Goal: Task Accomplishment & Management: Manage account settings

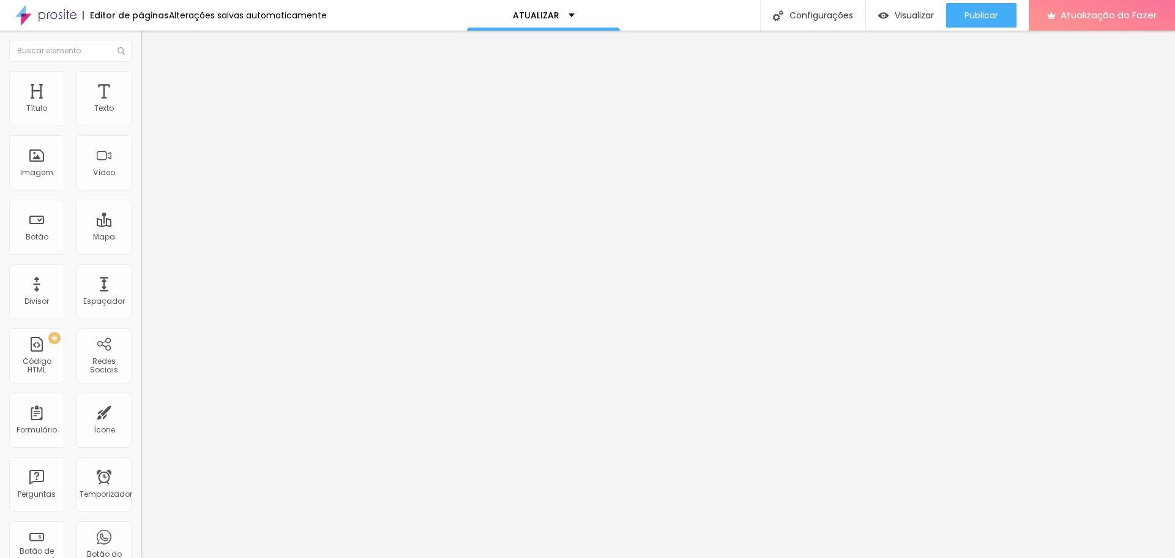
click at [141, 105] on span "Trocar imagem" at bounding box center [174, 100] width 67 height 10
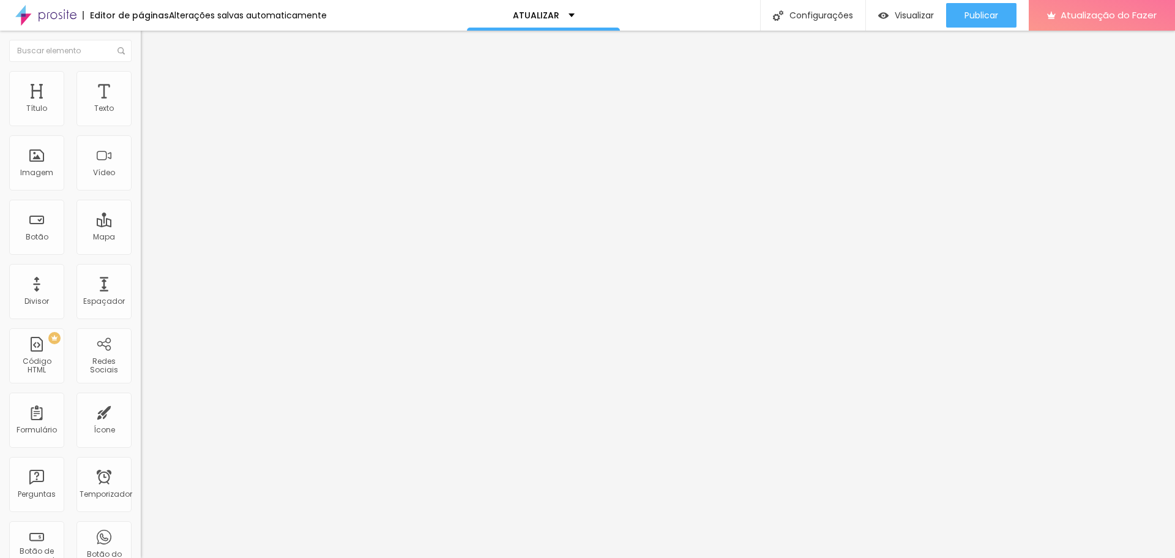
click at [974, 10] on font "Publicar" at bounding box center [982, 15] width 34 height 12
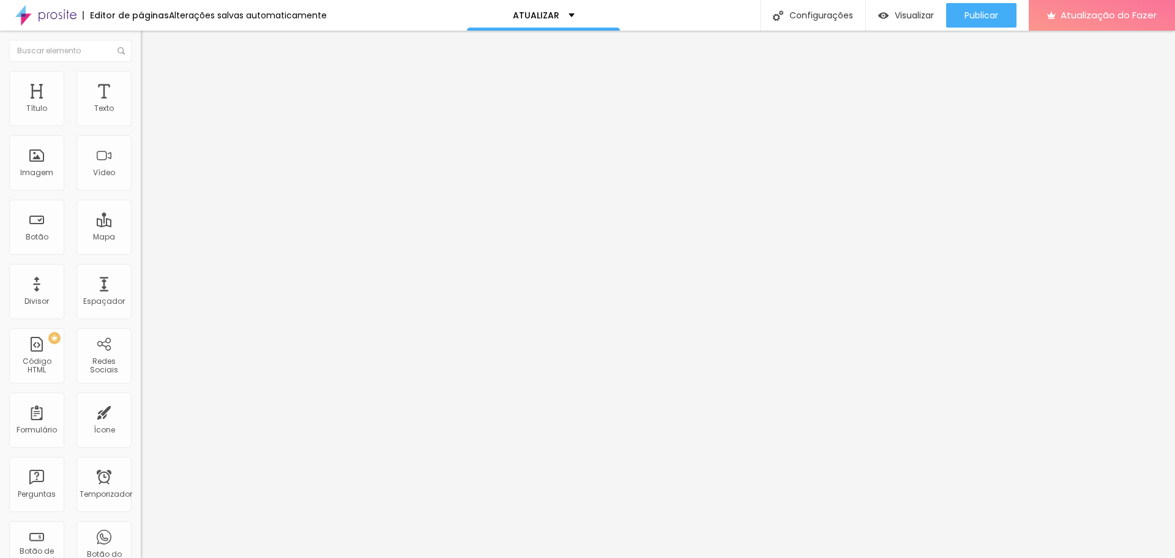
click at [148, 105] on font "Trocar imagem" at bounding box center [177, 100] width 59 height 10
click at [141, 104] on div "Trocar imagem" at bounding box center [211, 99] width 141 height 9
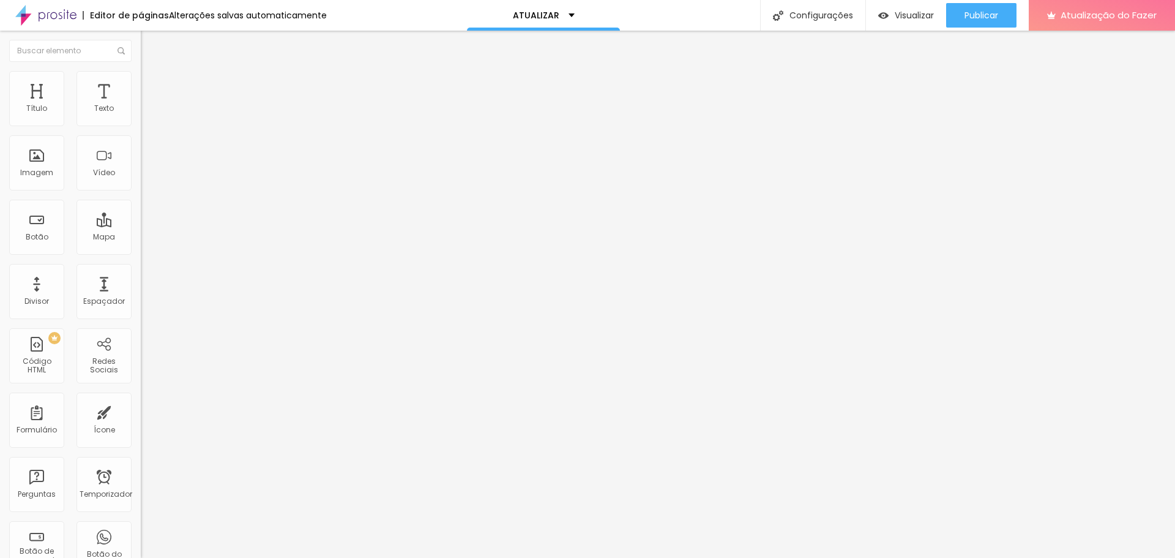
click at [148, 105] on font "Trocar imagem" at bounding box center [177, 100] width 59 height 10
click at [981, 11] on font "Publicar" at bounding box center [982, 15] width 34 height 12
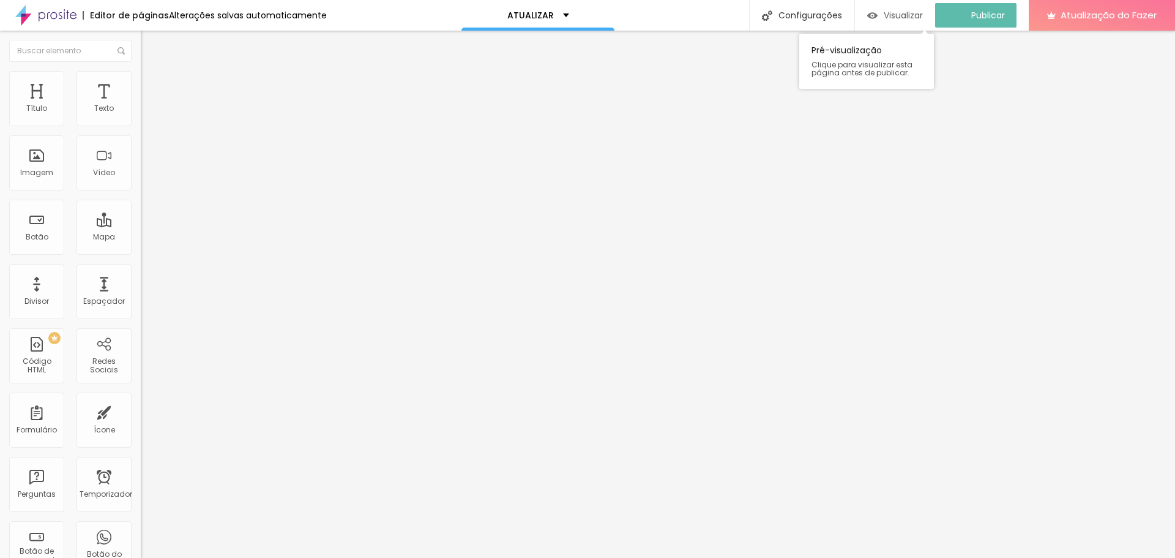
click at [897, 13] on font "Visualizar" at bounding box center [903, 15] width 39 height 12
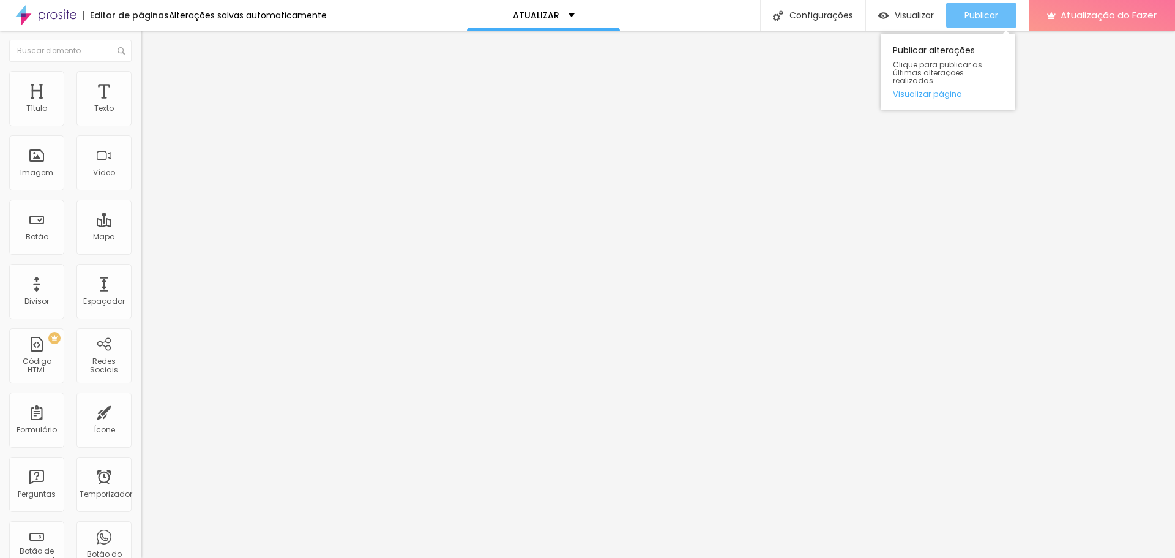
click at [975, 15] on font "Publicar" at bounding box center [982, 15] width 34 height 12
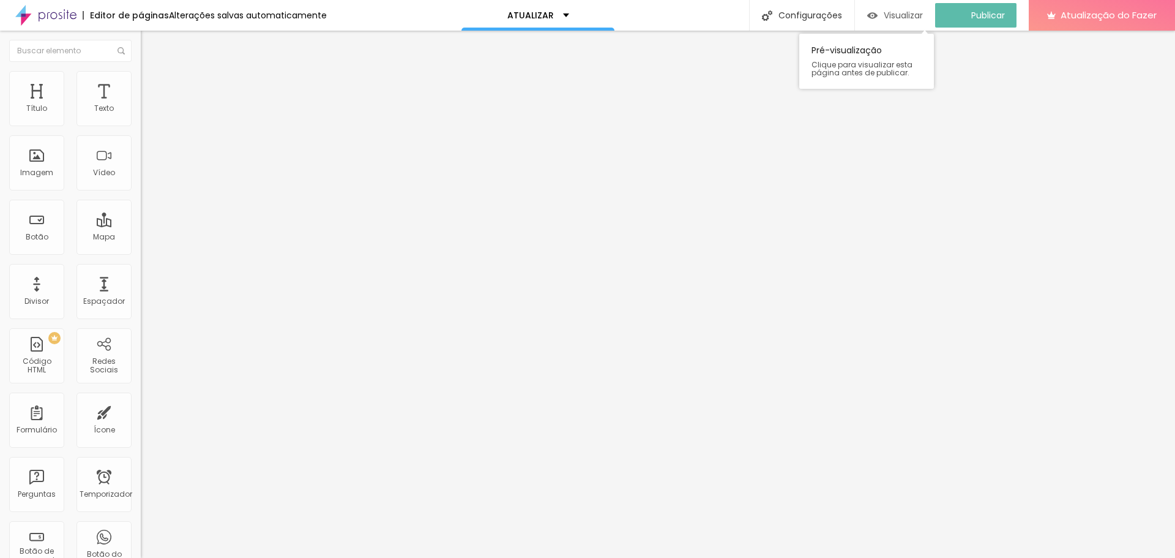
click at [912, 15] on font "Visualizar" at bounding box center [903, 15] width 39 height 12
click at [141, 83] on li "Avançado" at bounding box center [211, 89] width 141 height 12
type input "8"
type input "7"
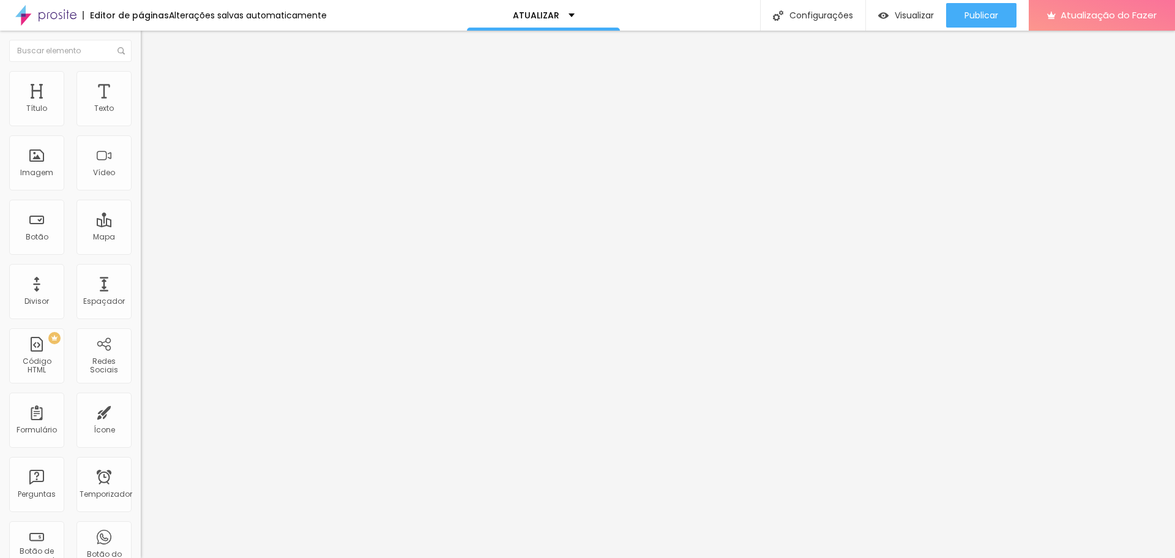
type input "7"
type input "8"
type input "9"
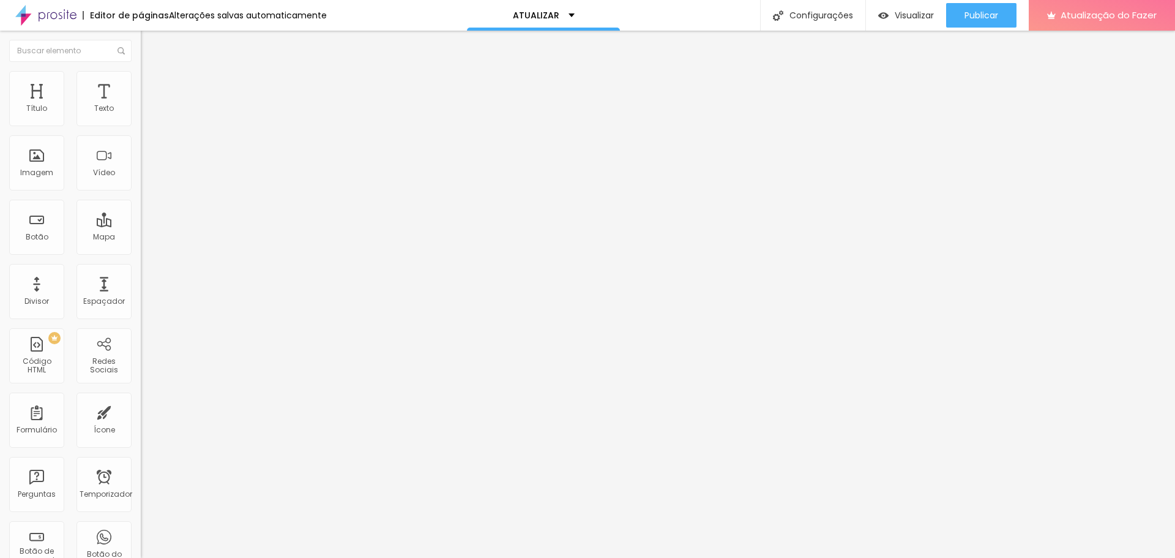
type input "11"
type input "14"
type input "15"
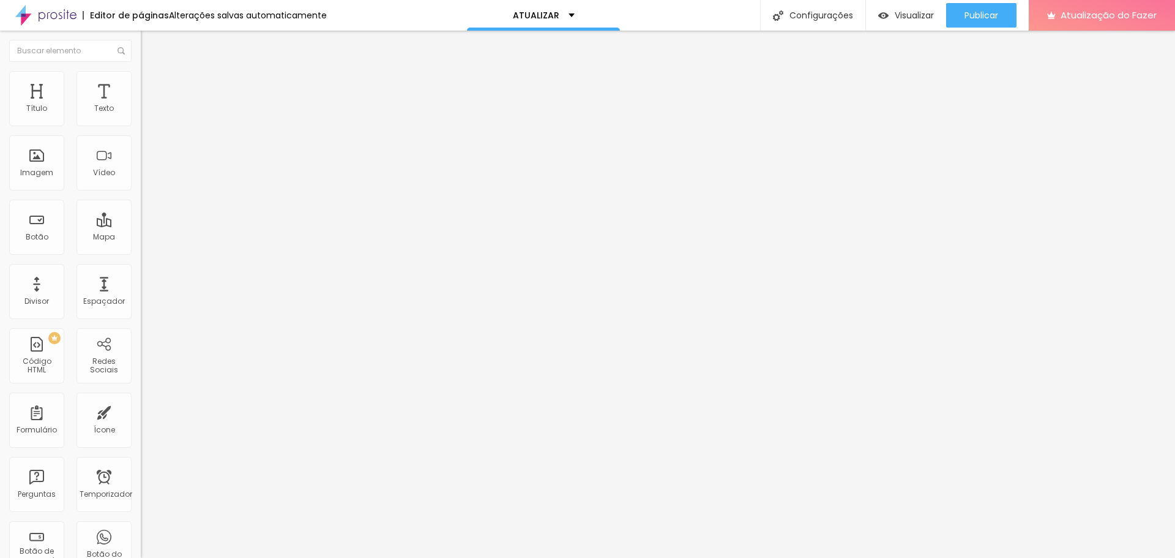
type input "15"
type input "16"
type input "18"
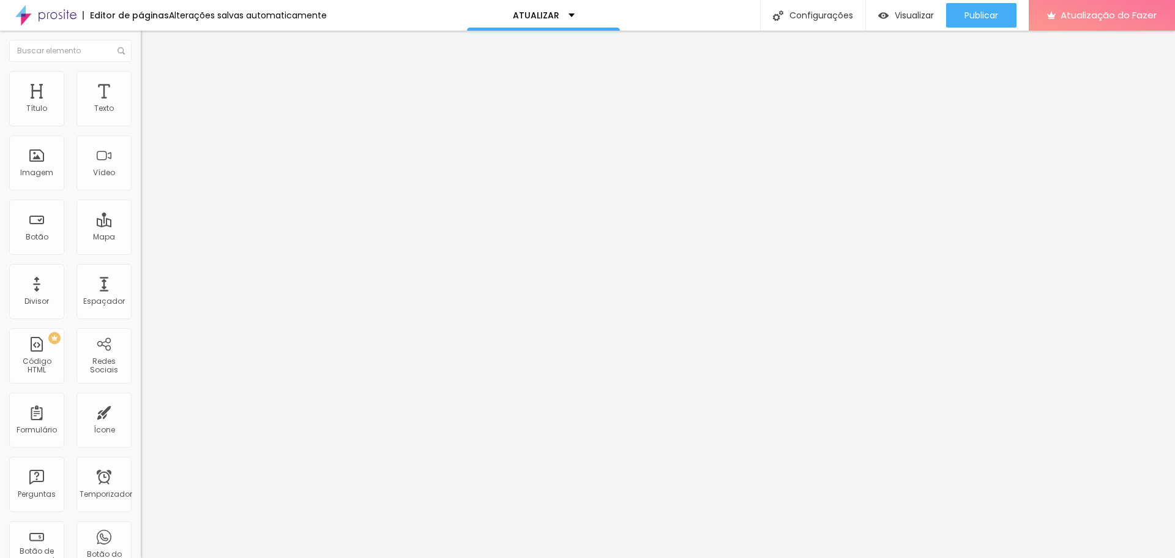
type input "20"
type input "21"
type input "22"
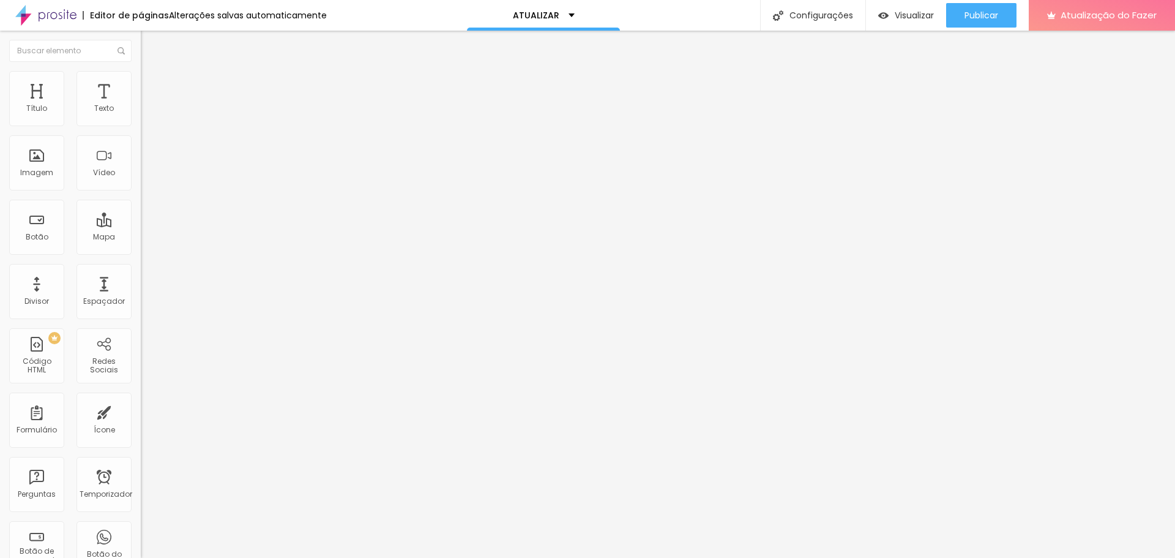
type input "22"
type input "24"
type input "25"
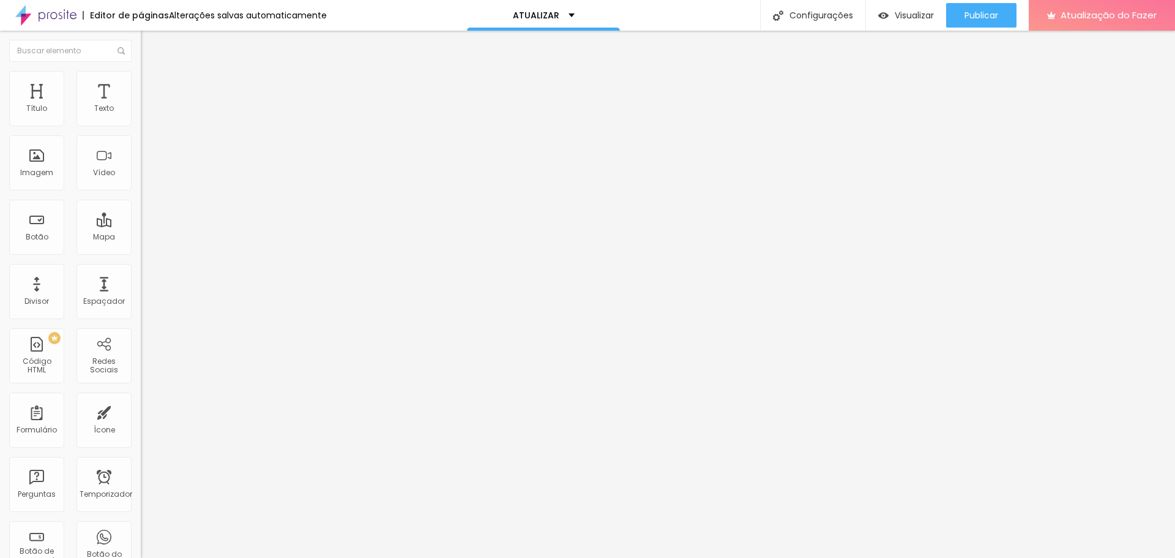
type input "26"
type input "27"
type input "28"
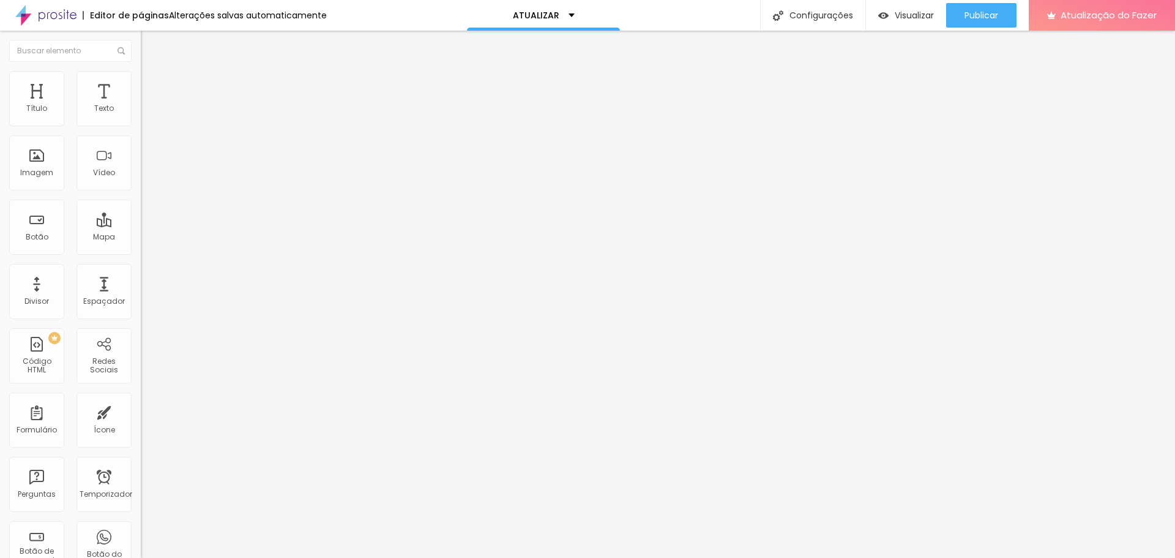
type input "28"
type input "29"
type input "30"
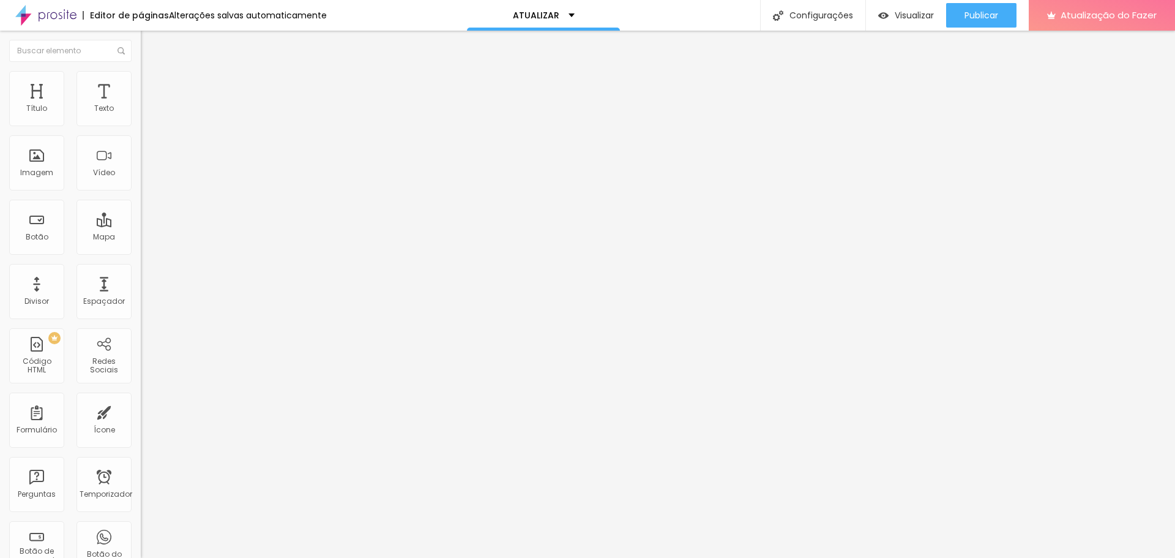
type input "31"
type input "32"
type input "33"
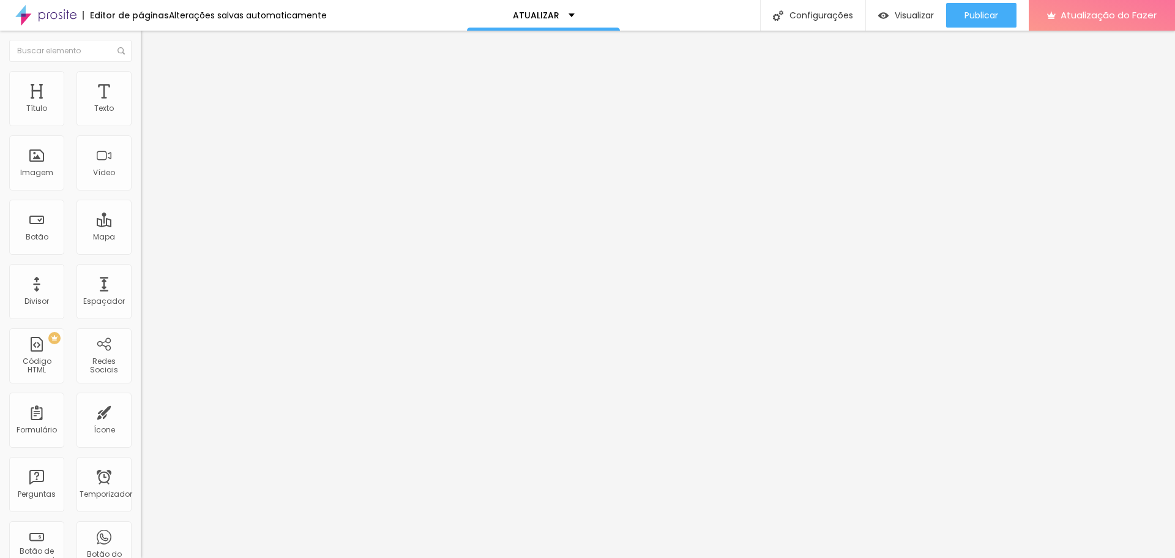
type input "33"
type input "34"
type input "35"
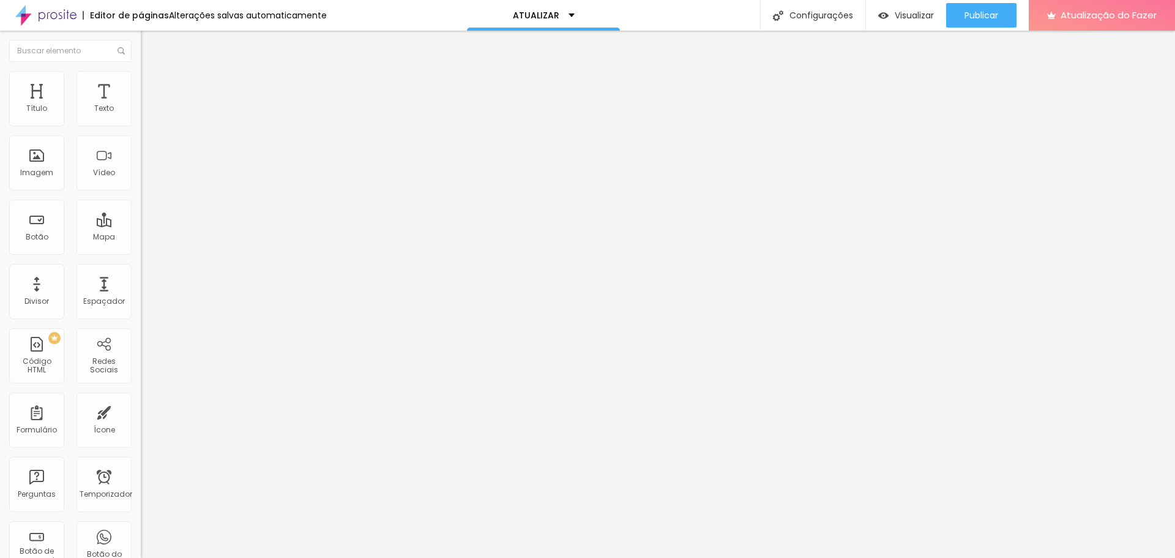
type input "36"
type input "37"
type input "40"
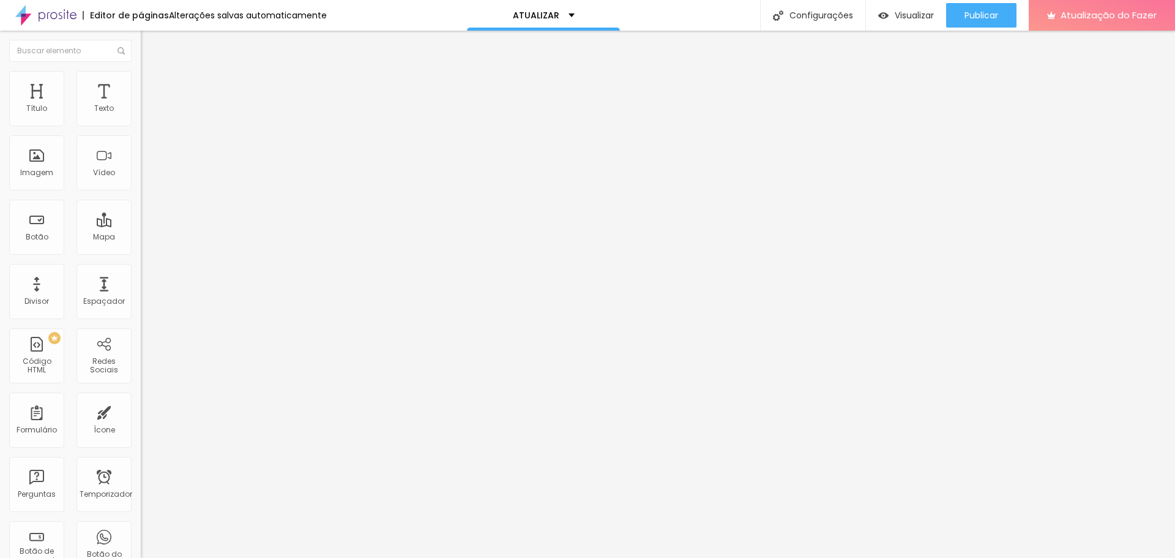
type input "40"
type input "41"
type input "43"
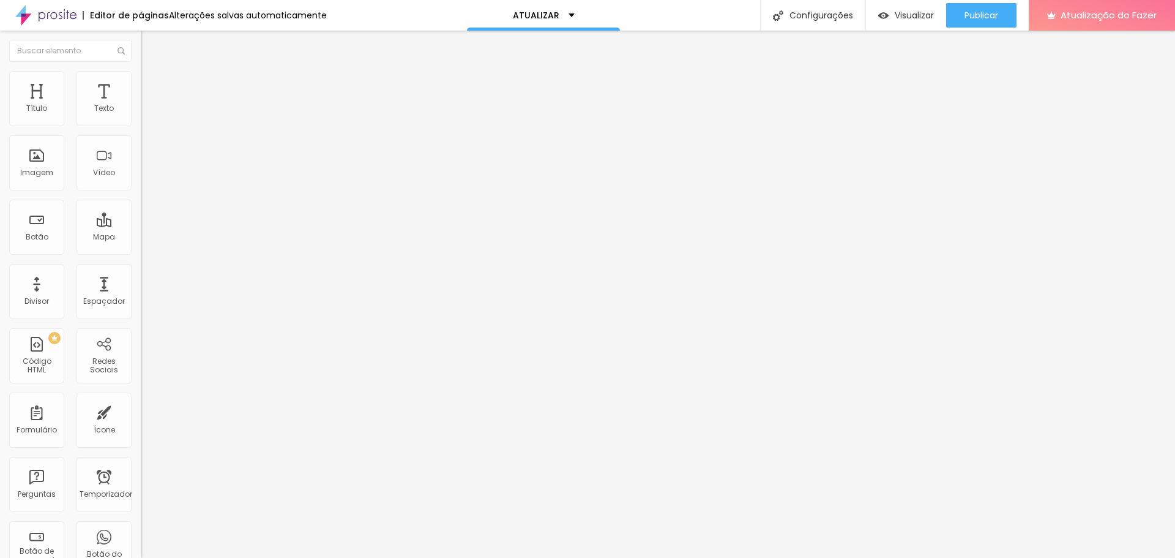
type input "44"
type input "46"
type input "47"
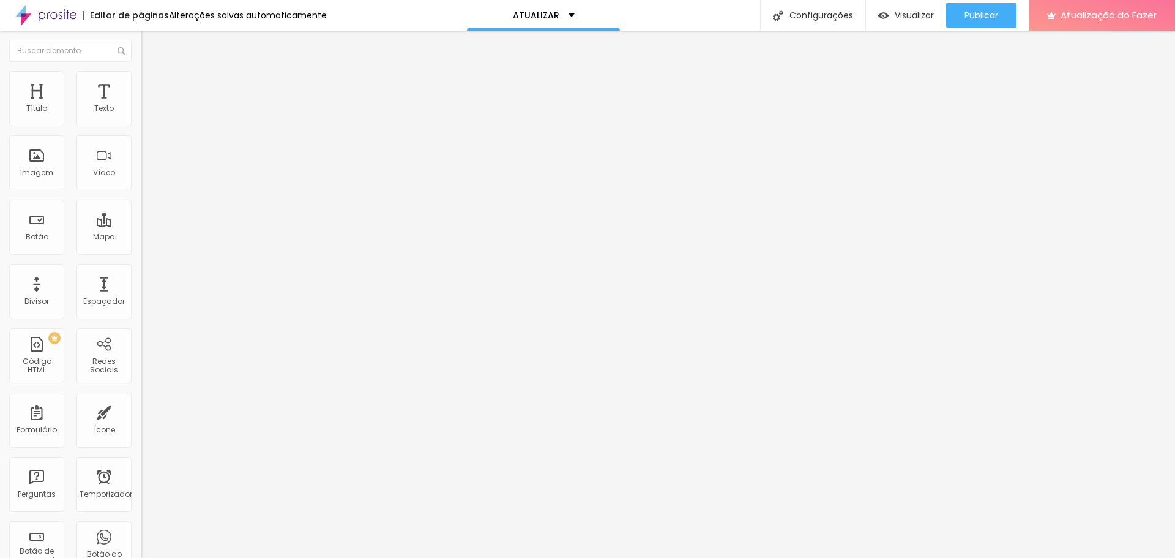
type input "47"
type input "48"
type input "49"
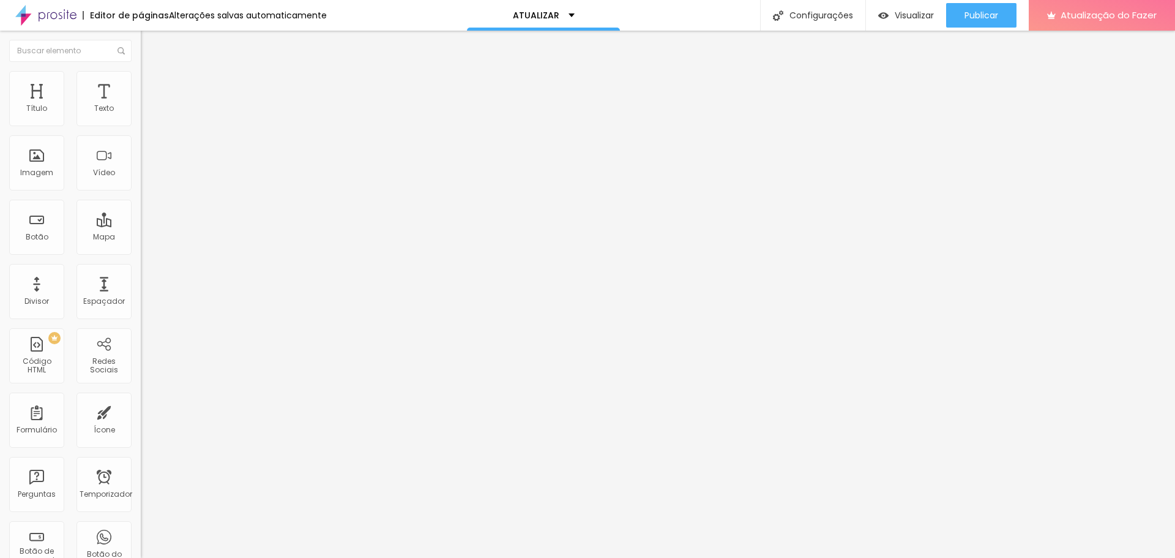
type input "50"
type input "51"
type input "53"
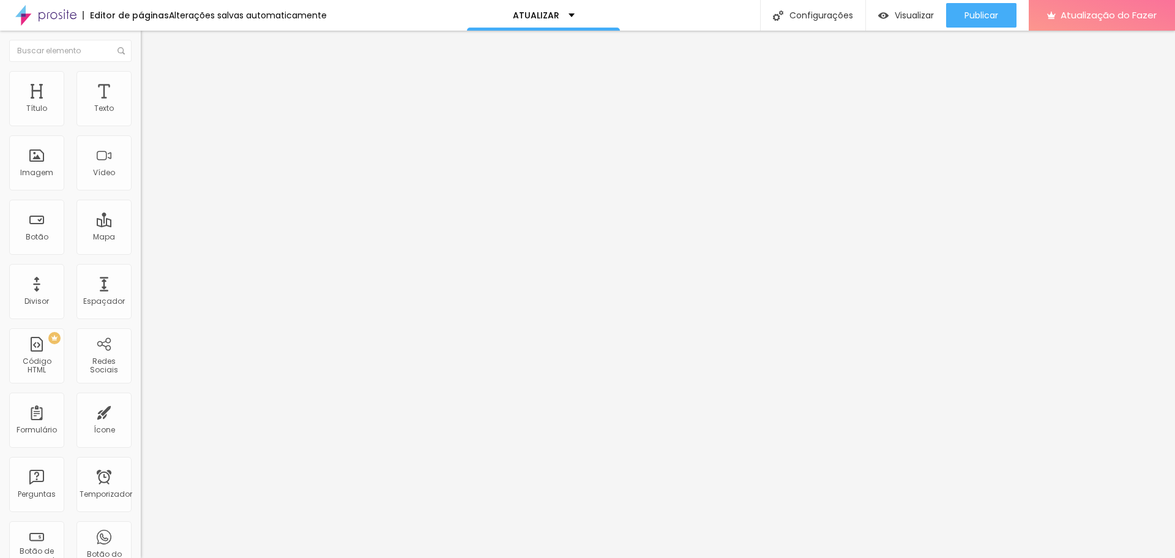
type input "53"
type input "54"
type input "56"
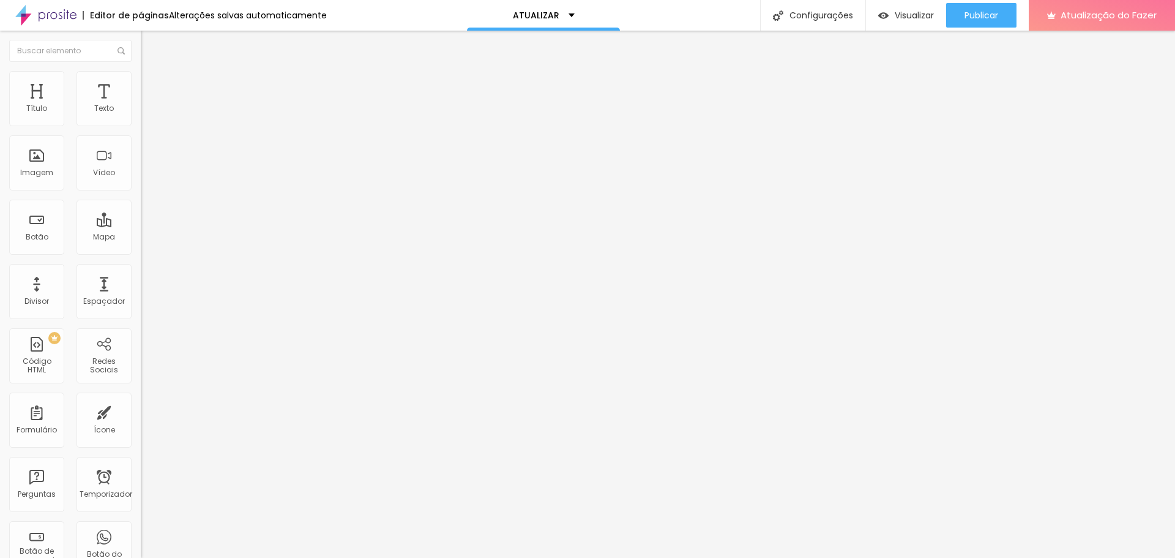
type input "58"
type input "59"
type input "60"
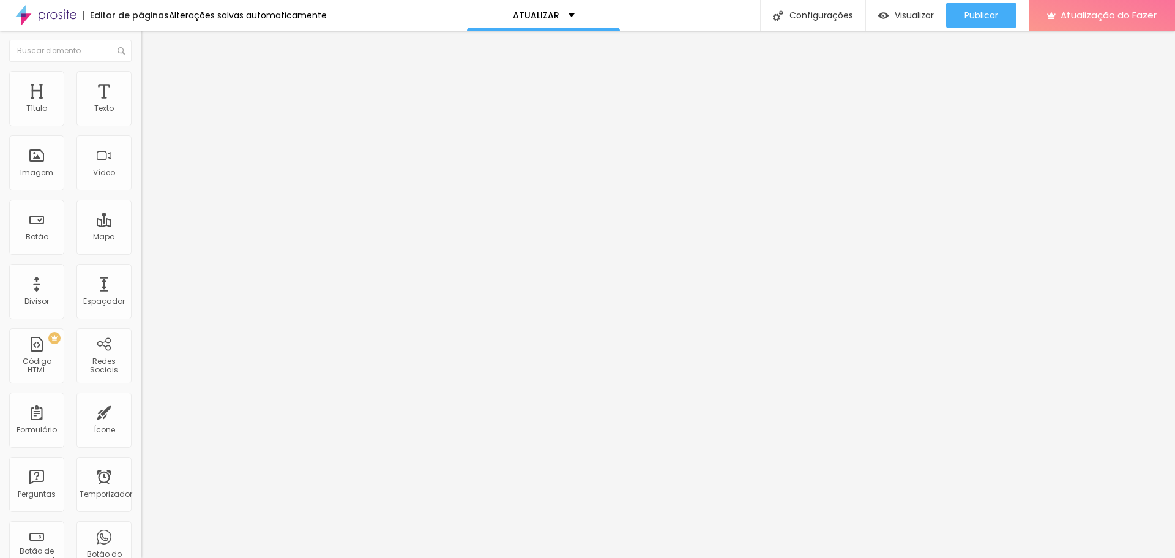
type input "60"
type input "61"
type input "62"
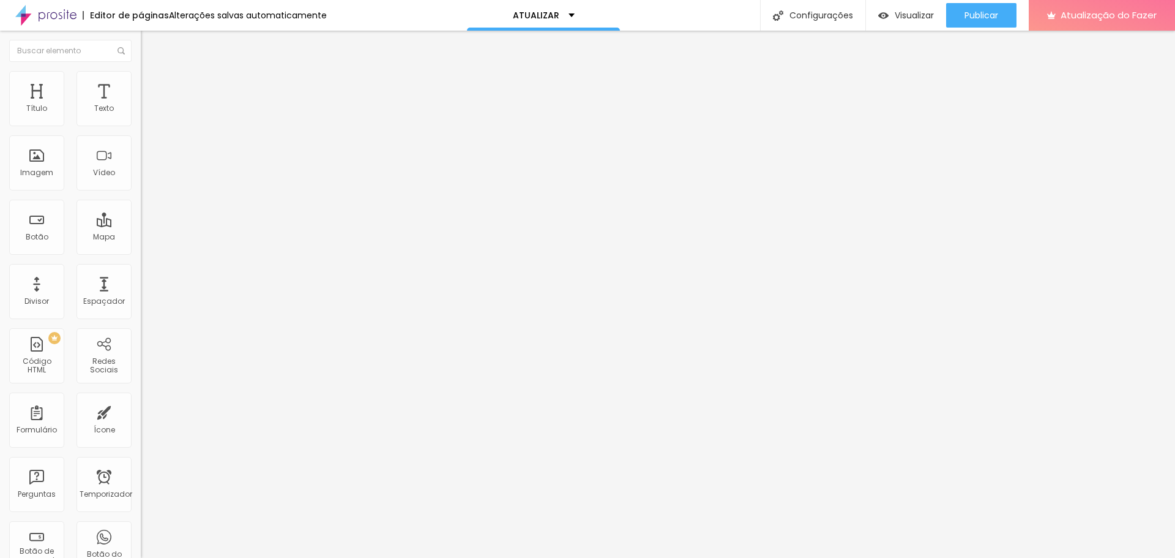
type input "63"
type input "64"
type input "65"
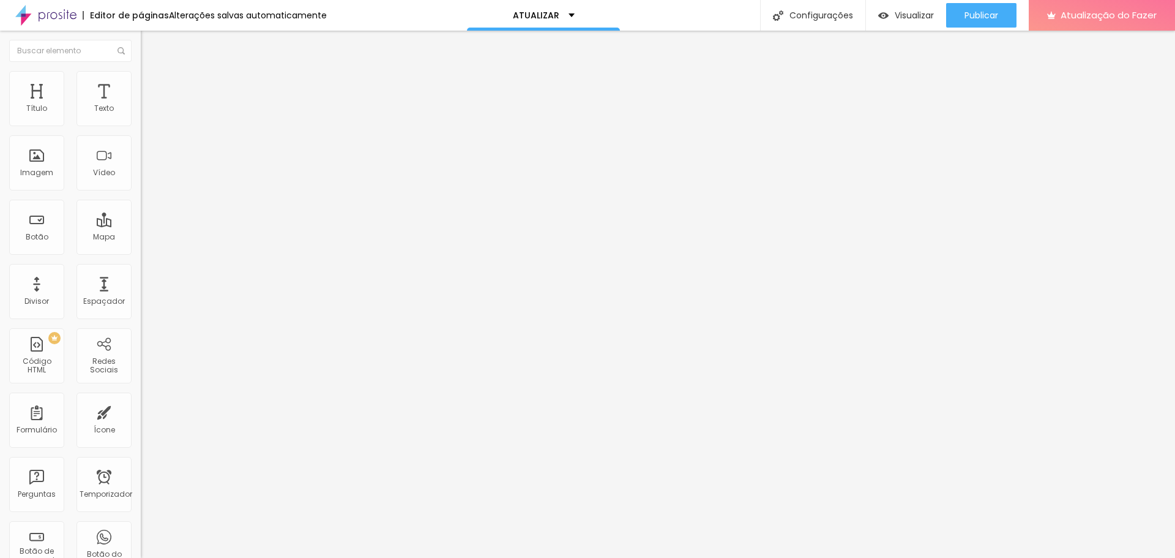
type input "65"
type input "66"
type input "67"
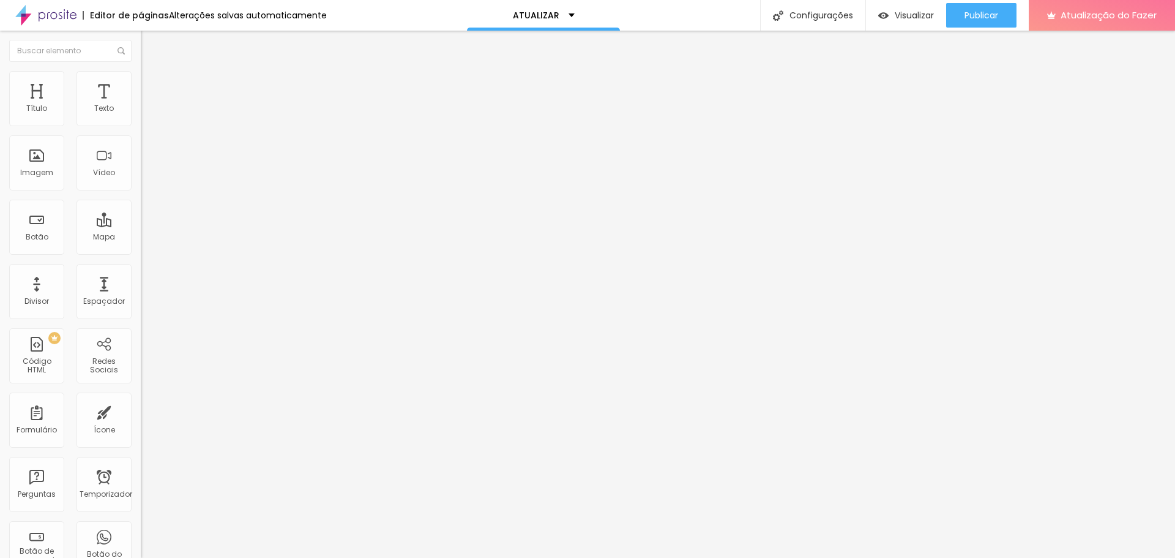
type input "68"
type input "69"
type input "70"
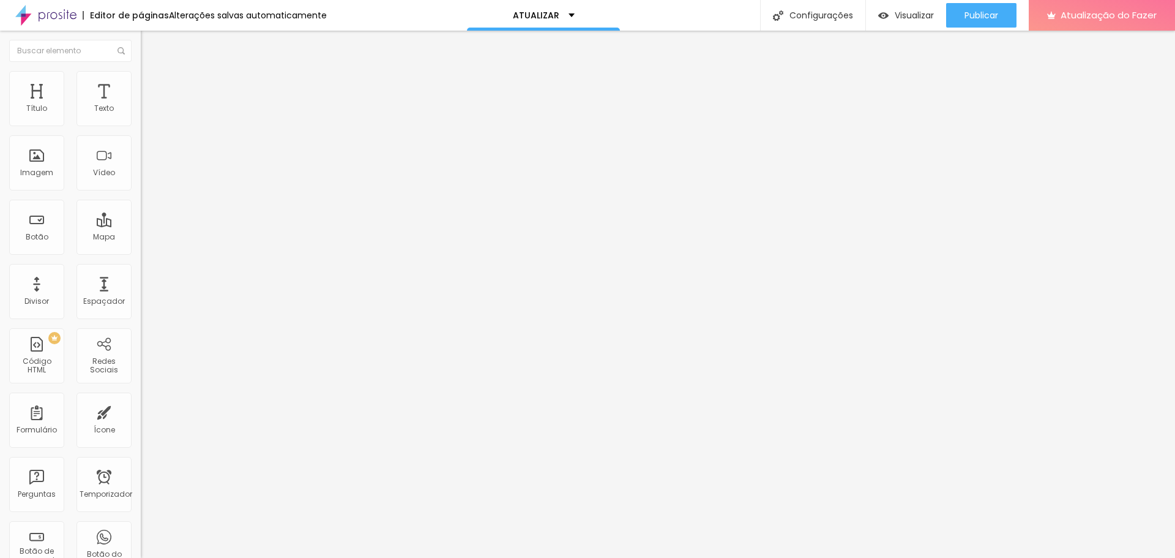
type input "70"
type input "71"
type input "72"
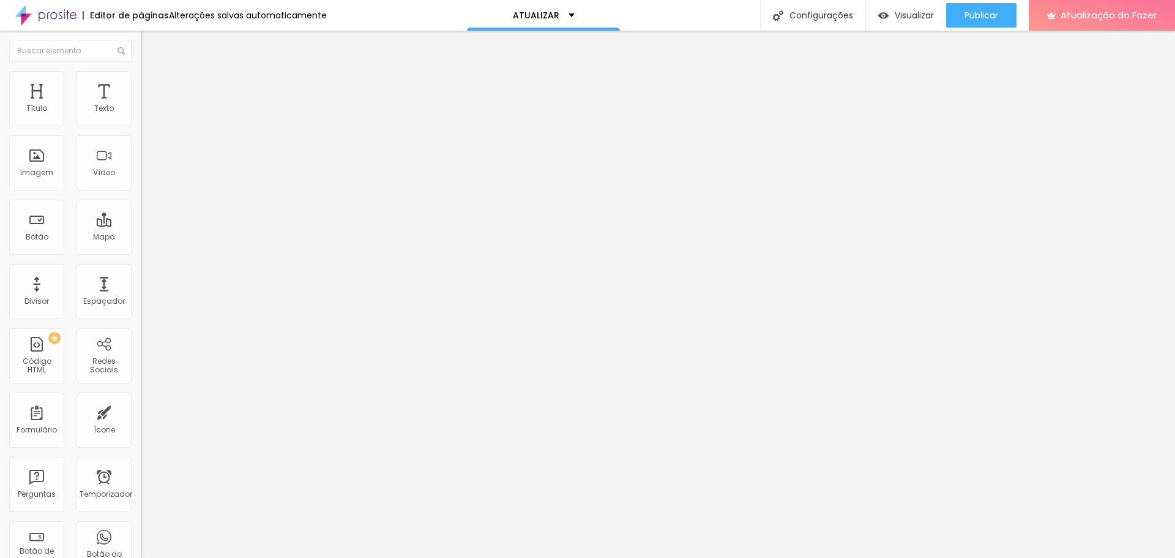
type input "74"
type input "76"
type input "77"
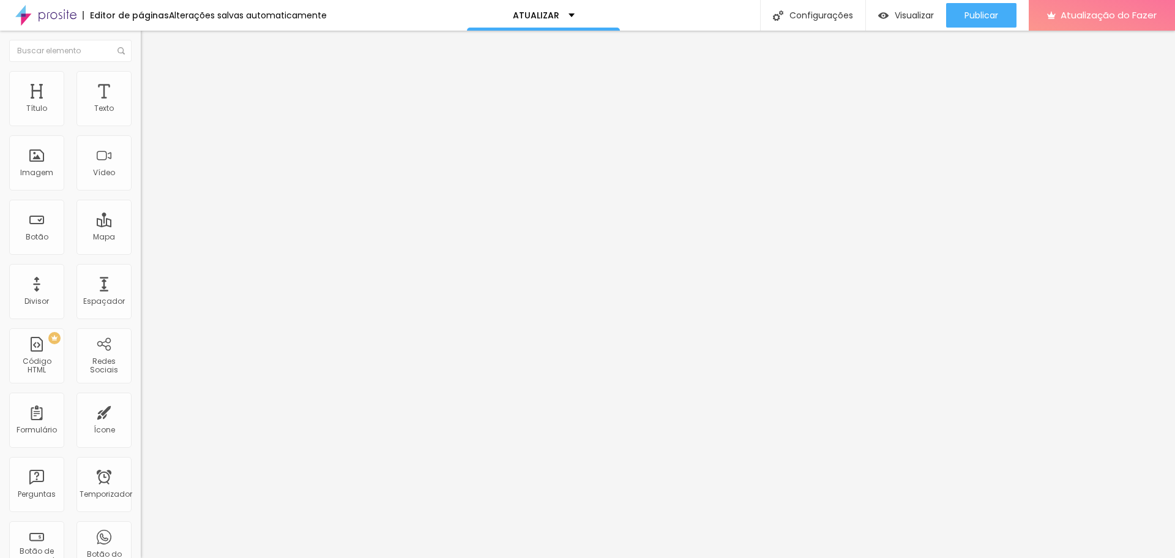
type input "77"
type input "79"
type input "80"
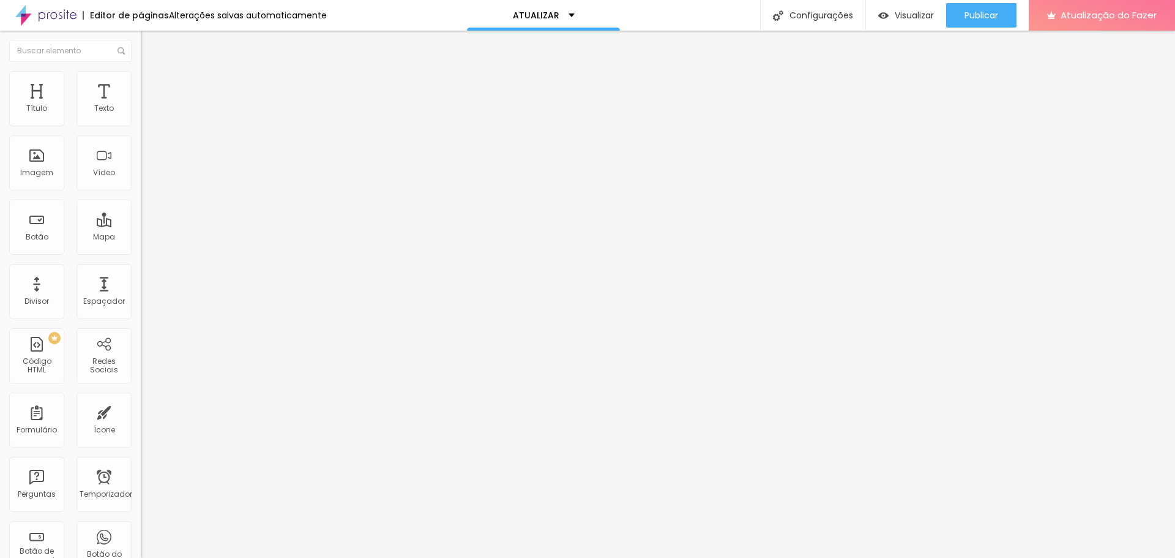
type input "81"
type input "82"
type input "84"
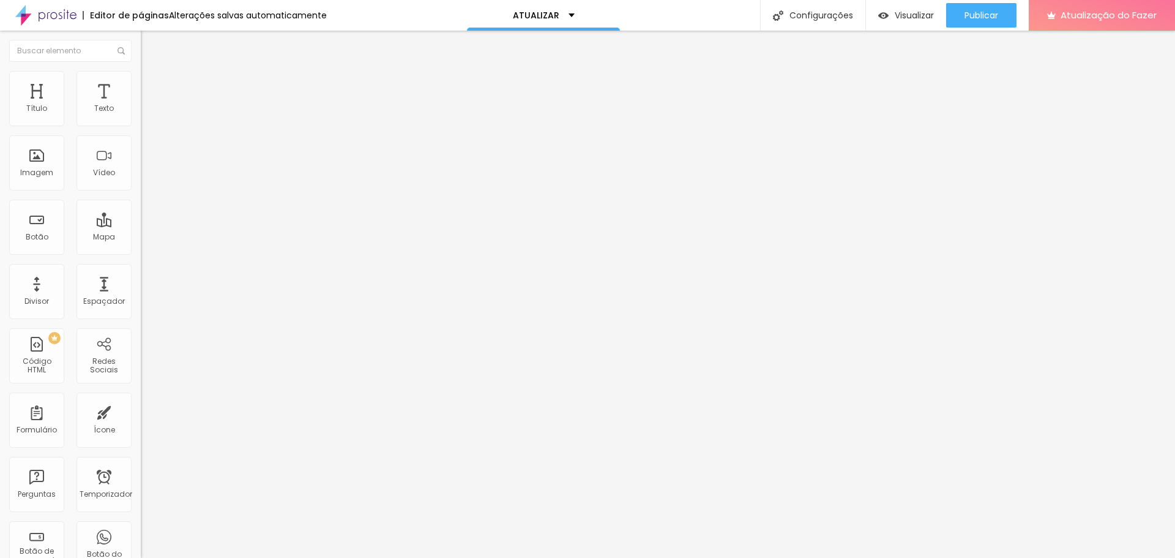
type input "84"
type input "85"
type input "86"
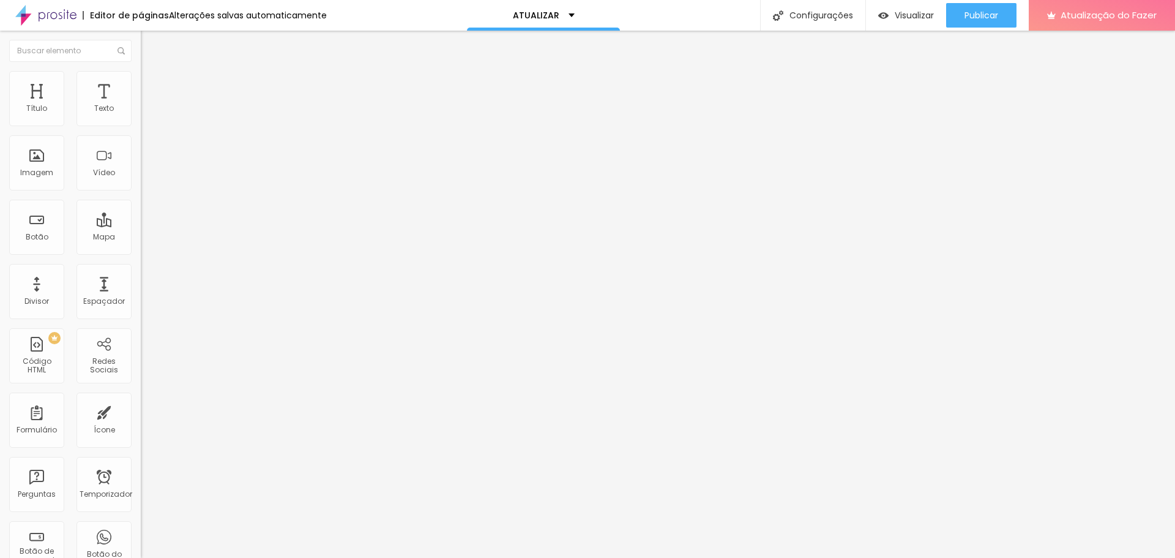
type input "88"
type input "89"
type input "91"
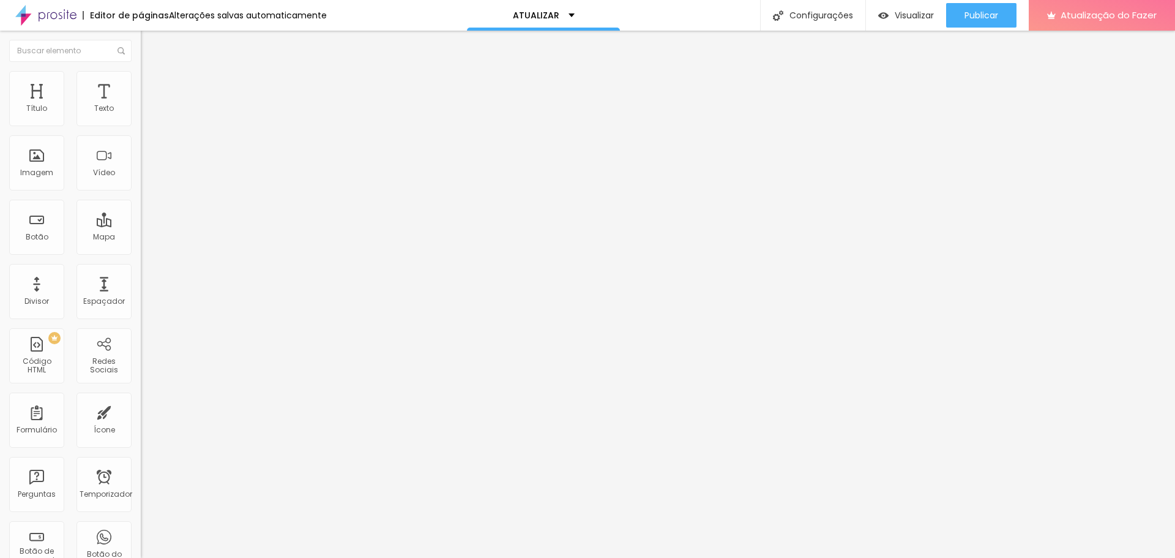
type input "91"
type input "92"
type input "94"
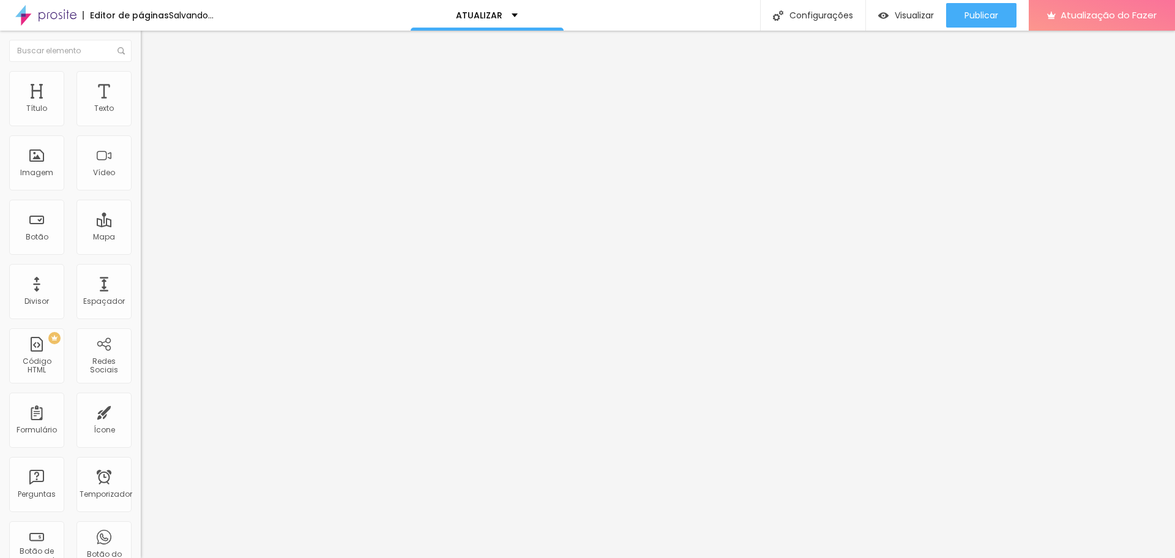
type input "95"
type input "96"
type input "97"
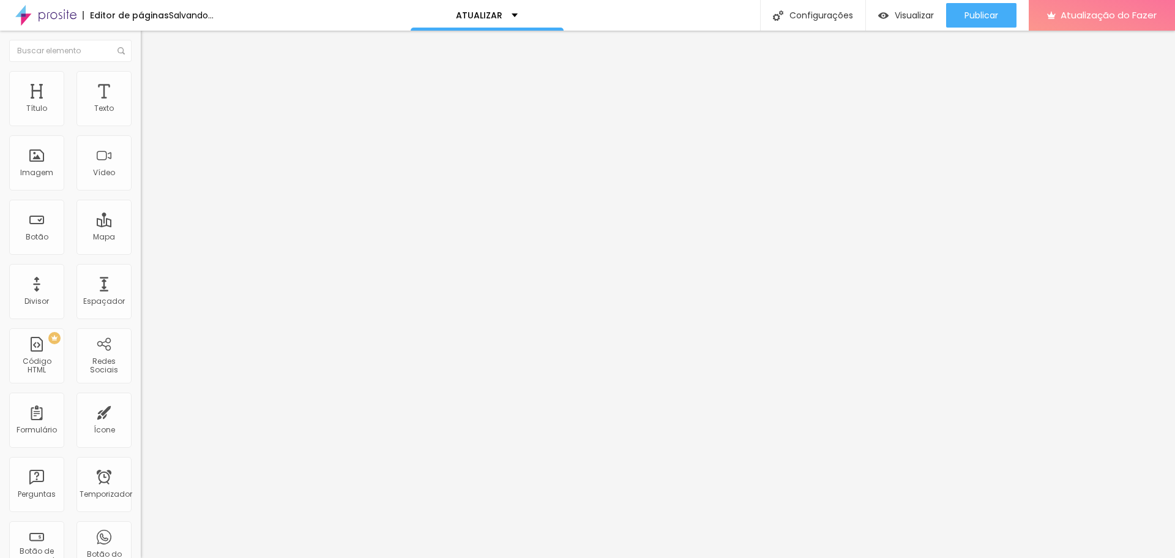
type input "97"
type input "99"
type input "100"
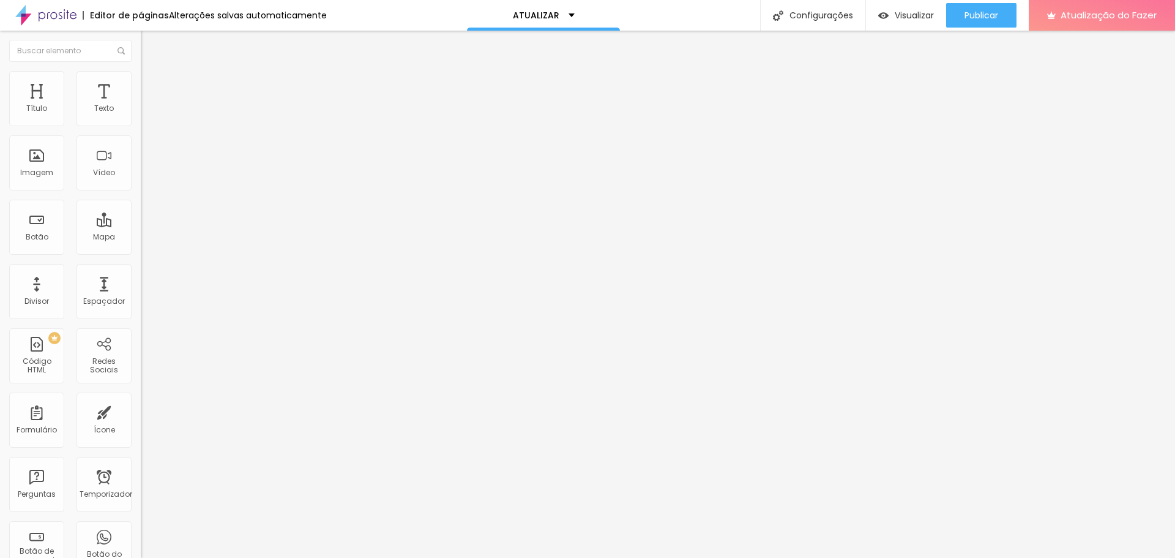
drag, startPoint x: 34, startPoint y: 122, endPoint x: 127, endPoint y: 118, distance: 93.8
type input "100"
click at [141, 238] on input "range" at bounding box center [180, 243] width 79 height 10
click at [962, 15] on button "Publicar" at bounding box center [981, 15] width 70 height 24
click at [141, 83] on li "Avançado" at bounding box center [211, 89] width 141 height 12
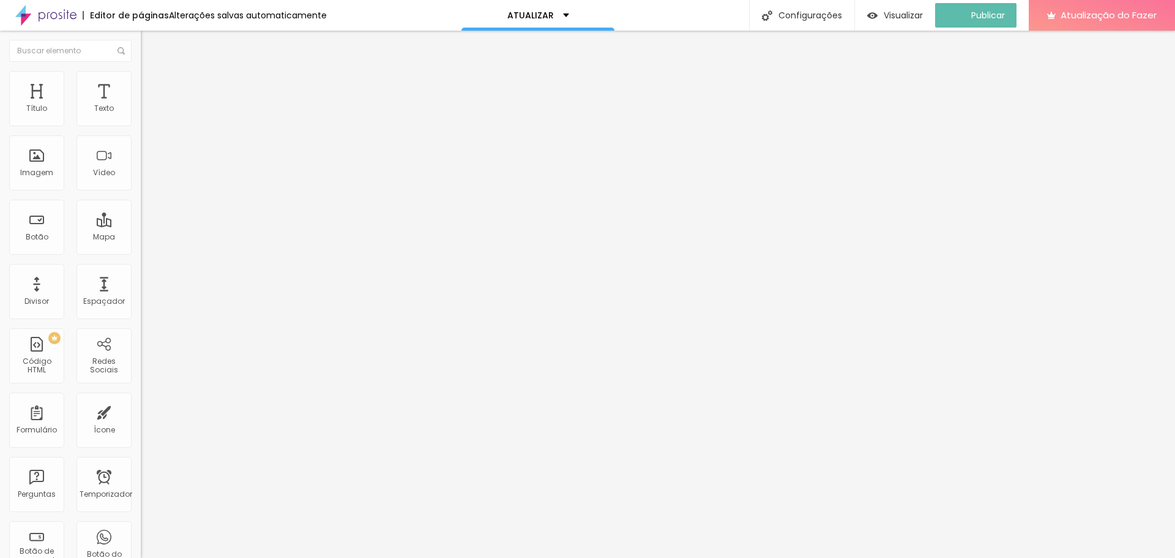
type input "53"
type input "59"
type input "67"
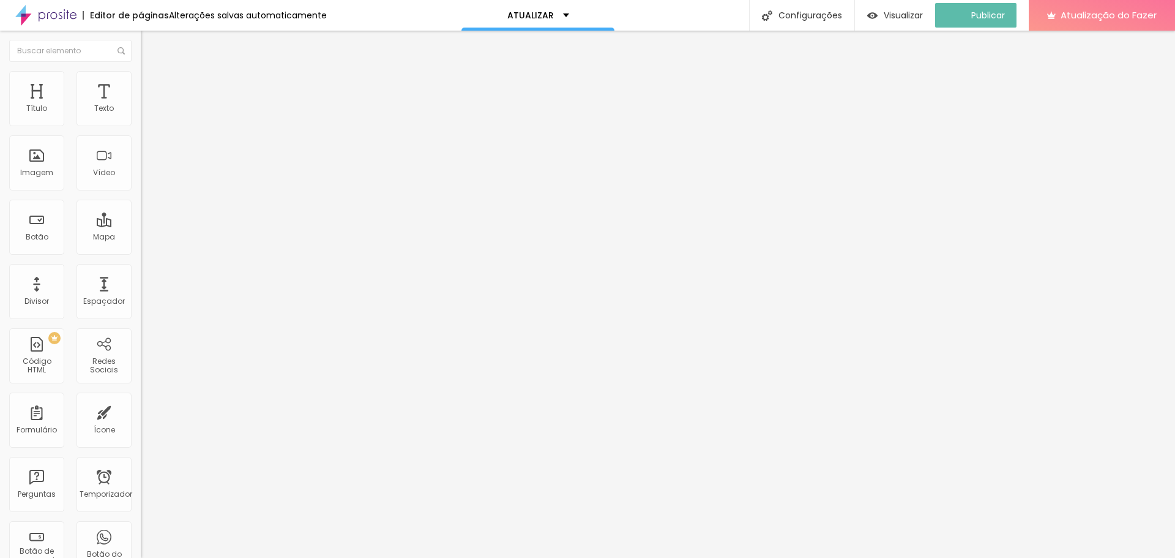
type input "67"
type input "72"
type input "76"
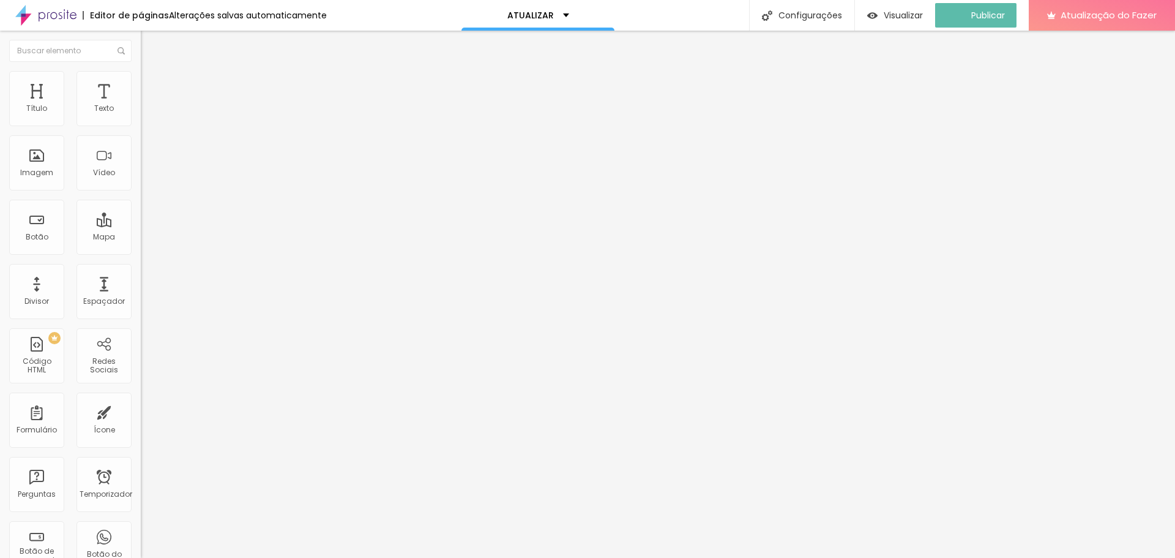
type input "81"
type input "86"
type input "93"
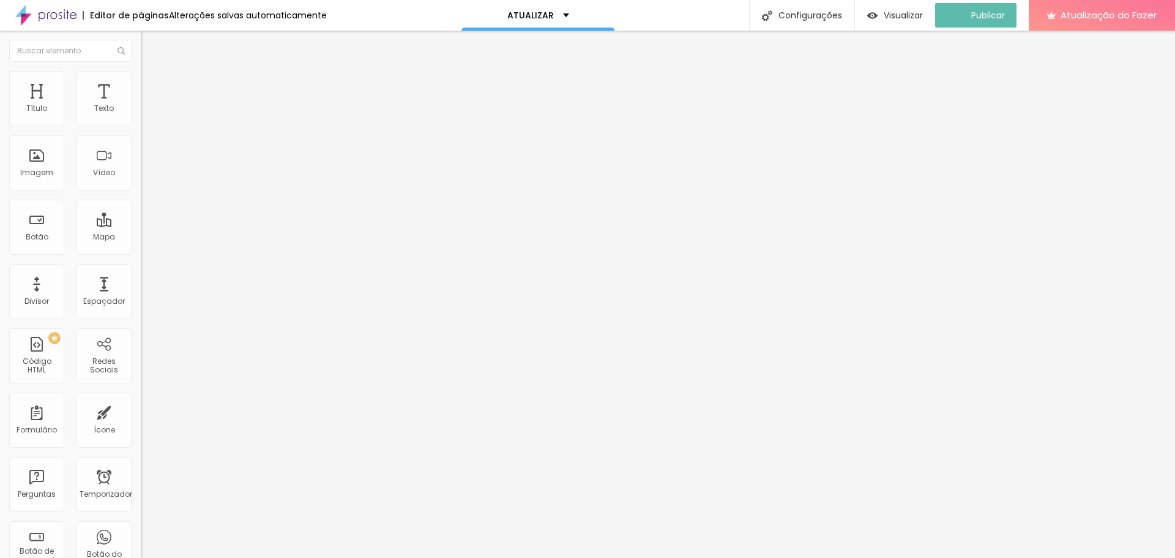
type input "93"
type input "99"
type input "100"
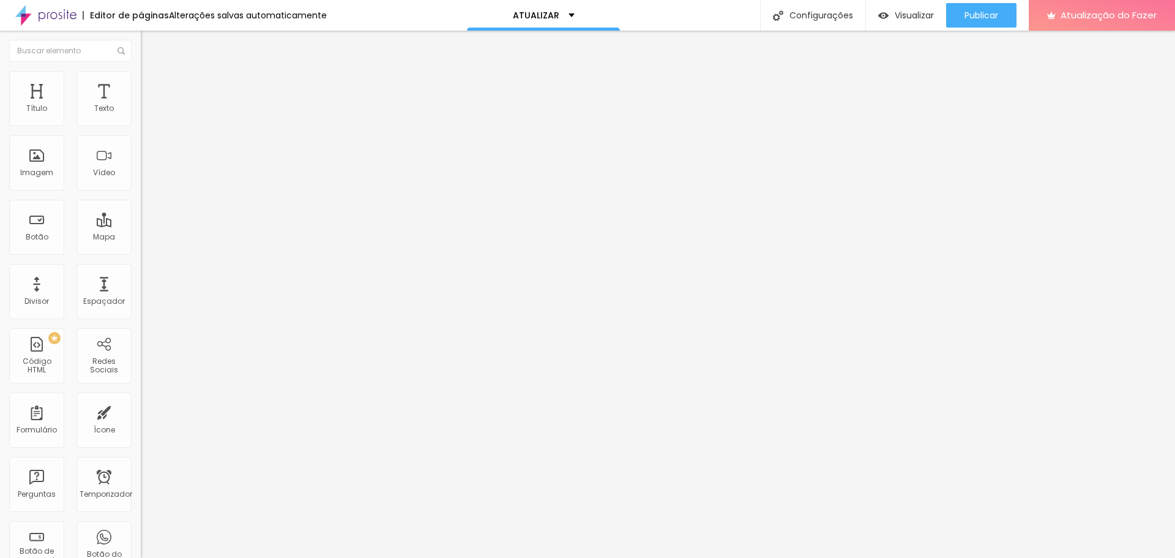
drag, startPoint x: 69, startPoint y: 121, endPoint x: 146, endPoint y: 122, distance: 77.1
type input "100"
click at [146, 238] on input "range" at bounding box center [180, 243] width 79 height 10
click at [992, 24] on div "Publicar" at bounding box center [982, 15] width 34 height 24
click at [148, 105] on font "Trocar imagem" at bounding box center [177, 100] width 59 height 10
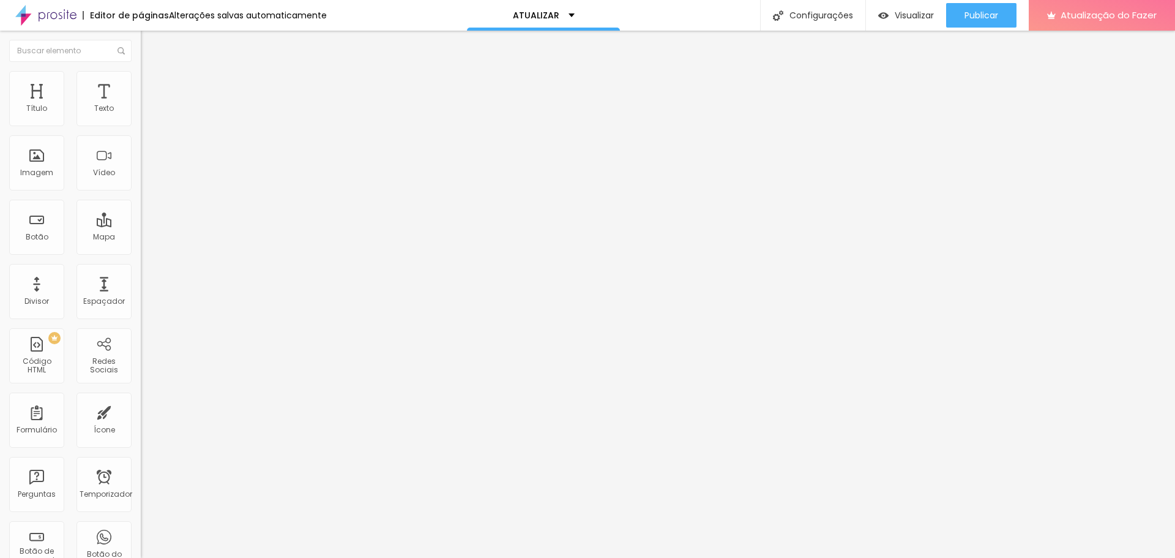
click at [976, 24] on div "Publicar" at bounding box center [982, 15] width 34 height 24
click at [141, 83] on li "Avançado" at bounding box center [211, 89] width 141 height 12
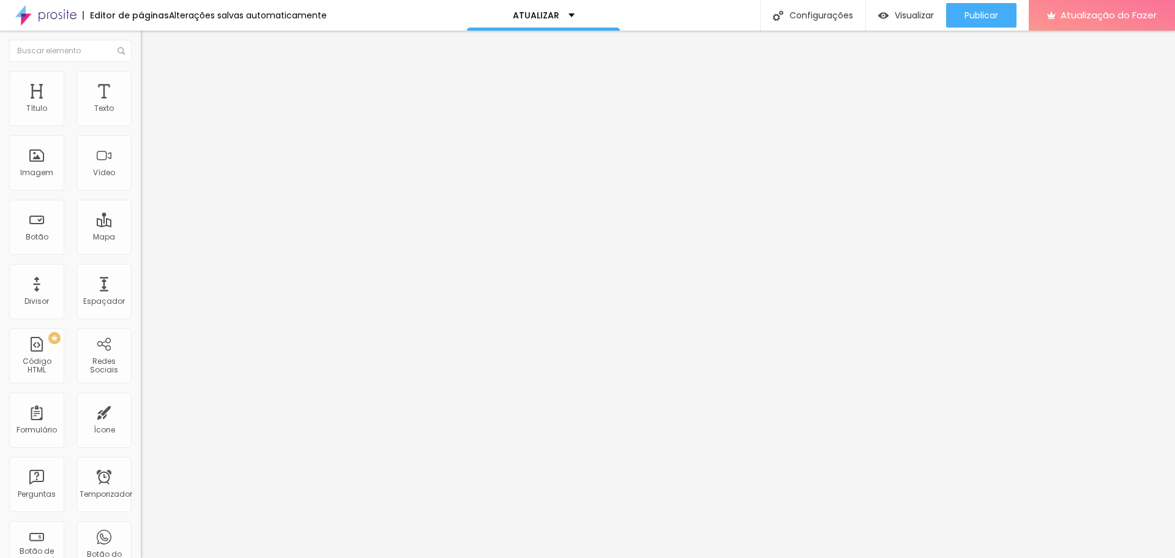
type input "49"
type input "48"
type input "47"
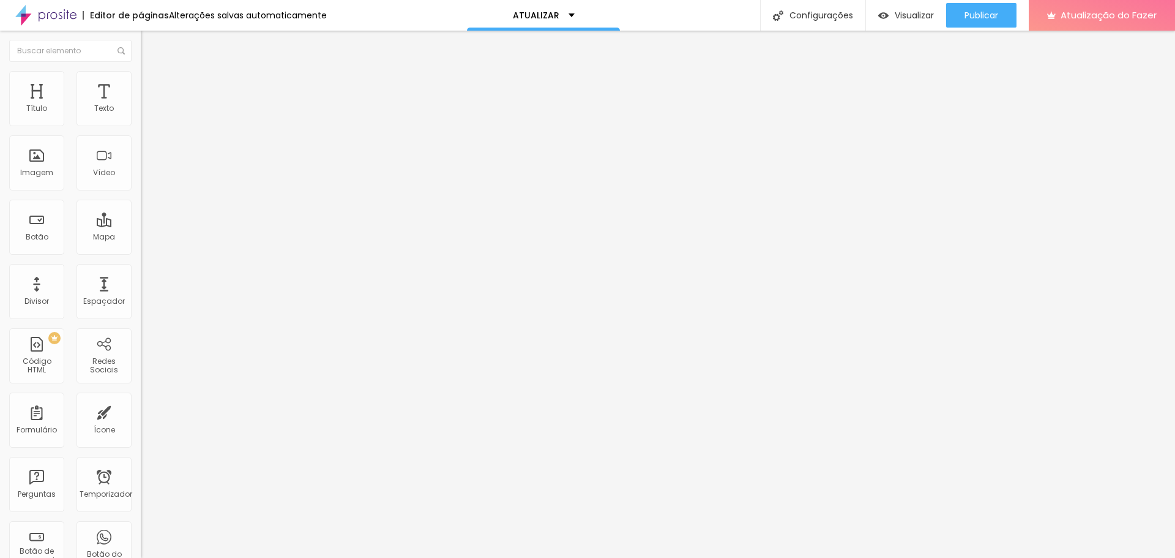
type input "47"
type input "46"
type input "44"
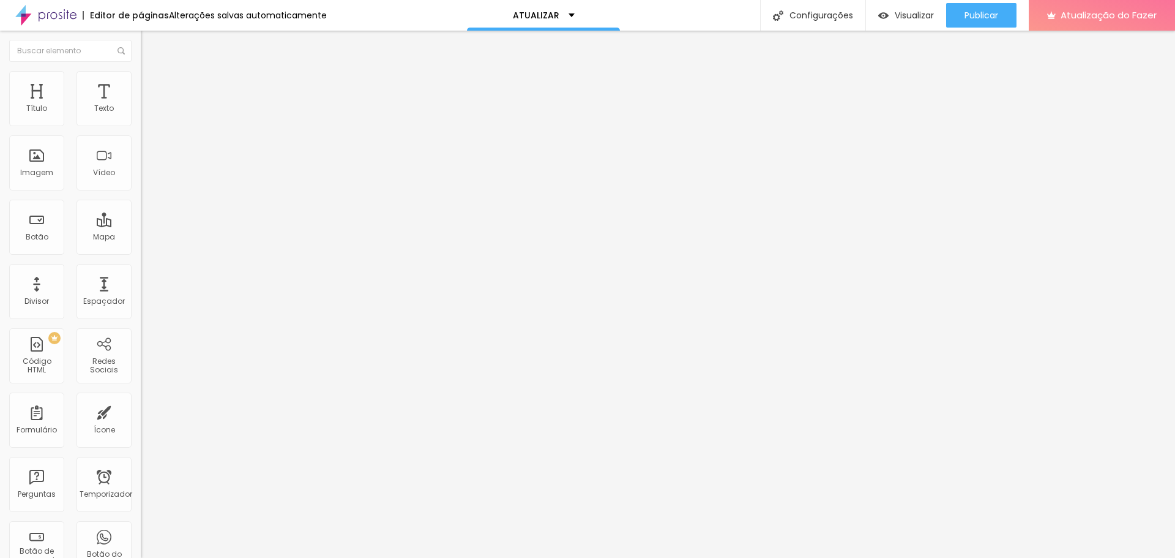
type input "43"
type input "40"
type input "37"
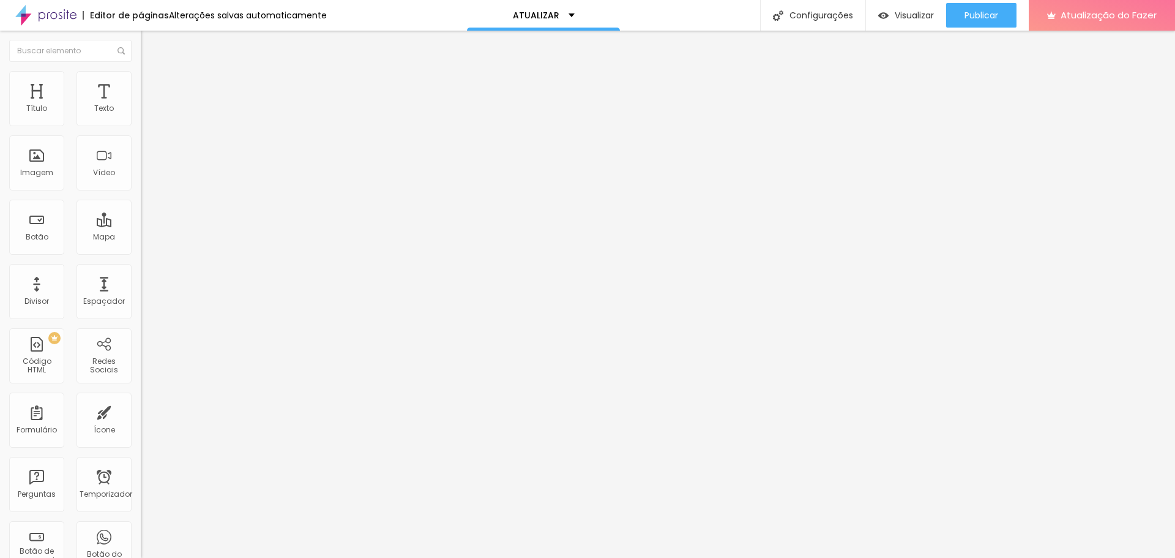
type input "37"
type input "34"
type input "33"
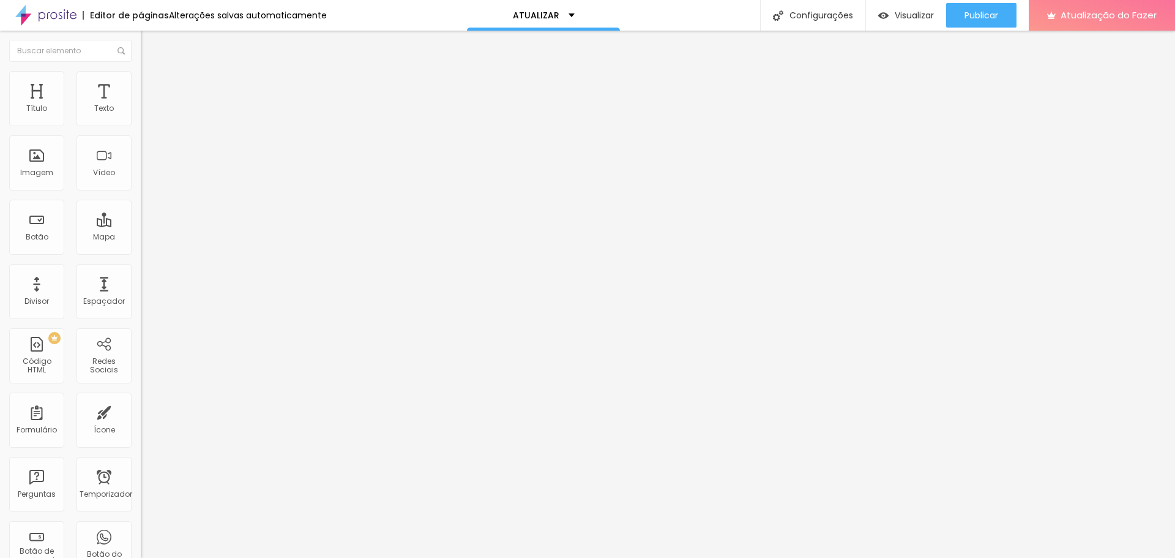
type input "31"
type input "29"
type input "27"
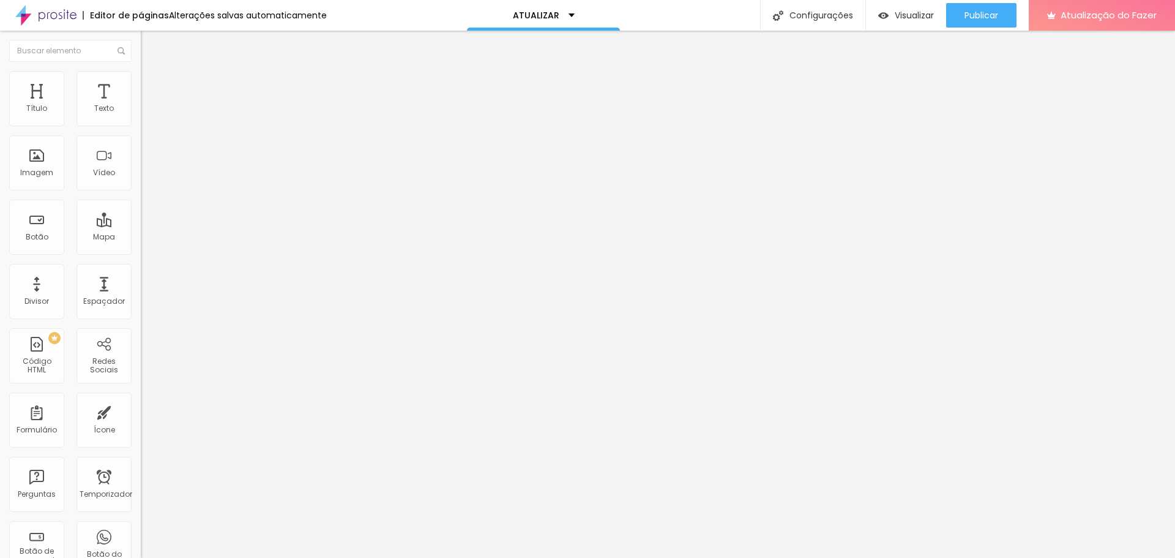
type input "27"
type input "25"
type input "23"
drag, startPoint x: 66, startPoint y: 122, endPoint x: 36, endPoint y: 124, distance: 29.4
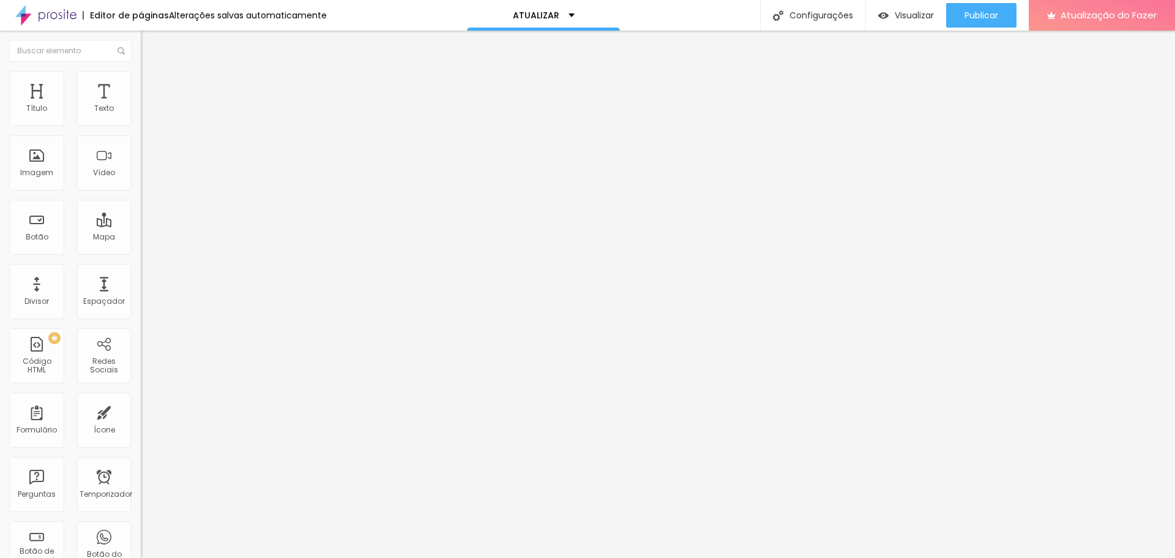
click at [141, 238] on input "range" at bounding box center [180, 243] width 79 height 10
drag, startPoint x: 39, startPoint y: 120, endPoint x: 56, endPoint y: 120, distance: 17.1
click at [141, 238] on input "range" at bounding box center [180, 243] width 79 height 10
click at [984, 20] on font "Publicar" at bounding box center [982, 15] width 34 height 12
click at [141, 83] on li "Avançado" at bounding box center [211, 89] width 141 height 12
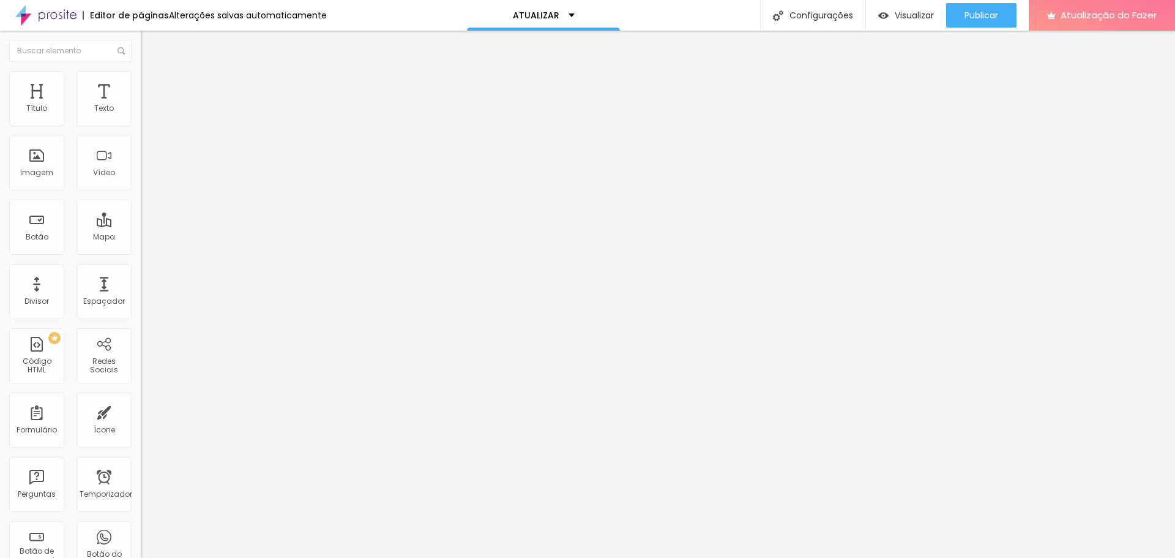
click at [141, 238] on input "range" at bounding box center [180, 243] width 79 height 10
click at [1011, 18] on button "Publicar" at bounding box center [981, 15] width 70 height 24
click at [148, 105] on font "Trocar imagem" at bounding box center [177, 100] width 59 height 10
click at [141, 105] on span "Trocar imagem" at bounding box center [174, 100] width 67 height 10
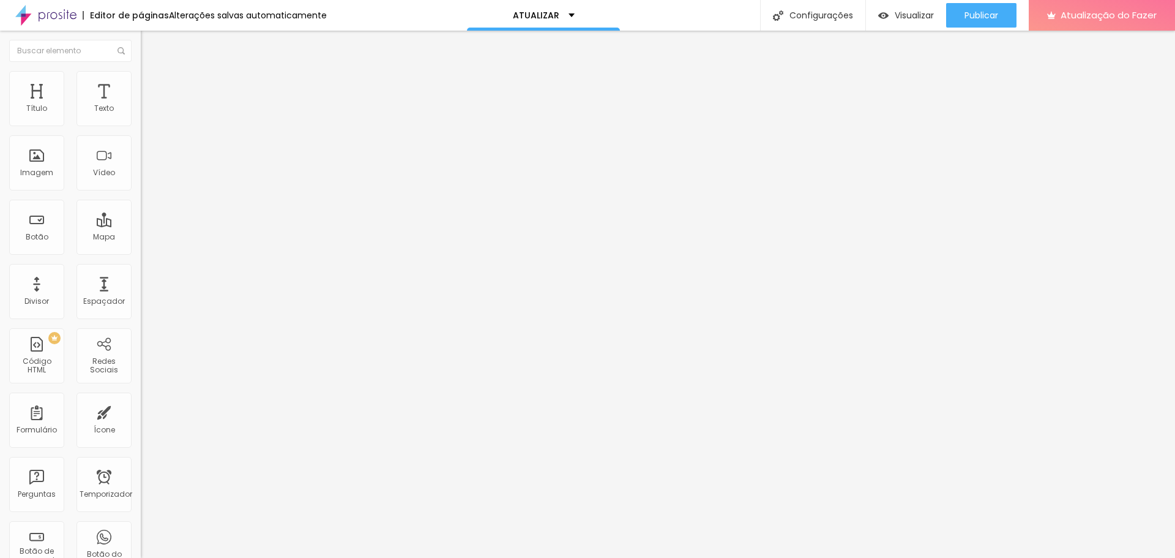
click at [1013, 12] on button "Publicar" at bounding box center [981, 15] width 70 height 24
click at [141, 105] on span "Trocar imagem" at bounding box center [174, 100] width 67 height 10
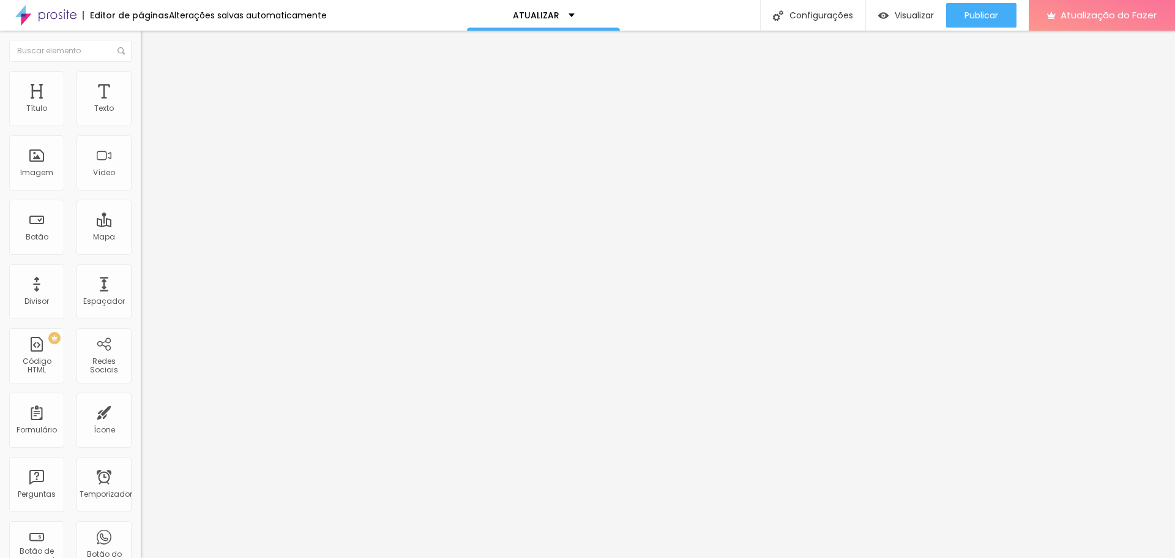
drag, startPoint x: 934, startPoint y: 192, endPoint x: 913, endPoint y: 113, distance: 81.5
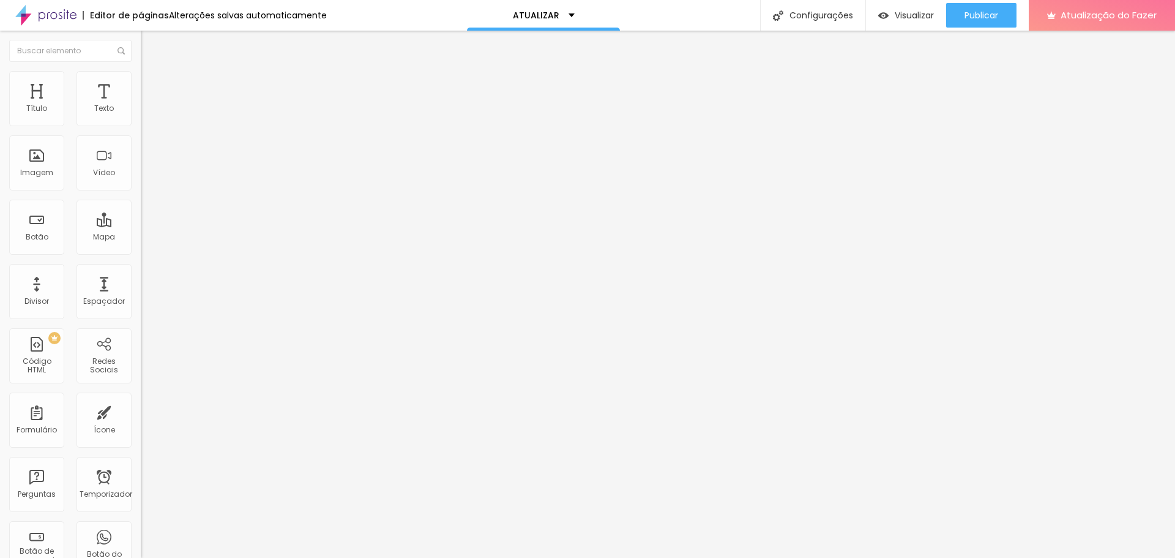
click at [981, 18] on font "Publicar" at bounding box center [982, 15] width 34 height 12
click at [148, 105] on font "Trocar imagem" at bounding box center [177, 100] width 59 height 10
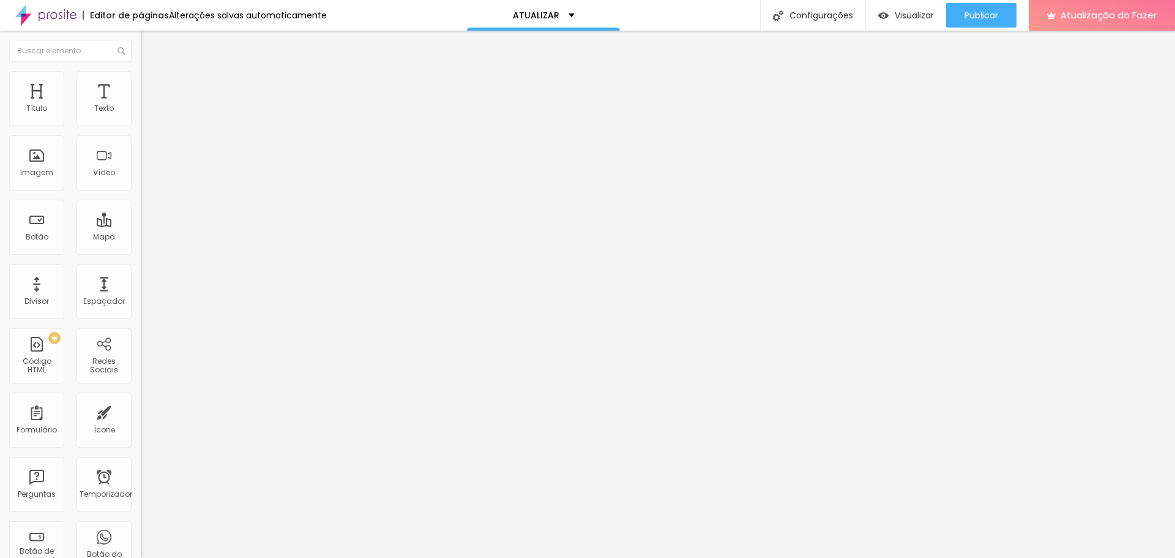
click at [148, 105] on font "Trocar imagem" at bounding box center [177, 100] width 59 height 10
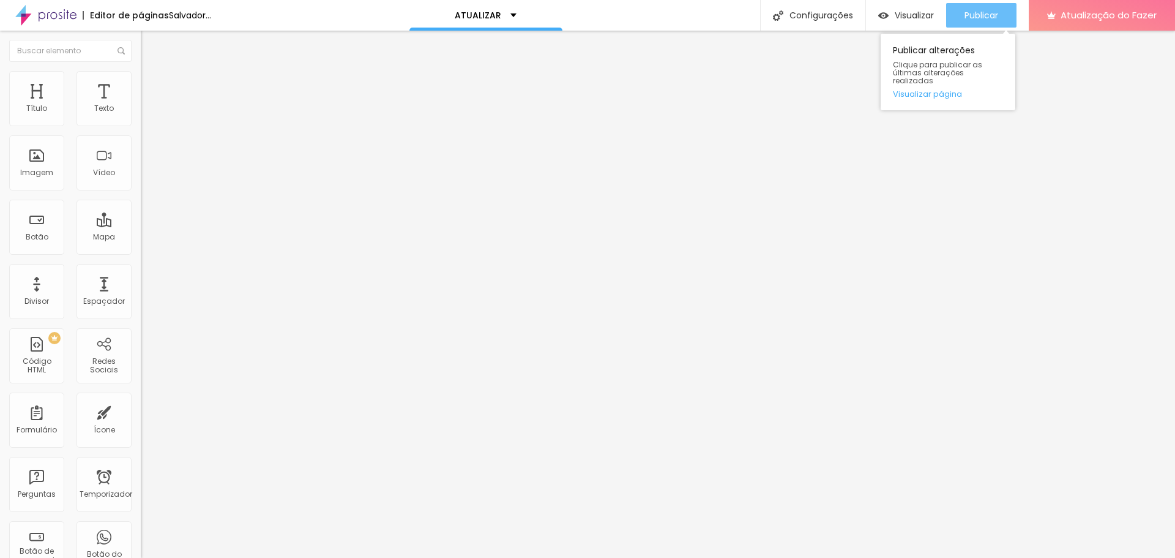
click at [978, 10] on font "Publicar" at bounding box center [982, 15] width 34 height 12
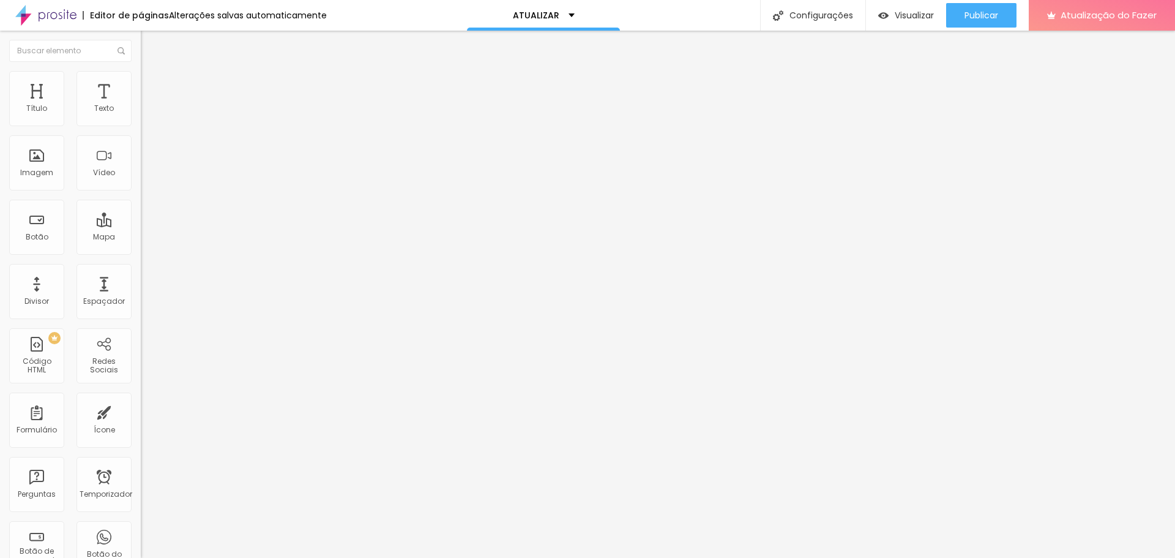
click at [148, 105] on font "Trocar imagem" at bounding box center [177, 100] width 59 height 10
drag, startPoint x: 687, startPoint y: 321, endPoint x: 732, endPoint y: 272, distance: 66.7
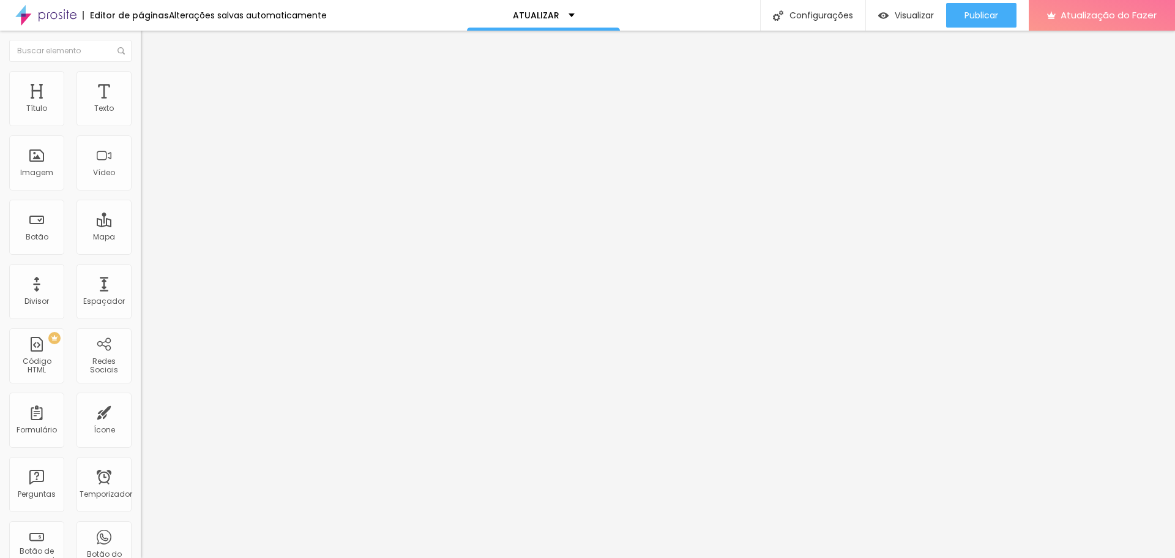
click at [962, 17] on button "Publicar" at bounding box center [981, 15] width 70 height 24
click at [141, 192] on span "Original" at bounding box center [155, 186] width 29 height 10
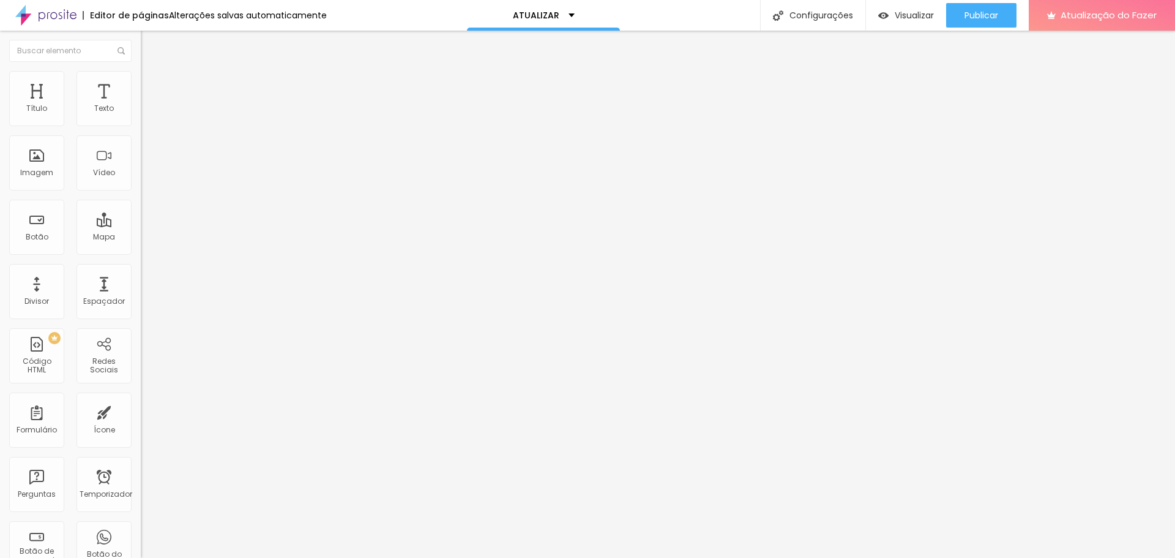
click at [141, 192] on span "Original" at bounding box center [155, 186] width 29 height 10
click at [152, 84] on font "Estilo" at bounding box center [161, 79] width 19 height 10
click at [141, 71] on li "Conteúdo" at bounding box center [211, 65] width 141 height 12
click at [141, 264] on div "Trocar imagem Descrição da imagem (Alt) Alinhamento Proporção Original Cinema 1…" at bounding box center [211, 187] width 141 height 184
click at [141, 192] on span "Original" at bounding box center [155, 186] width 29 height 10
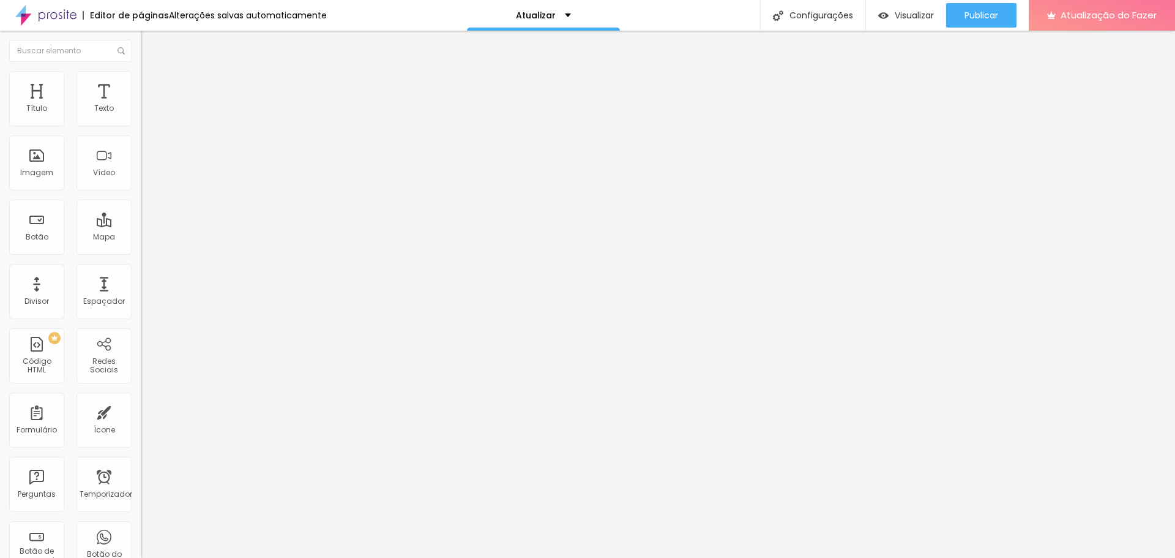
click at [152, 86] on font "Avançado" at bounding box center [172, 91] width 40 height 10
click at [141, 87] on ul "Conteúdo Estilo Avançado" at bounding box center [211, 77] width 141 height 37
click at [141, 83] on li "Avançado" at bounding box center [211, 89] width 141 height 12
click at [141, 81] on li "Estilo" at bounding box center [211, 77] width 141 height 12
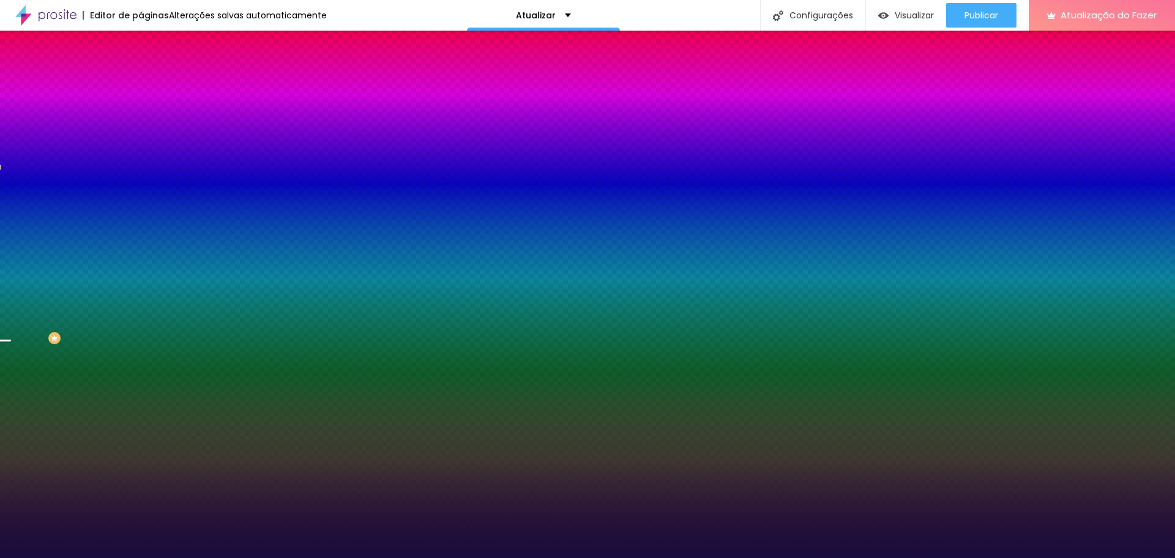
click at [141, 71] on li "Conteúdo" at bounding box center [211, 65] width 141 height 12
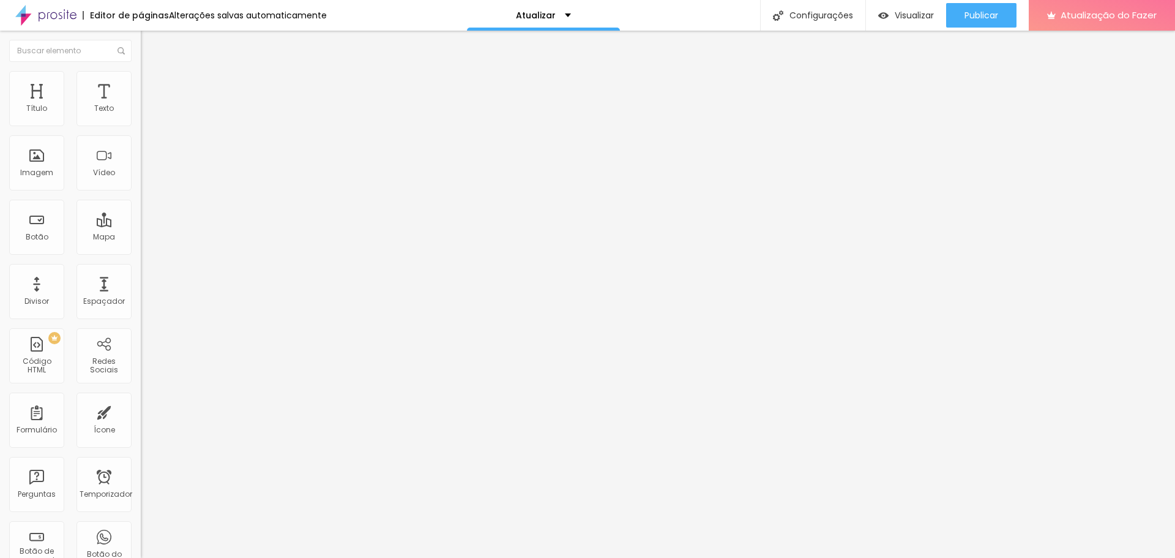
click at [141, 86] on ul "Conteúdo Estilo Avançado" at bounding box center [211, 77] width 141 height 37
click at [152, 84] on font "Estilo" at bounding box center [161, 79] width 19 height 10
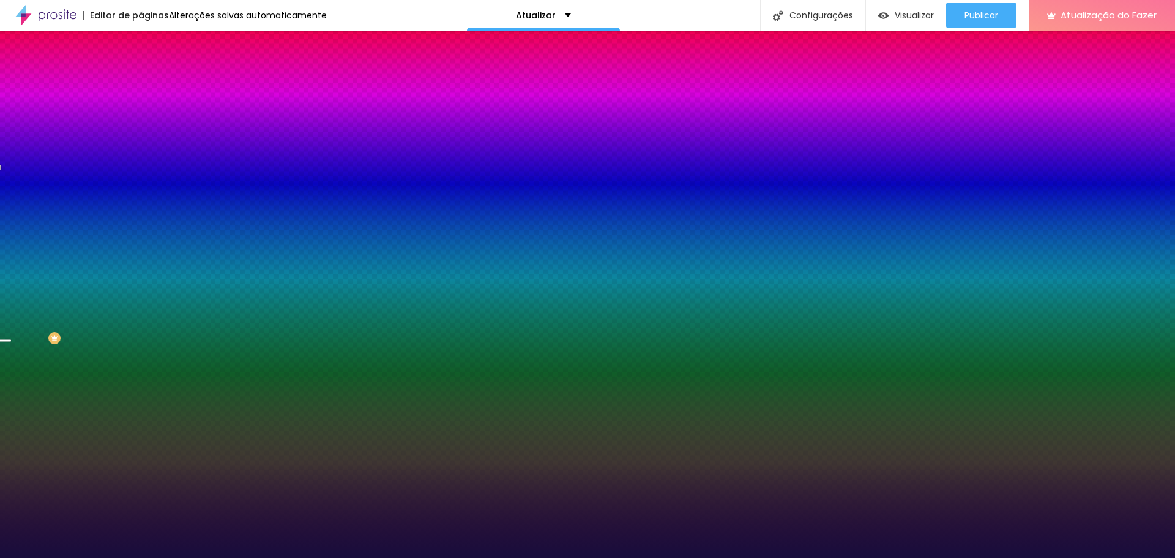
click at [141, 111] on div "Trocar imagem" at bounding box center [211, 107] width 141 height 9
click at [148, 113] on font "Trocar imagem" at bounding box center [177, 107] width 59 height 10
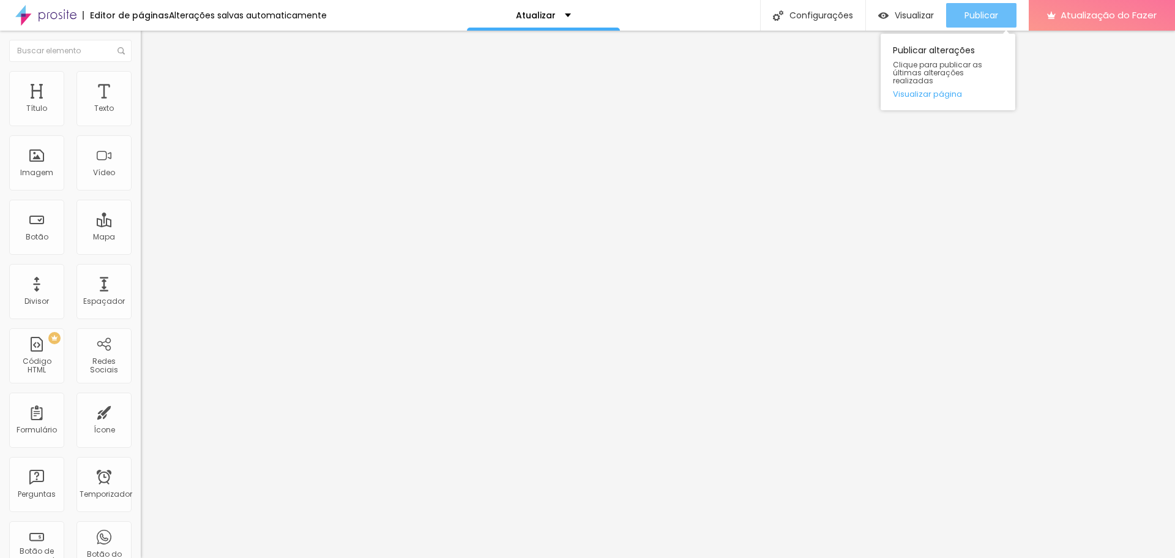
click at [1000, 21] on button "Publicar" at bounding box center [981, 15] width 70 height 24
click at [918, 13] on font "Visualizar" at bounding box center [914, 15] width 39 height 12
click at [152, 88] on font "Avançado" at bounding box center [172, 91] width 40 height 10
type input "20"
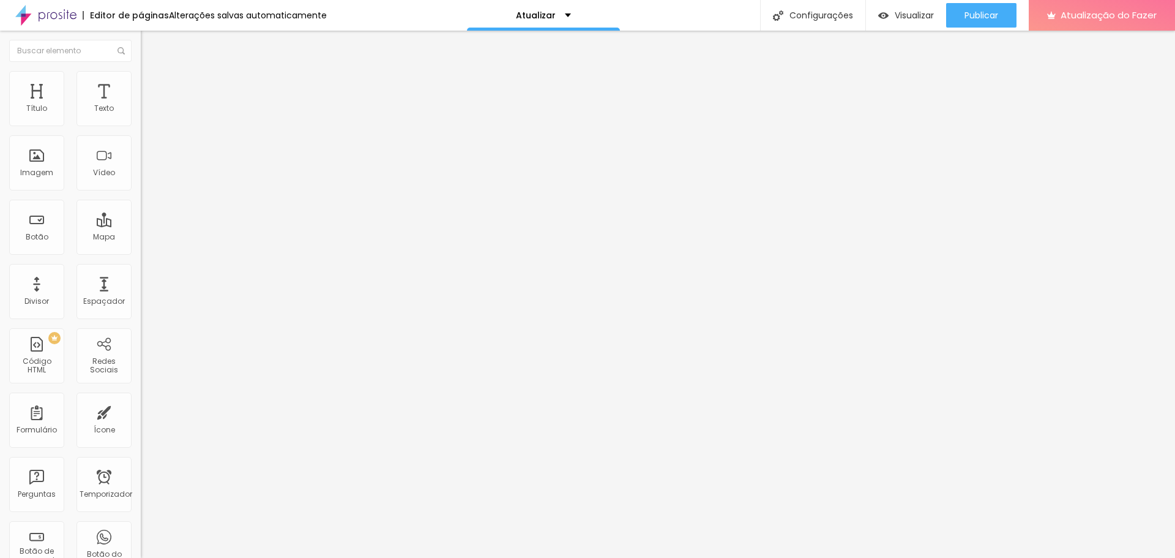
type input "25"
type input "20"
type input "15"
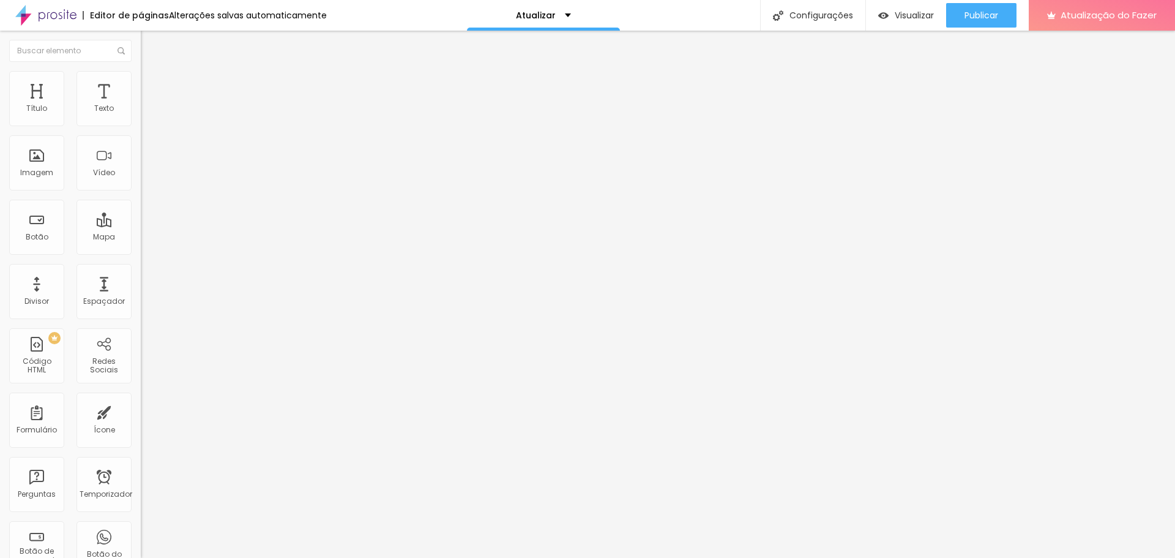
type input "15"
click at [141, 238] on input "range" at bounding box center [180, 243] width 79 height 10
type input "56"
type input "55"
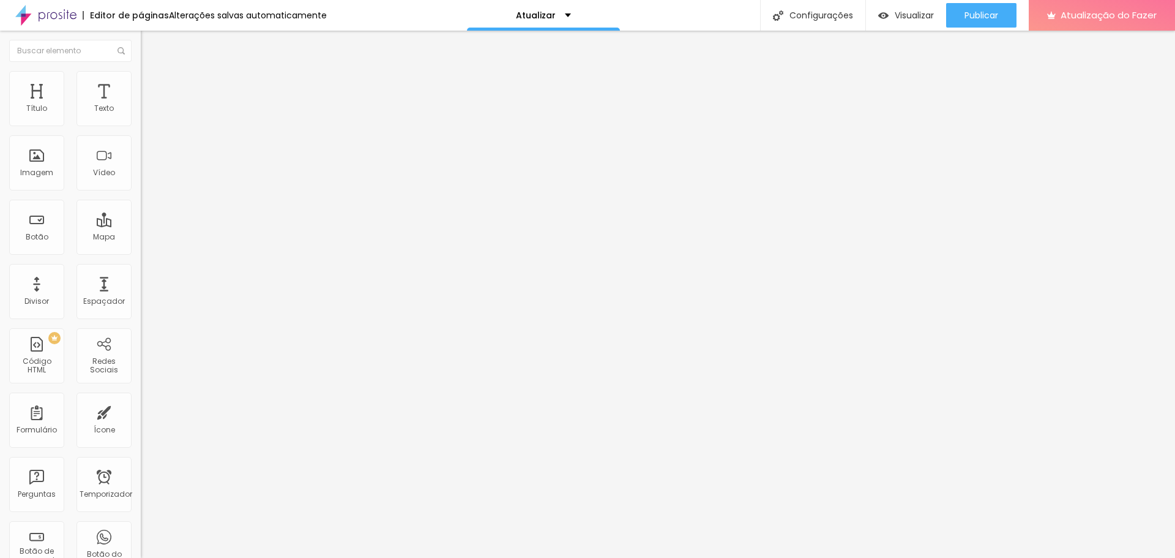
type input "55"
type input "53"
type input "60"
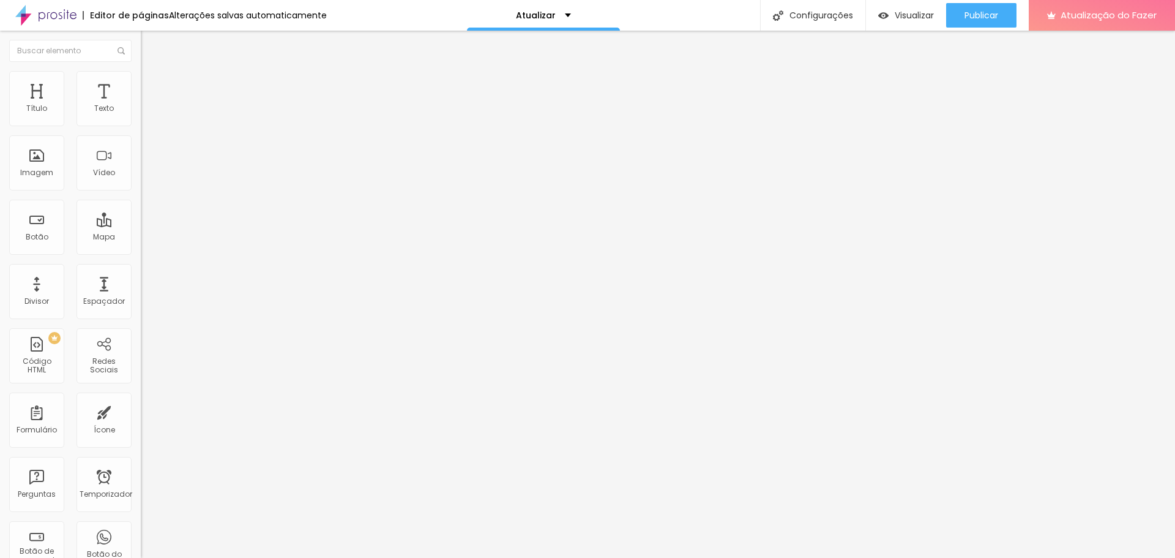
type input "76"
type input "118"
type input "134"
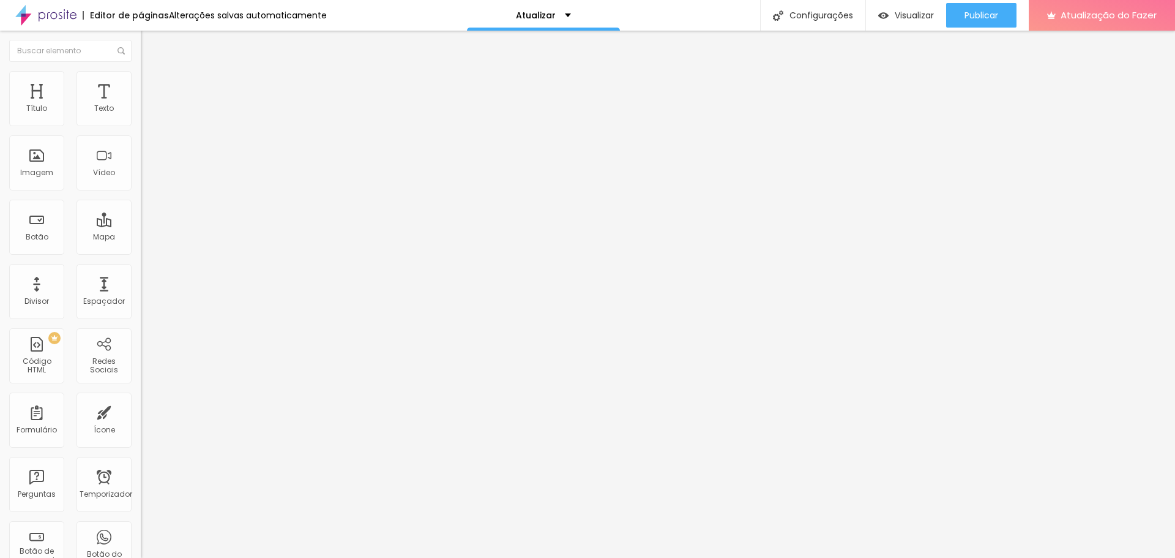
type input "134"
type input "139"
type input "150"
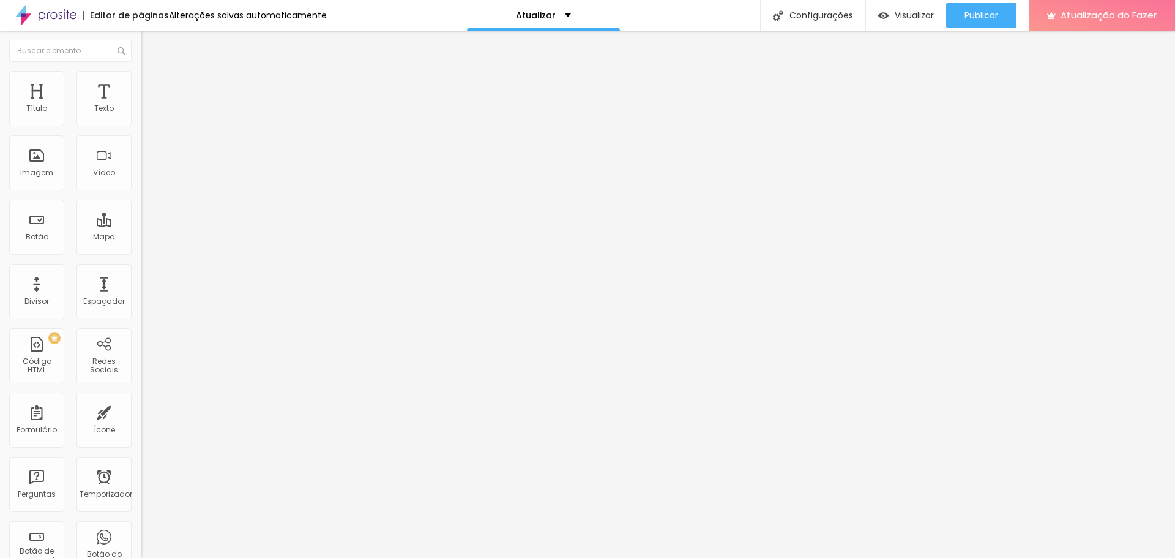
type input "229"
type input "245"
type input "250"
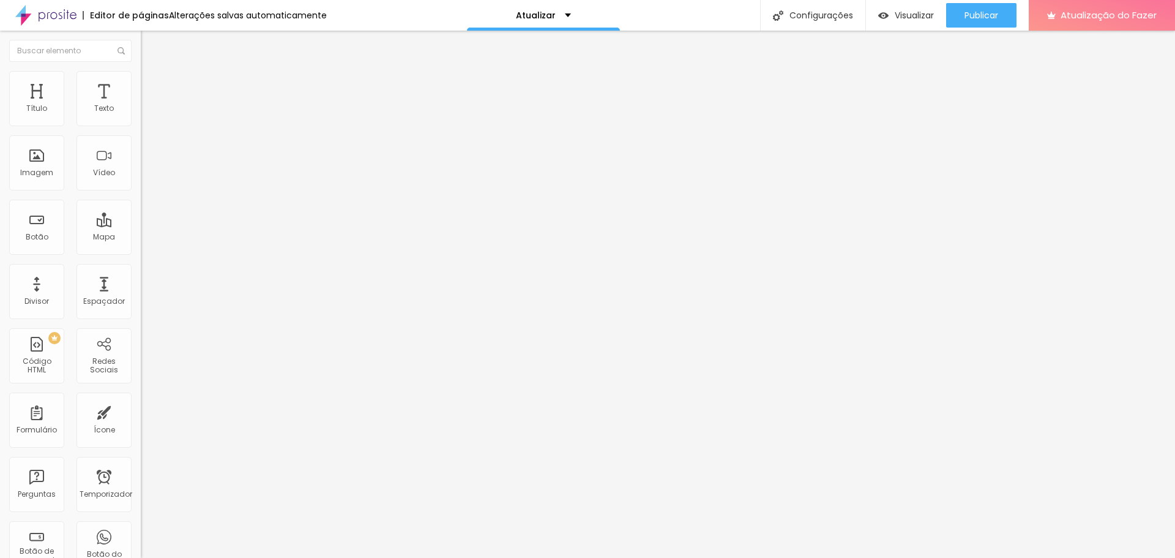
type input "250"
type input "245"
type input "234"
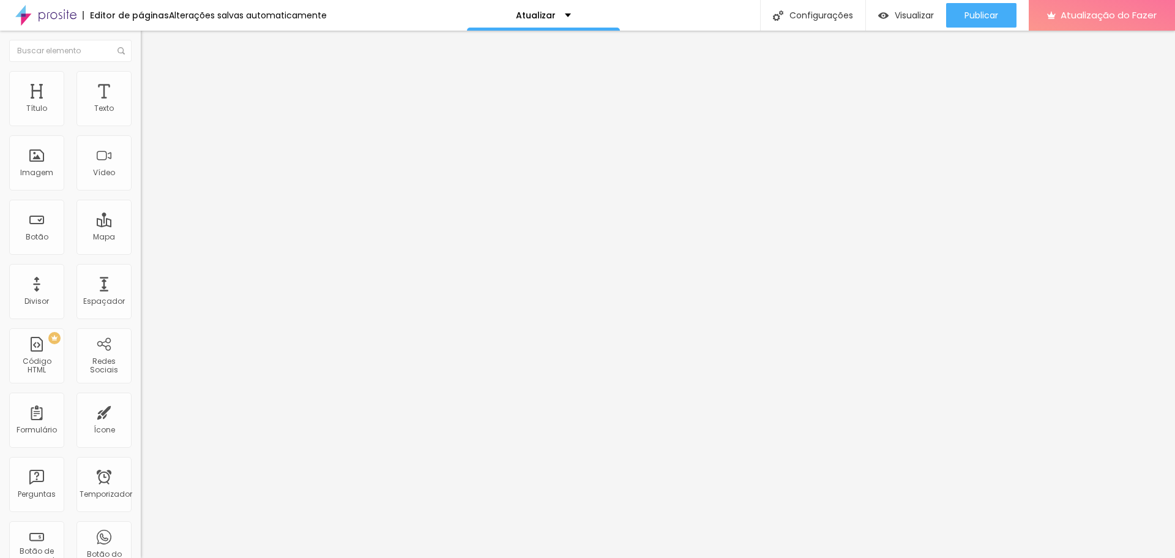
type input "218"
type input "213"
type input "208"
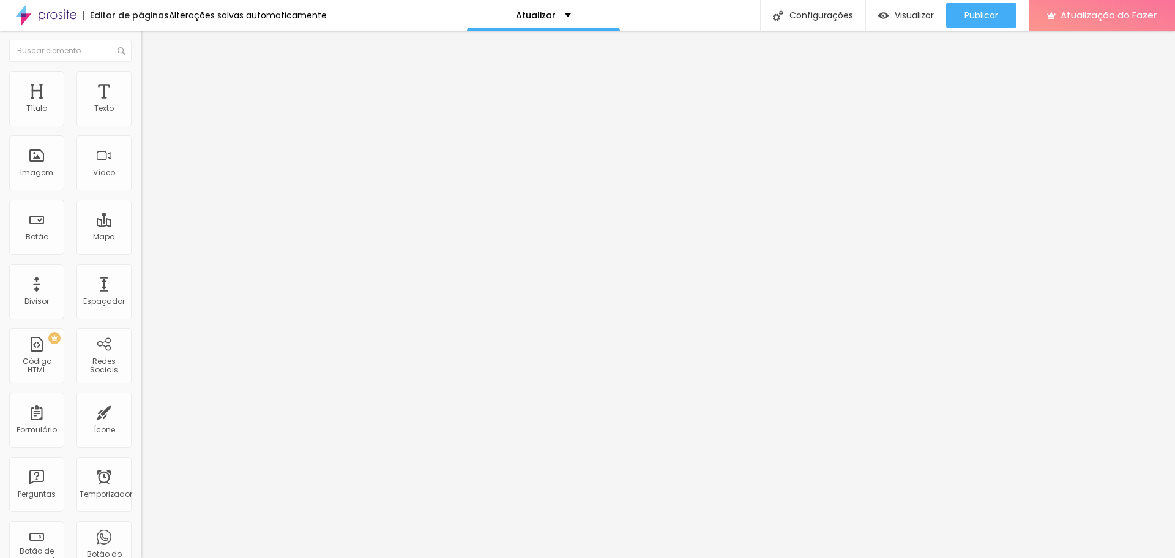
type input "208"
type input "202"
type input "197"
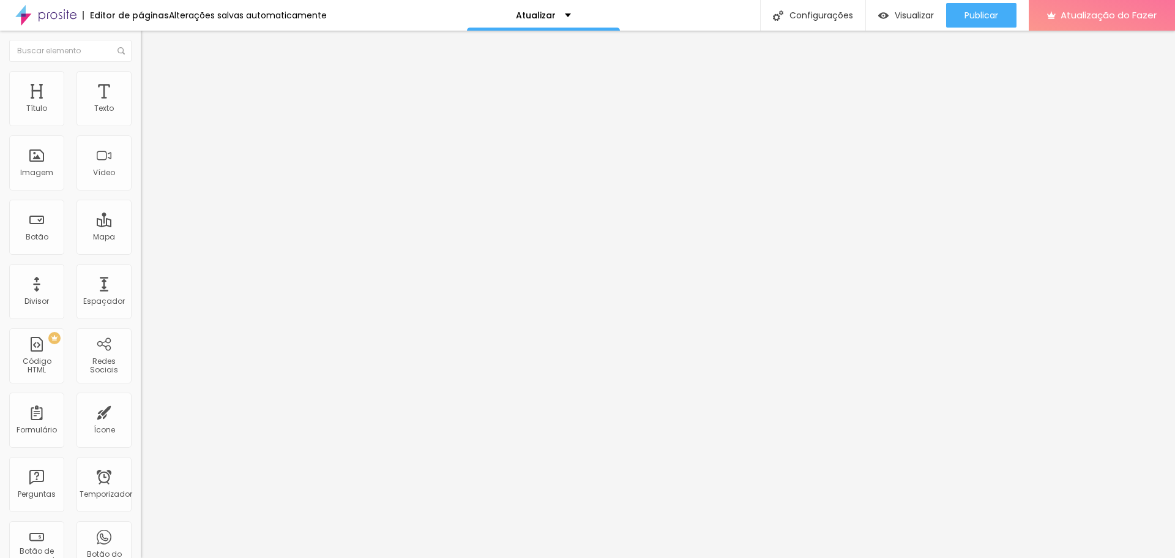
type input "192"
type input "187"
type input "181"
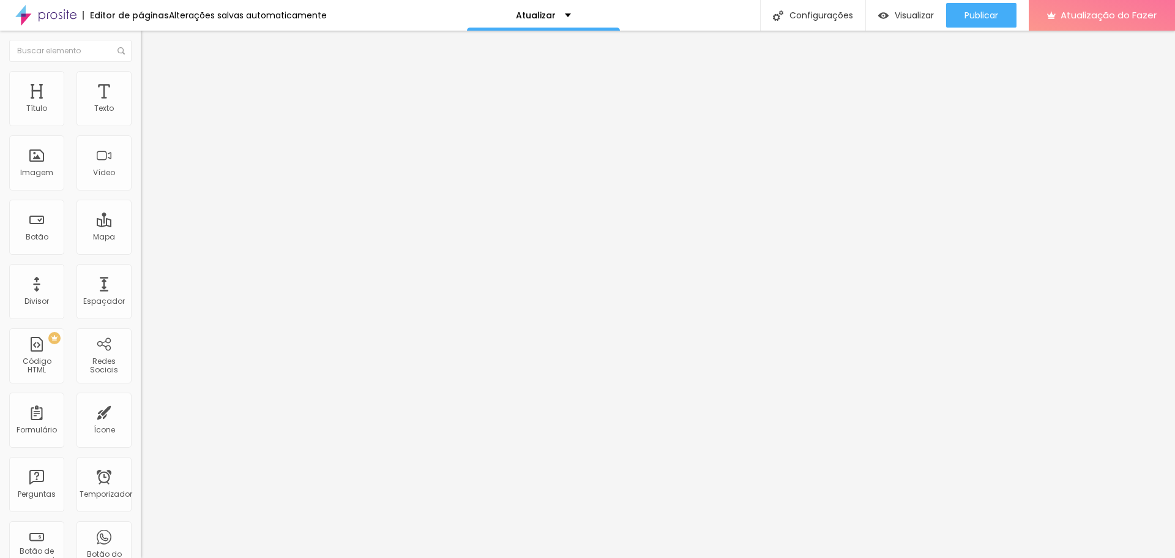
type input "181"
type input "176"
type input "171"
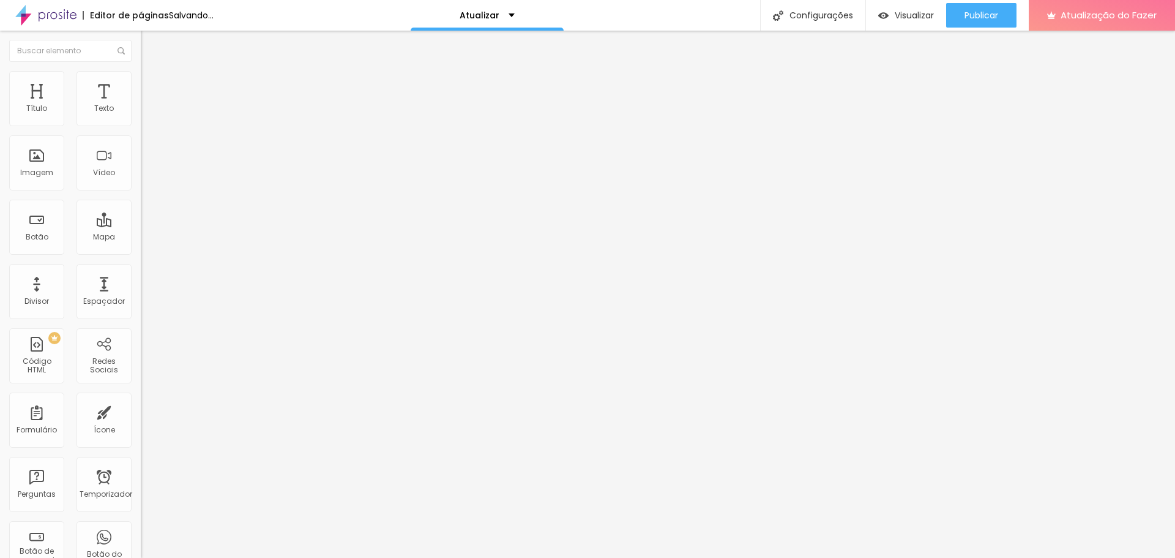
type input "165"
type input "160"
drag, startPoint x: 33, startPoint y: 143, endPoint x: 46, endPoint y: 144, distance: 13.0
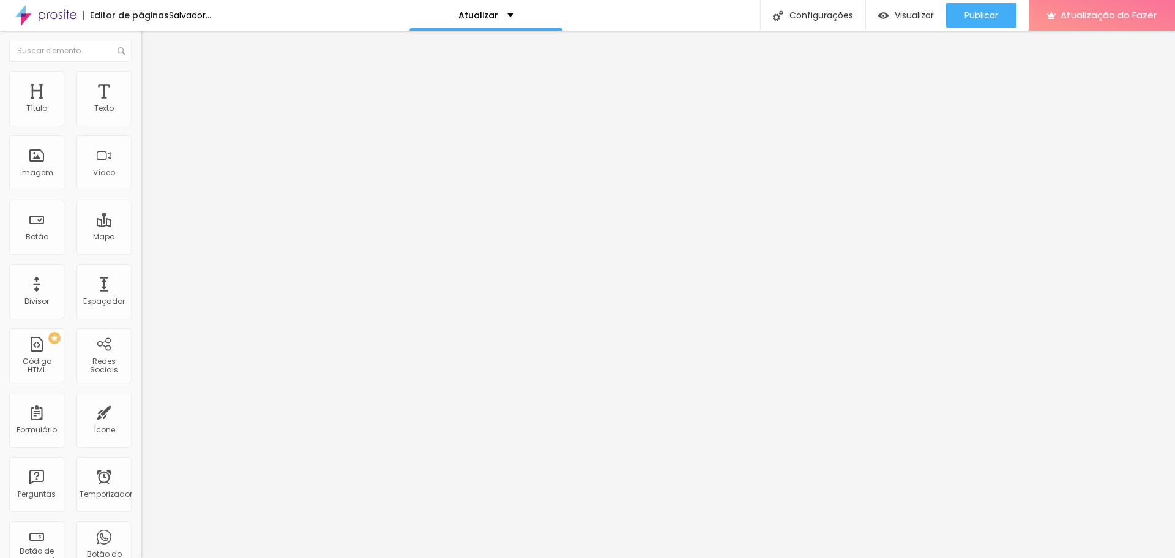
type input "160"
click at [141, 411] on input "range" at bounding box center [180, 416] width 79 height 10
click at [141, 83] on li "Avançado" at bounding box center [211, 89] width 141 height 12
click at [141, 77] on li "Estilo" at bounding box center [211, 77] width 141 height 12
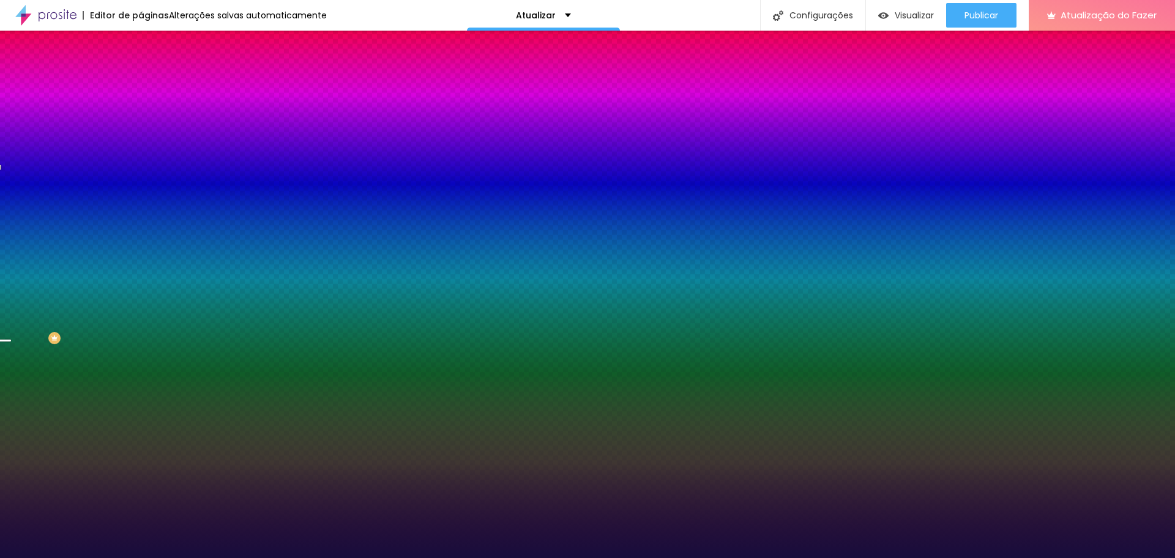
click at [141, 167] on div at bounding box center [211, 167] width 141 height 0
drag, startPoint x: 127, startPoint y: 290, endPoint x: 139, endPoint y: 207, distance: 83.5
click at [141, 179] on div "Cor de fundo Voltar ao padrão #180D3C" at bounding box center [211, 162] width 141 height 34
click at [141, 127] on span "Nenhum" at bounding box center [157, 122] width 32 height 10
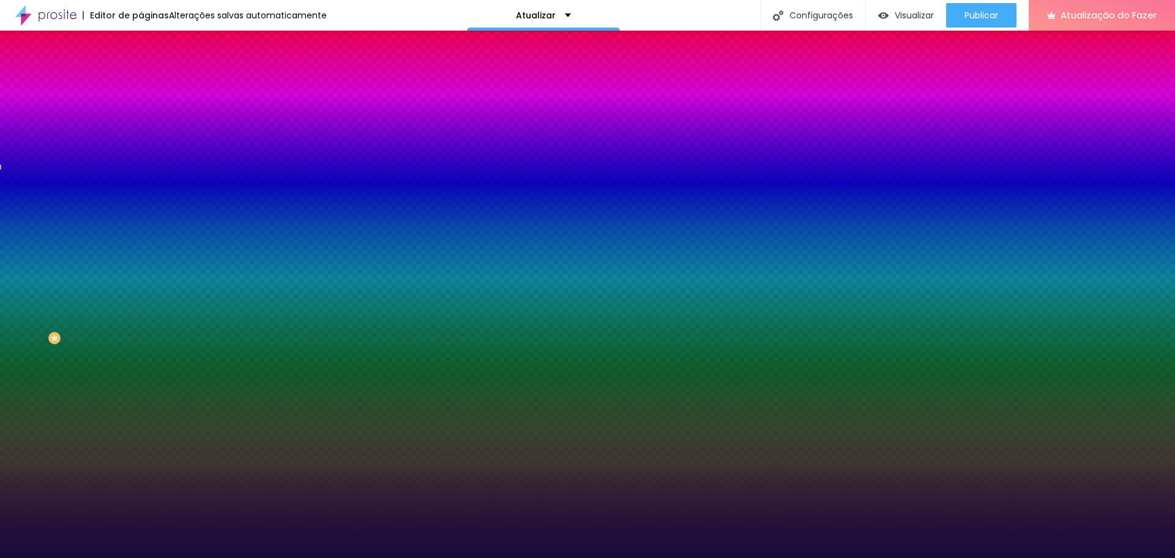
click at [152, 91] on font "Avançado" at bounding box center [172, 91] width 40 height 10
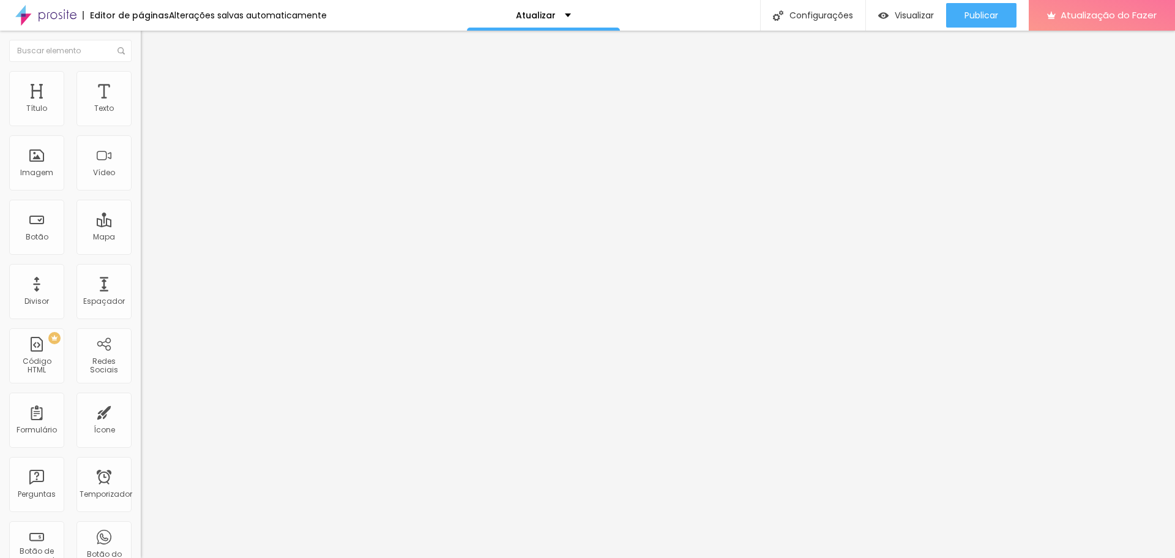
click at [152, 91] on font "Avançado" at bounding box center [172, 91] width 40 height 10
type input "134"
type input "129"
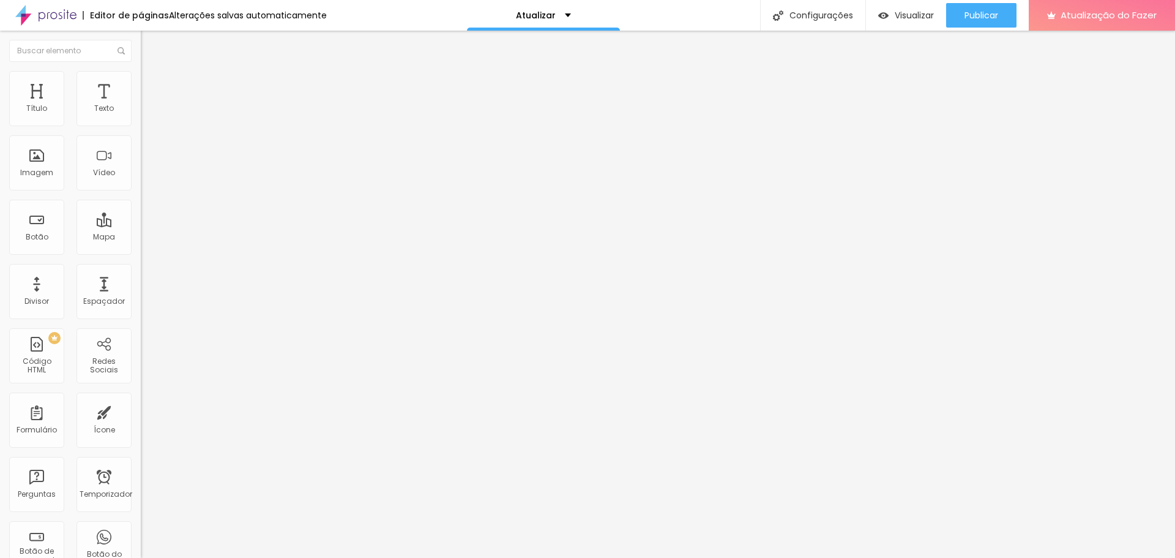
type input "123"
type input "118"
type input "113"
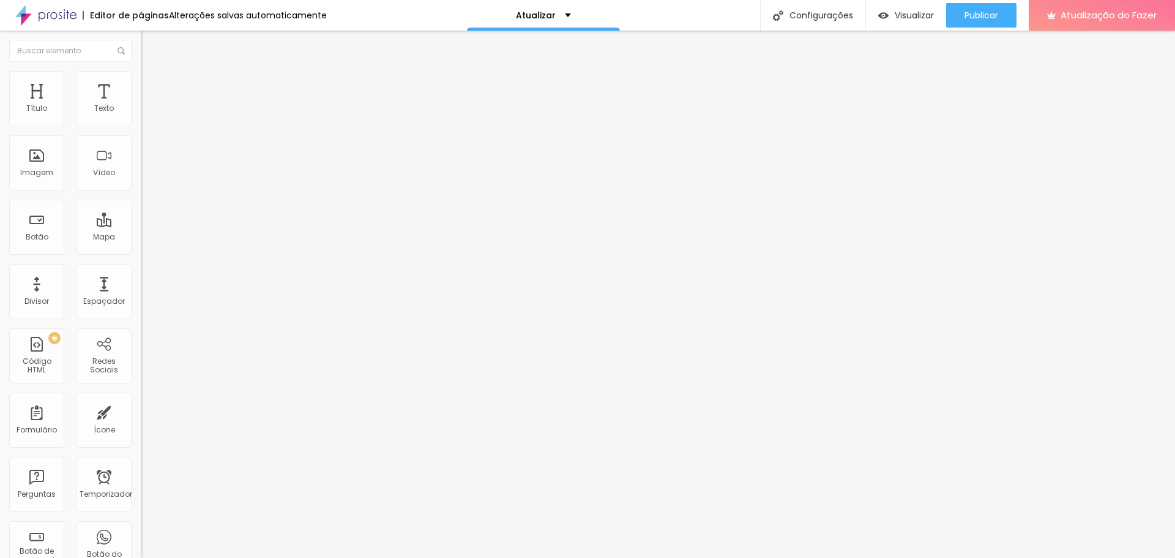
type input "113"
type input "76"
type input "71"
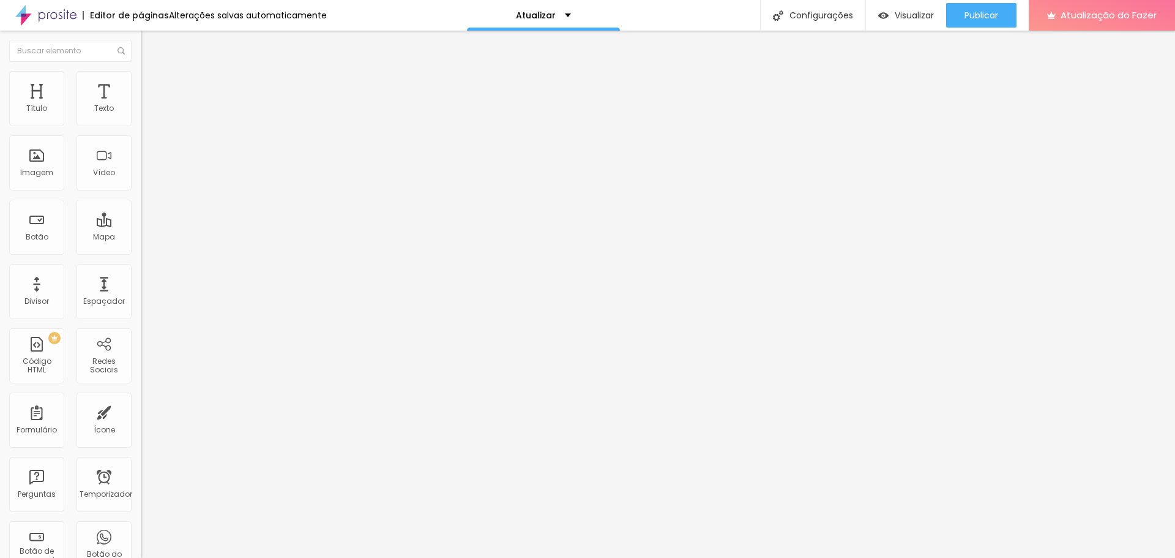
type input "65"
type input "60"
type input "65"
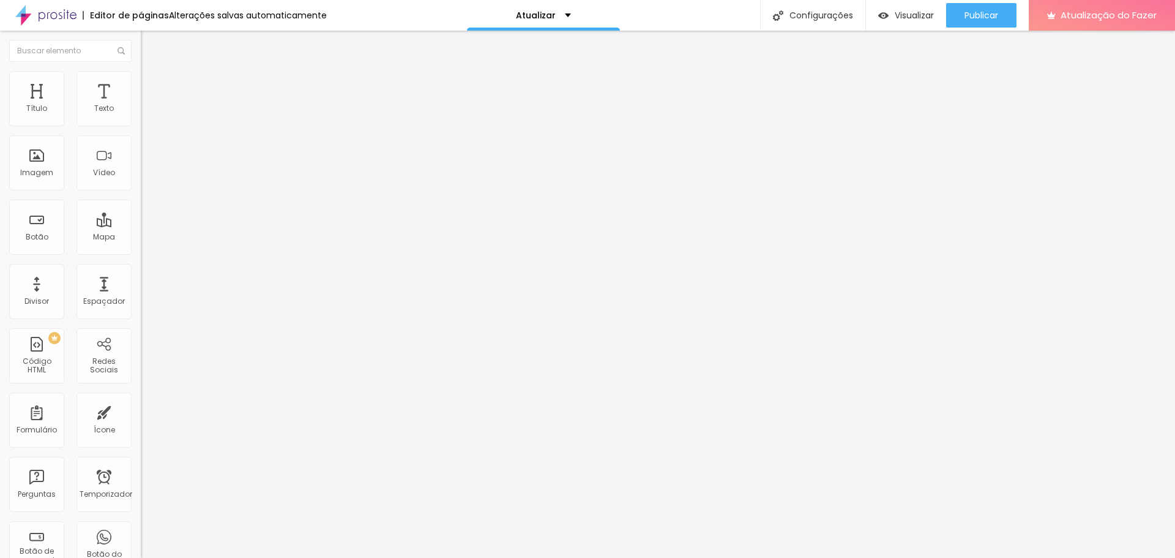
type input "65"
type input "71"
type input "76"
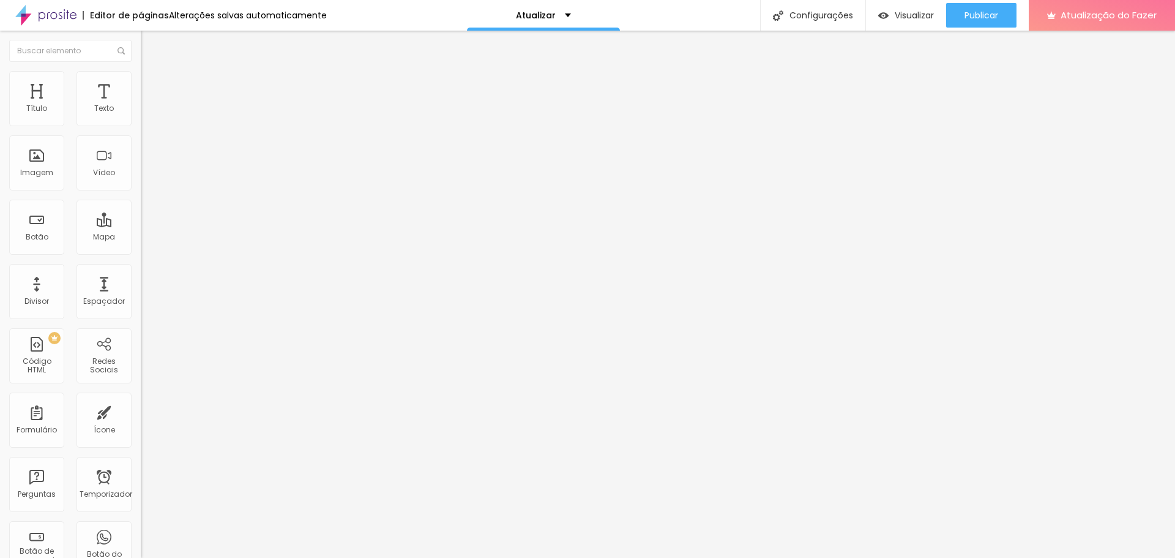
type input "81"
type input "92"
type input "97"
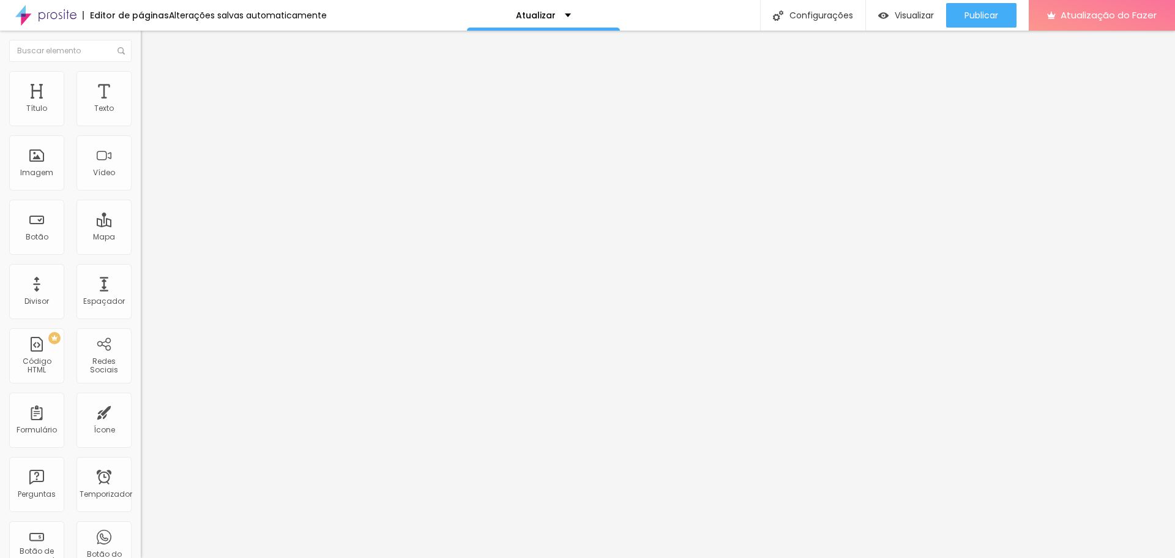
type input "97"
type input "108"
type input "113"
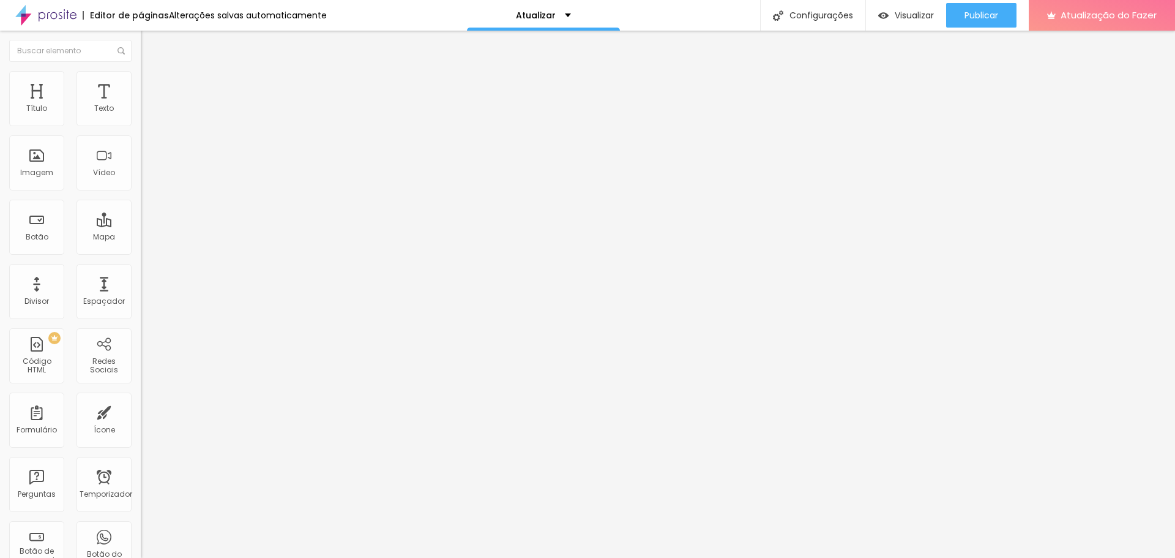
type input "118"
type input "123"
type input "129"
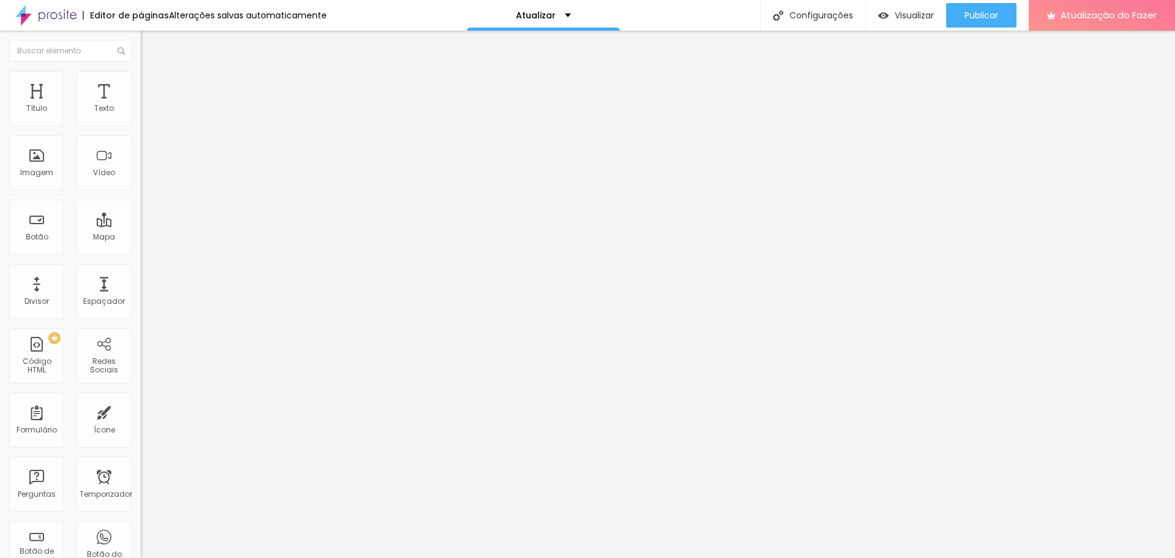
type input "129"
type input "134"
type input "139"
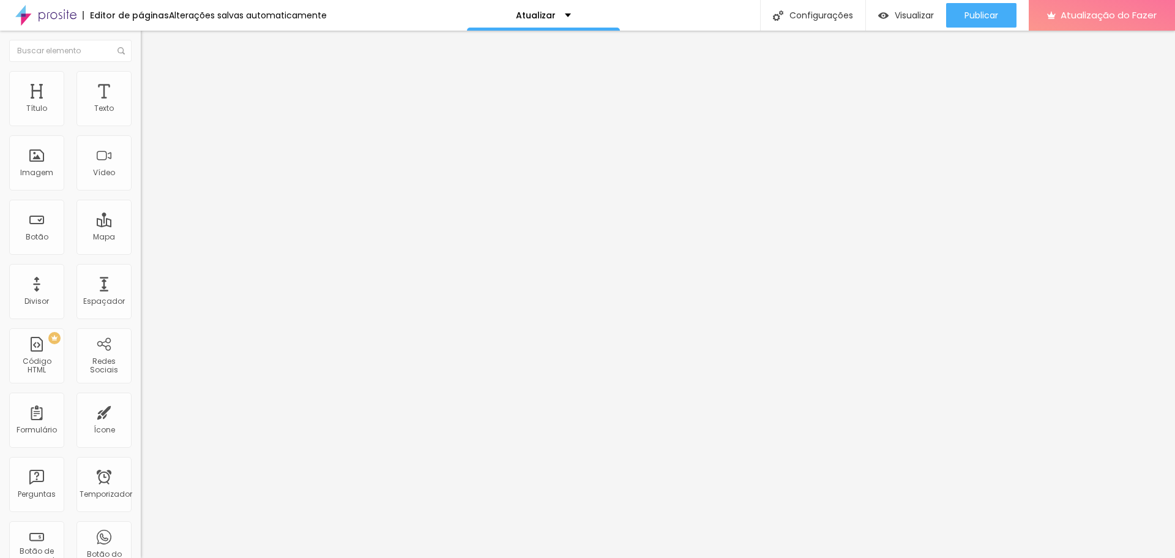
type input "144"
type input "150"
type input "155"
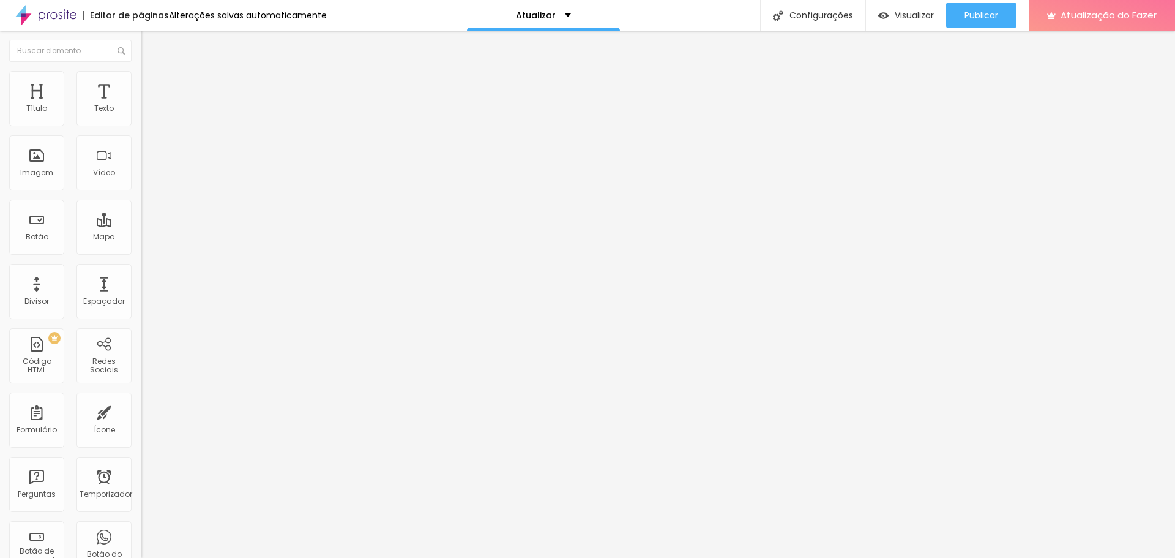
type input "155"
type input "160"
click at [141, 411] on input "range" at bounding box center [180, 416] width 79 height 10
type input "10"
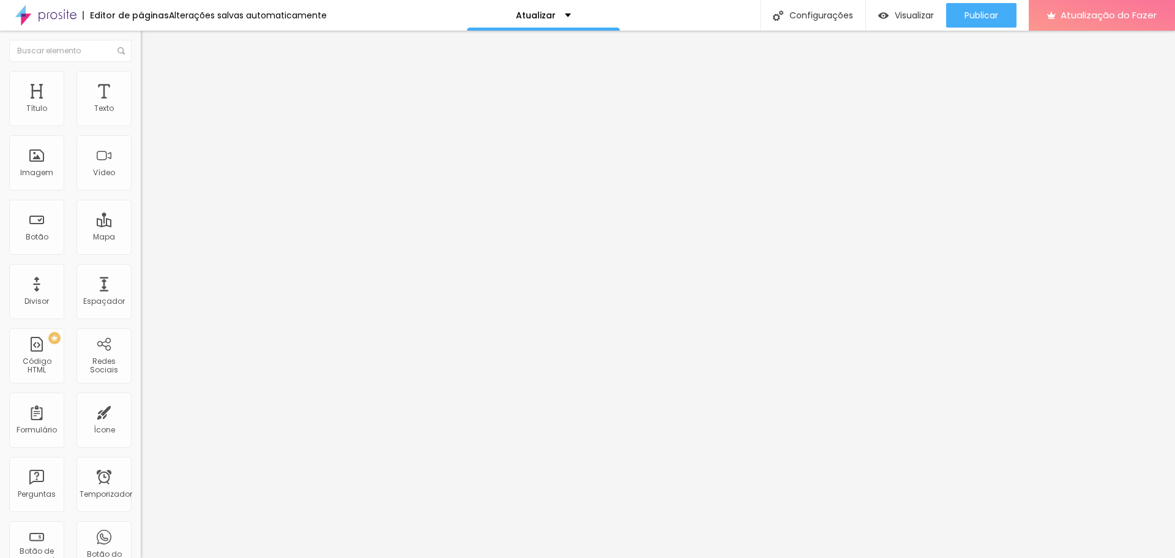
type input "10"
type input "15"
type input "20"
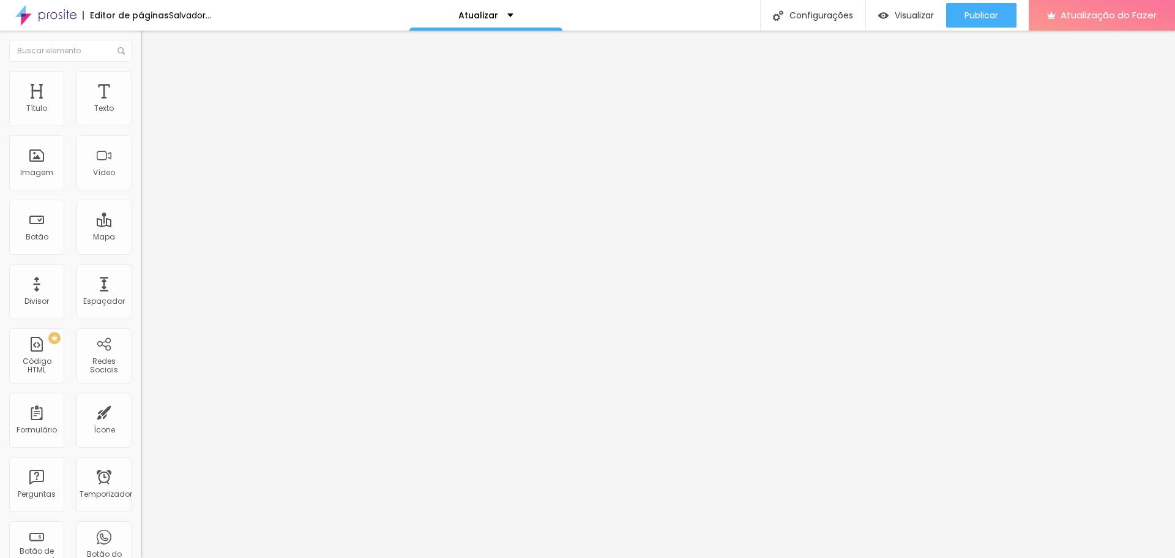
drag, startPoint x: 68, startPoint y: 119, endPoint x: 82, endPoint y: 122, distance: 14.4
type input "20"
click at [141, 238] on input "range" at bounding box center [180, 243] width 79 height 10
click at [141, 83] on img at bounding box center [146, 88] width 11 height 11
click at [152, 86] on font "Avançado" at bounding box center [172, 91] width 40 height 10
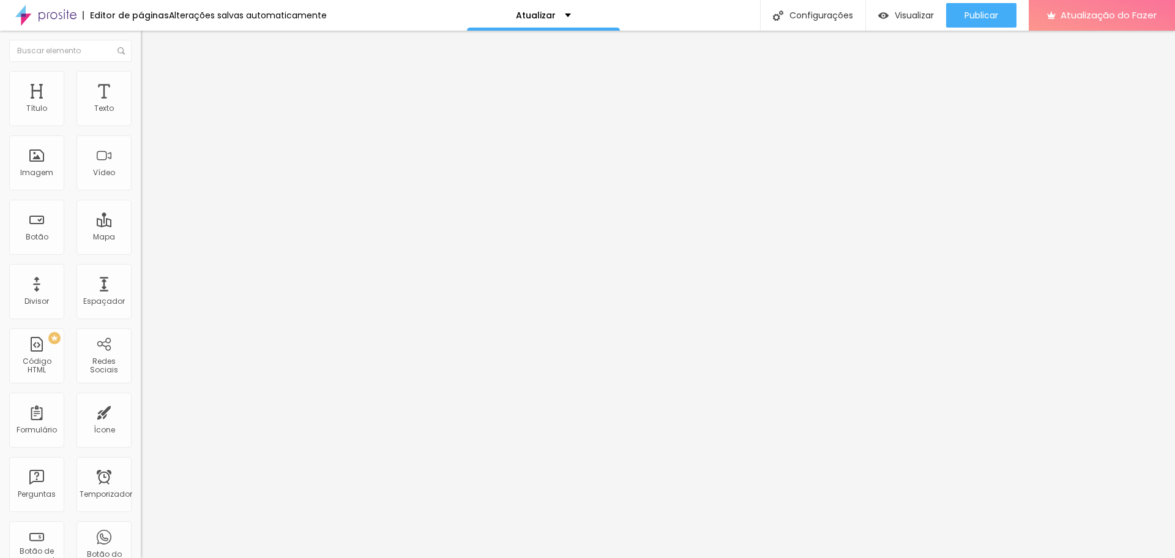
click at [152, 84] on font "Estilo" at bounding box center [161, 79] width 19 height 10
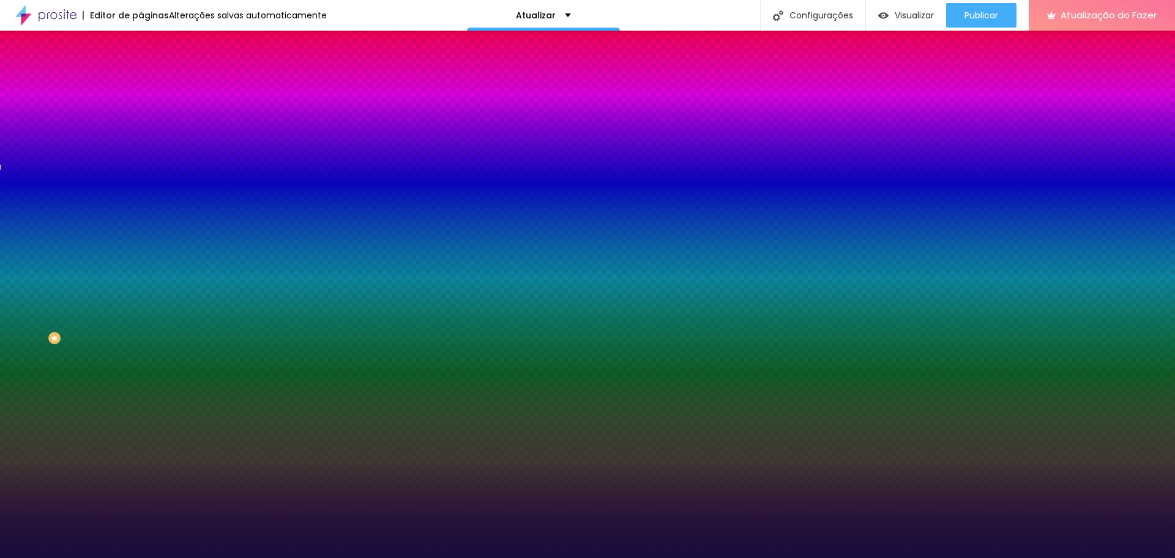
click at [141, 127] on font "Nenhum" at bounding box center [157, 122] width 32 height 10
click at [141, 146] on span "Paralaxe" at bounding box center [157, 141] width 32 height 10
click at [141, 133] on div "Nenhum" at bounding box center [211, 129] width 141 height 7
click at [141, 127] on span "Nenhum" at bounding box center [157, 122] width 32 height 10
click at [141, 120] on font "Efeito da Imagem" at bounding box center [174, 115] width 67 height 10
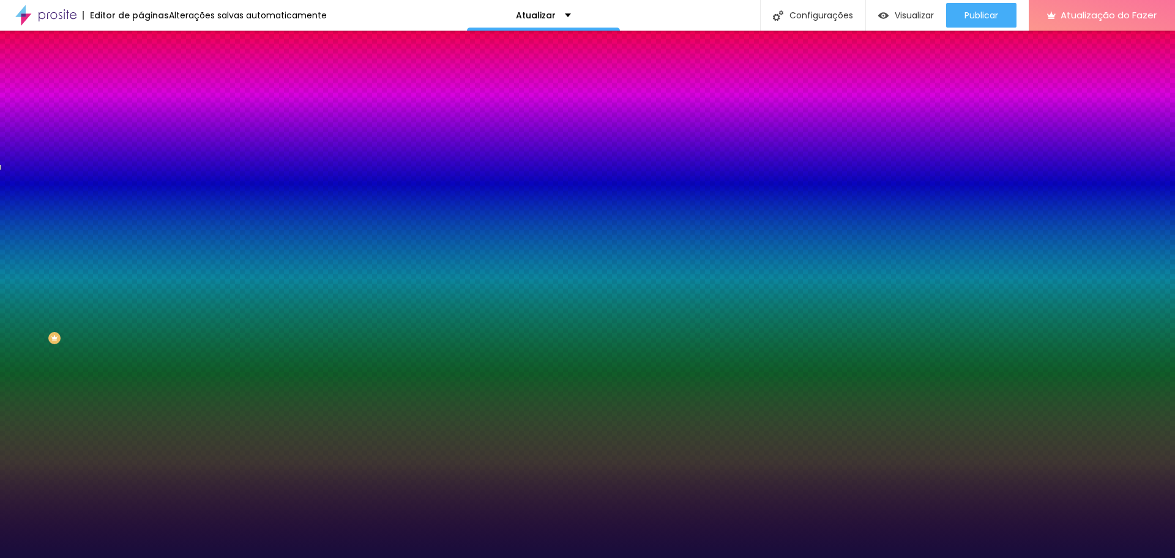
click at [141, 83] on li "Avançado" at bounding box center [211, 89] width 141 height 12
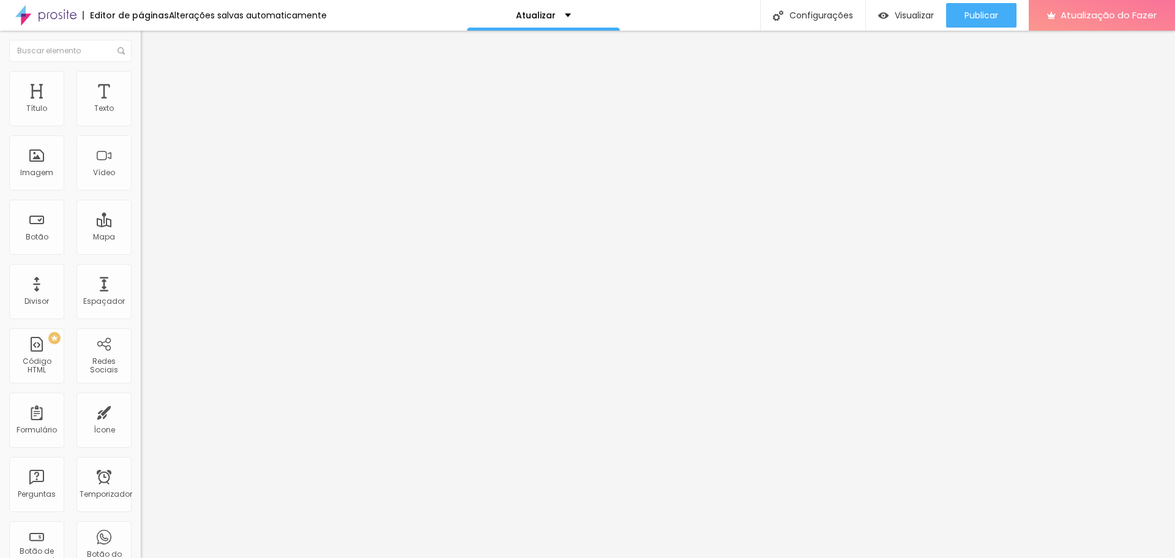
type input "79"
type input "66"
type input "60"
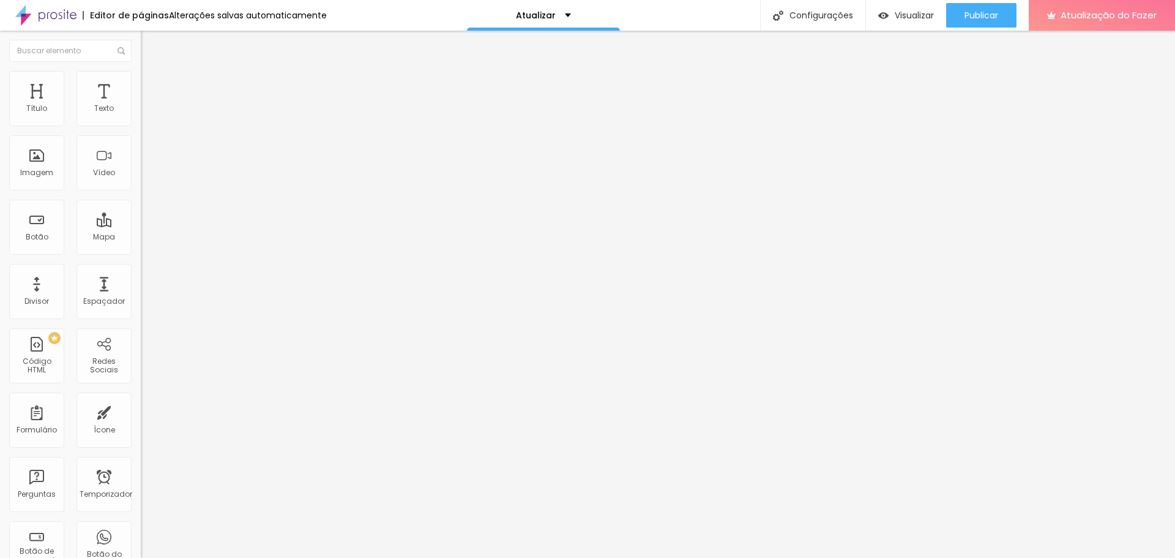
type input "60"
type input "55"
type input "50"
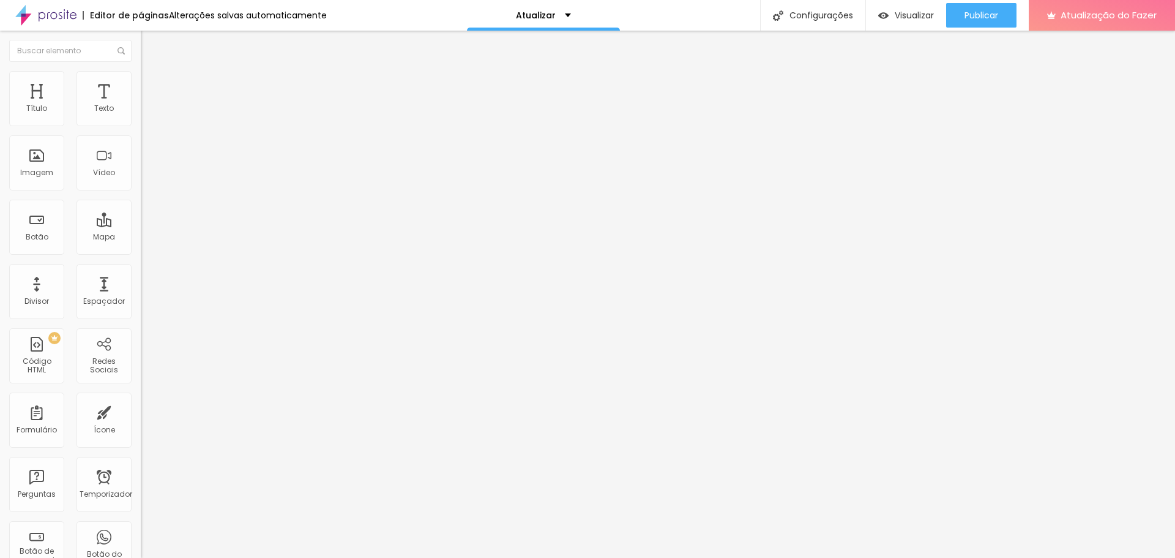
type input "44"
type input "39"
type input "34"
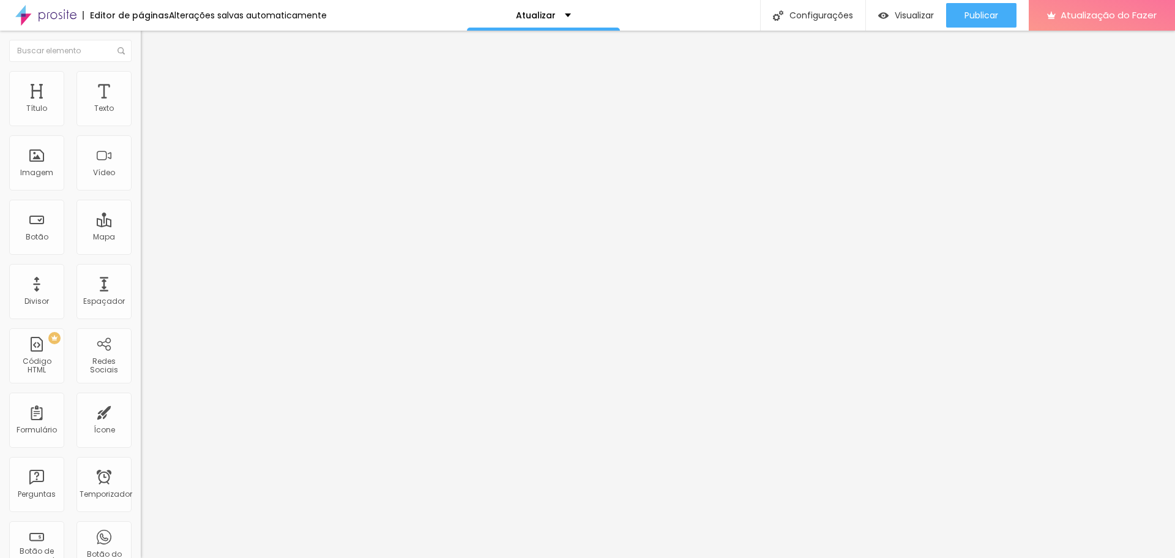
type input "34"
type input "28"
type input "23"
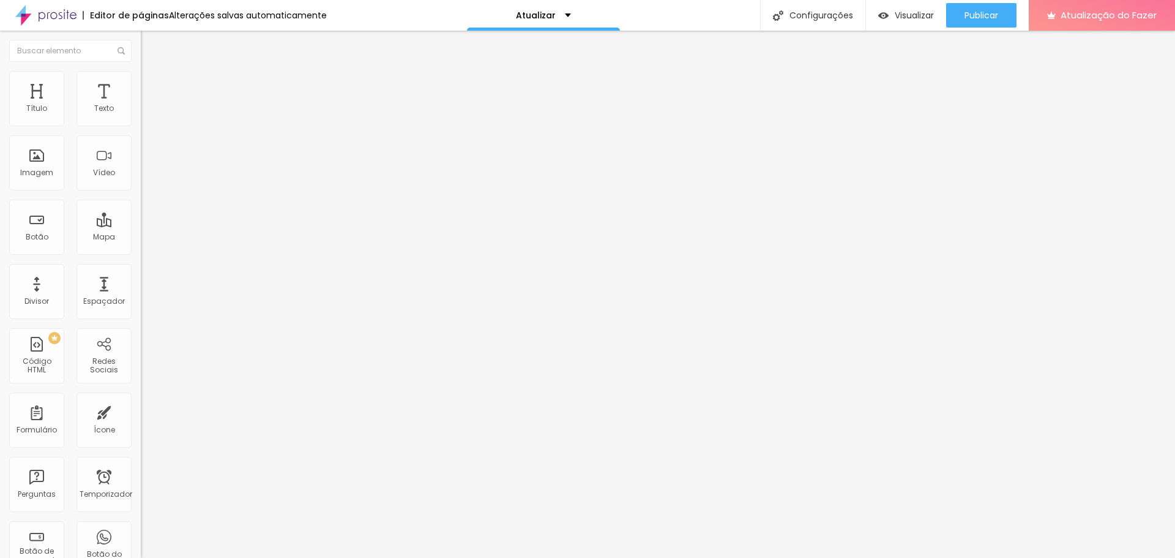
type input "13"
type input "7"
type input "2"
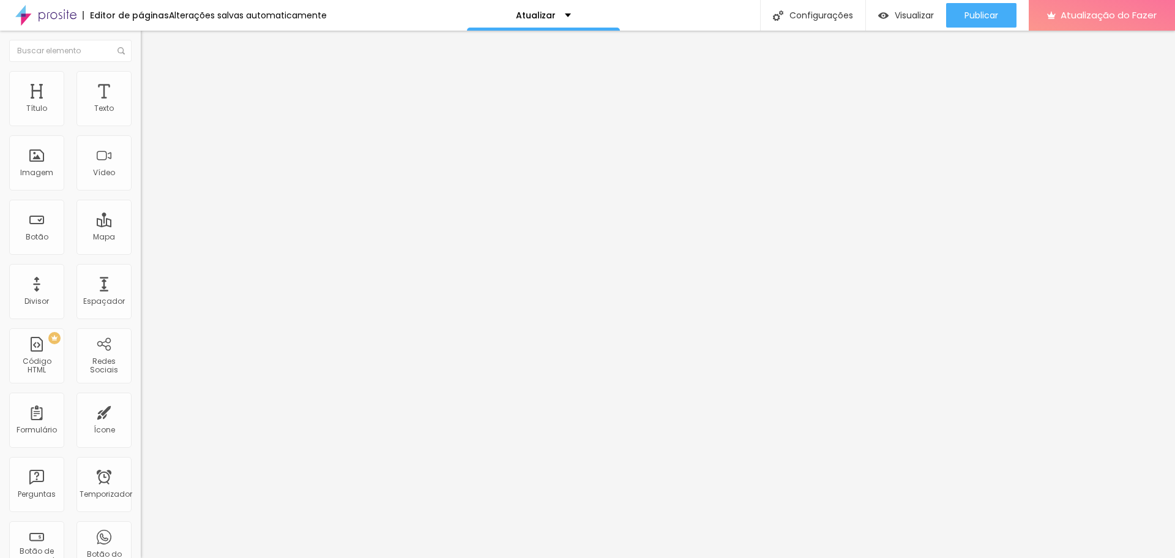
type input "2"
type input "0"
type input "2"
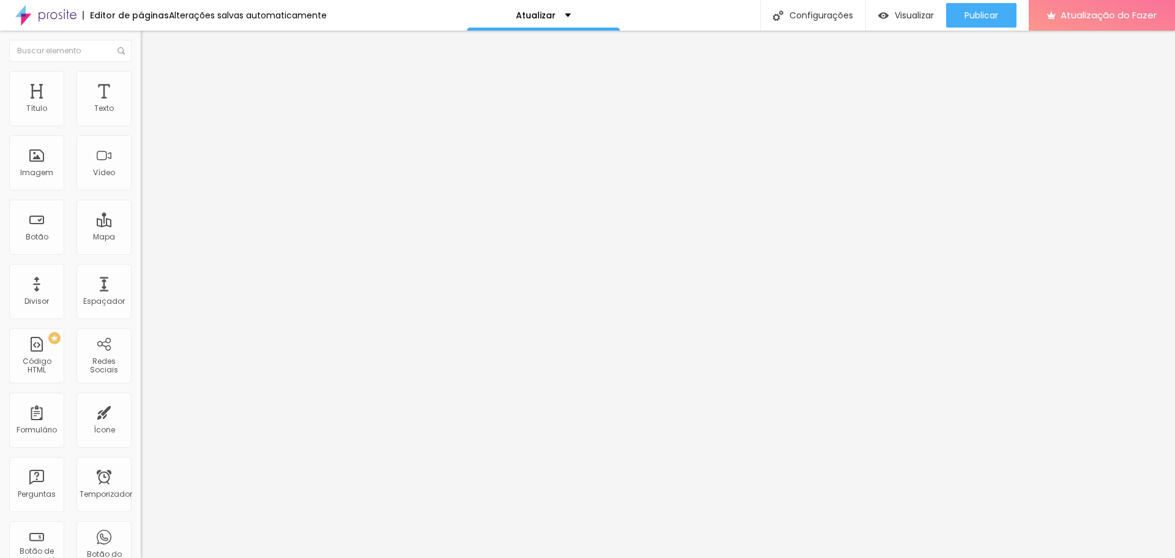
type input "7"
type input "13"
type input "28"
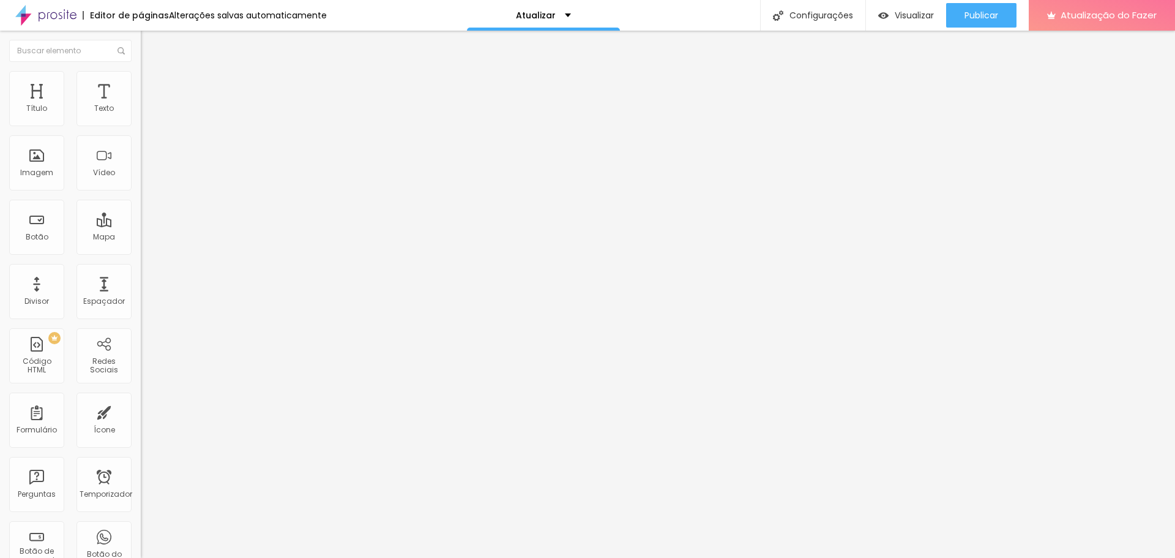
type input "28"
type input "34"
type input "39"
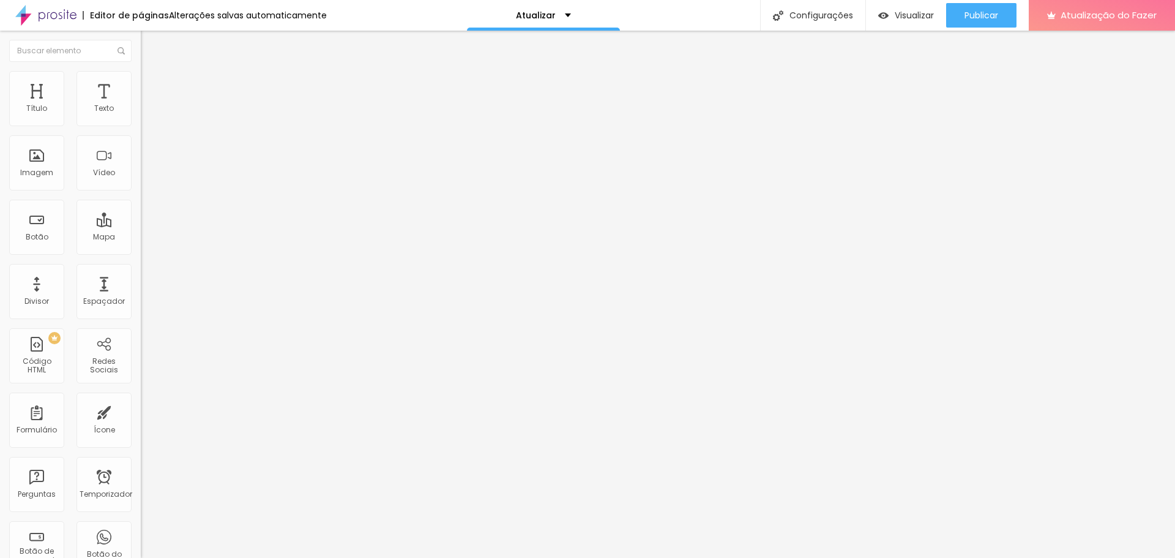
type input "44"
click at [141, 411] on input "range" at bounding box center [180, 416] width 79 height 10
click at [992, 6] on div "Publicar" at bounding box center [982, 15] width 34 height 24
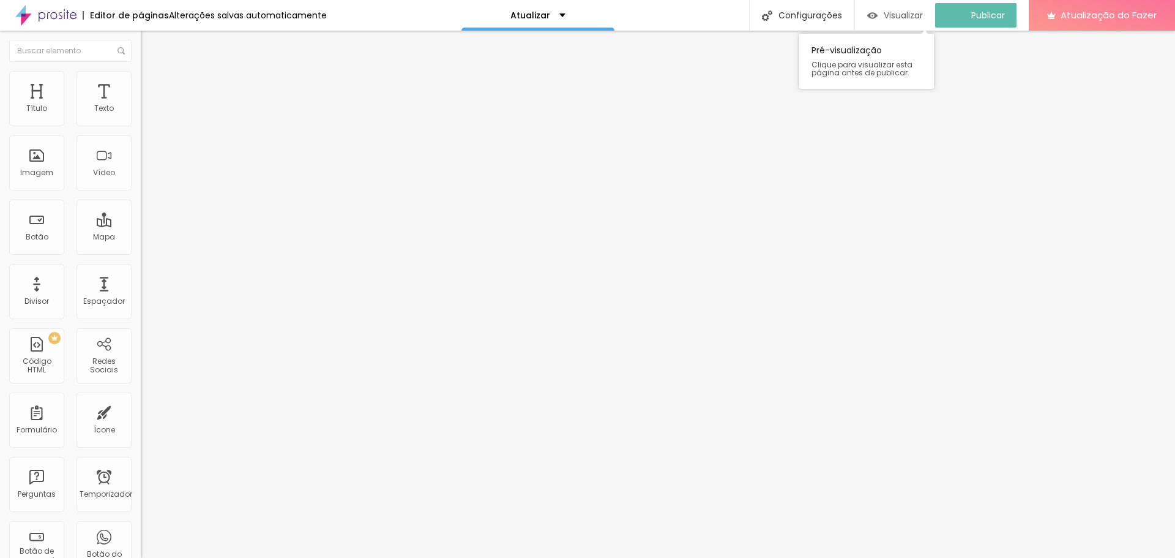
click at [910, 13] on font "Visualizar" at bounding box center [903, 15] width 39 height 12
click at [141, 83] on img at bounding box center [146, 88] width 11 height 11
click at [141, 72] on li "Estilo" at bounding box center [211, 77] width 141 height 12
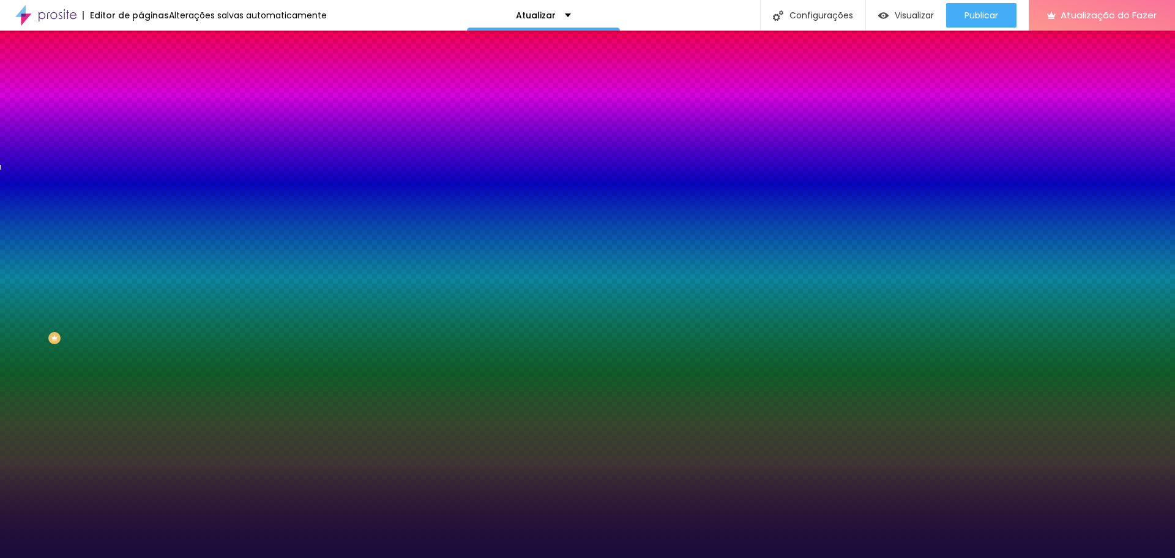
click at [208, 110] on img at bounding box center [211, 106] width 7 height 7
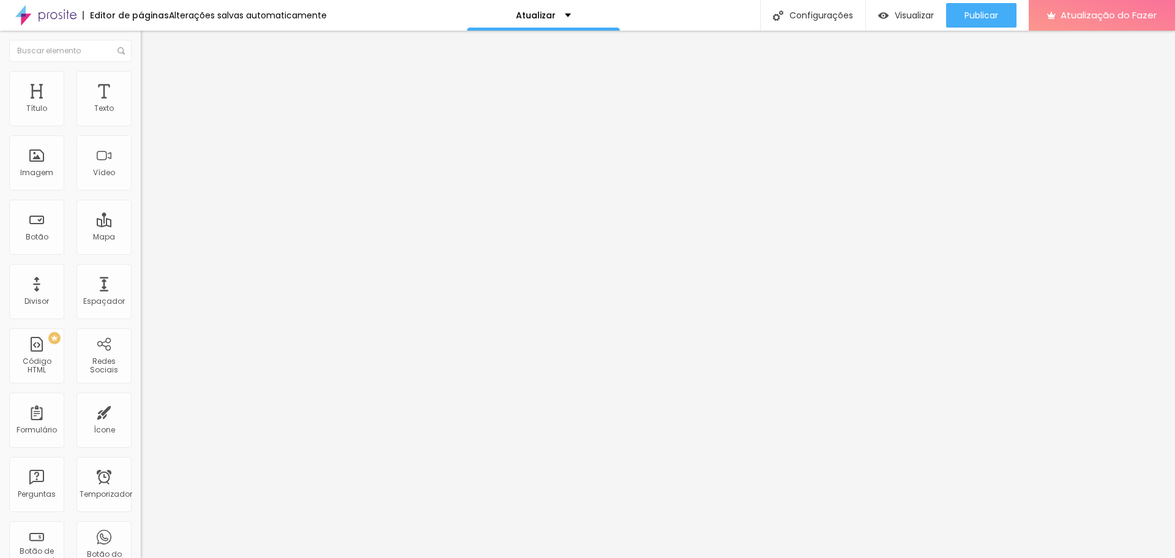
click at [141, 78] on ul "Conteúdo Estilo Avançado" at bounding box center [211, 77] width 141 height 37
click at [141, 80] on li "Estilo" at bounding box center [211, 77] width 141 height 12
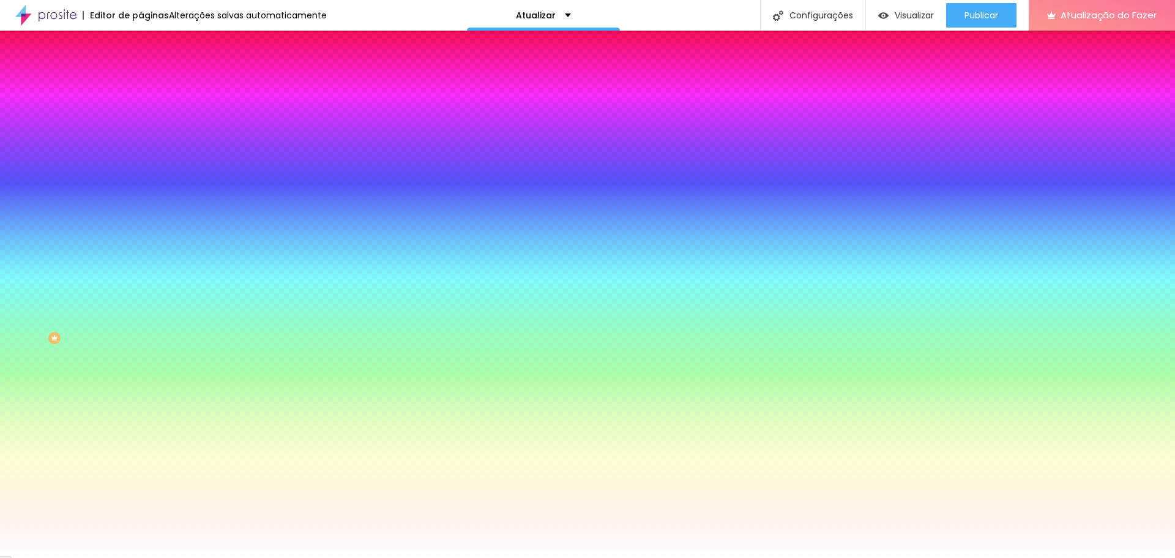
click at [141, 83] on img at bounding box center [146, 88] width 11 height 11
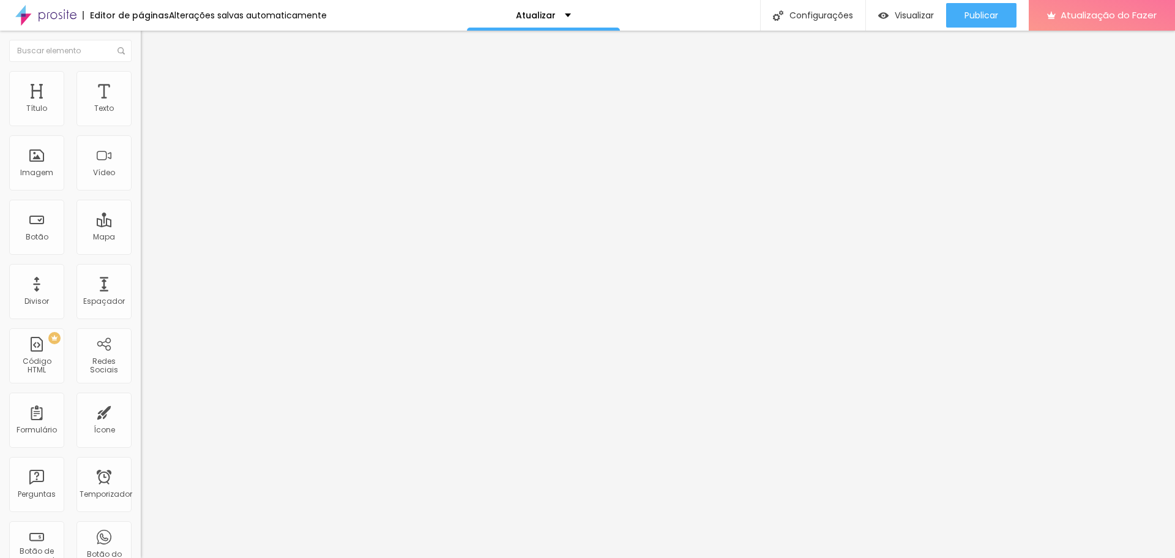
click at [141, 62] on li "Conteúdo" at bounding box center [211, 65] width 141 height 12
click at [148, 105] on font "Adicionar imagem" at bounding box center [184, 100] width 72 height 10
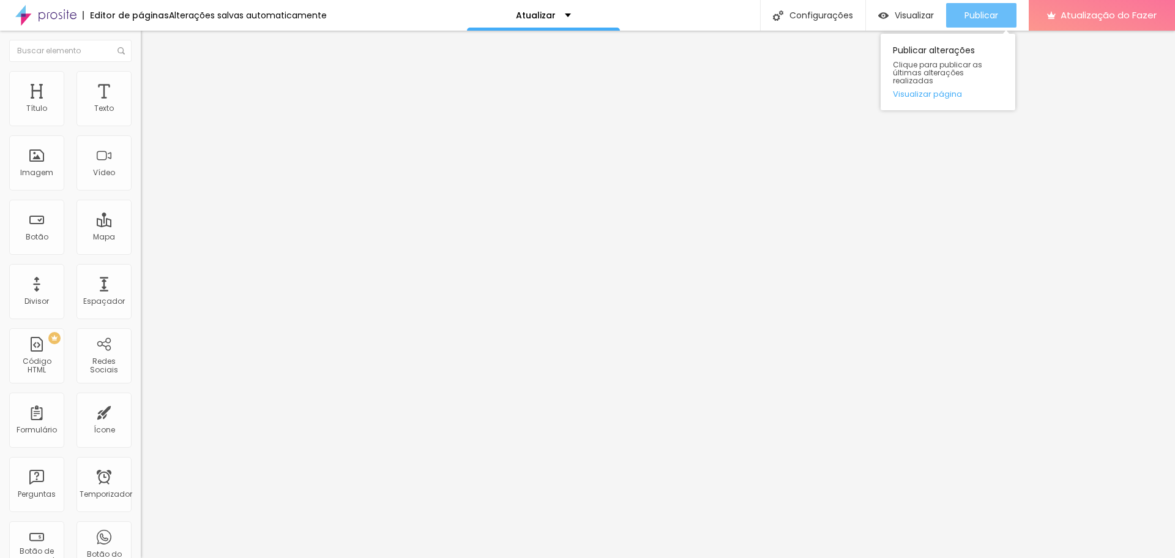
click at [980, 12] on font "Publicar" at bounding box center [982, 15] width 34 height 12
click at [152, 86] on font "Avançado" at bounding box center [172, 91] width 40 height 10
type input "49"
type input "50"
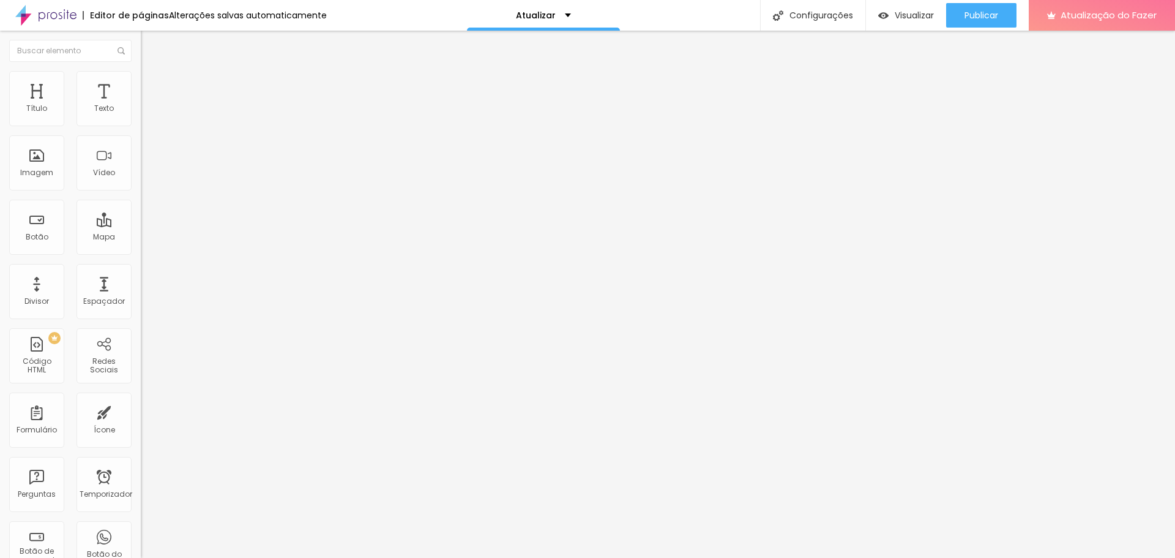
type input "50"
type input "51"
type input "48"
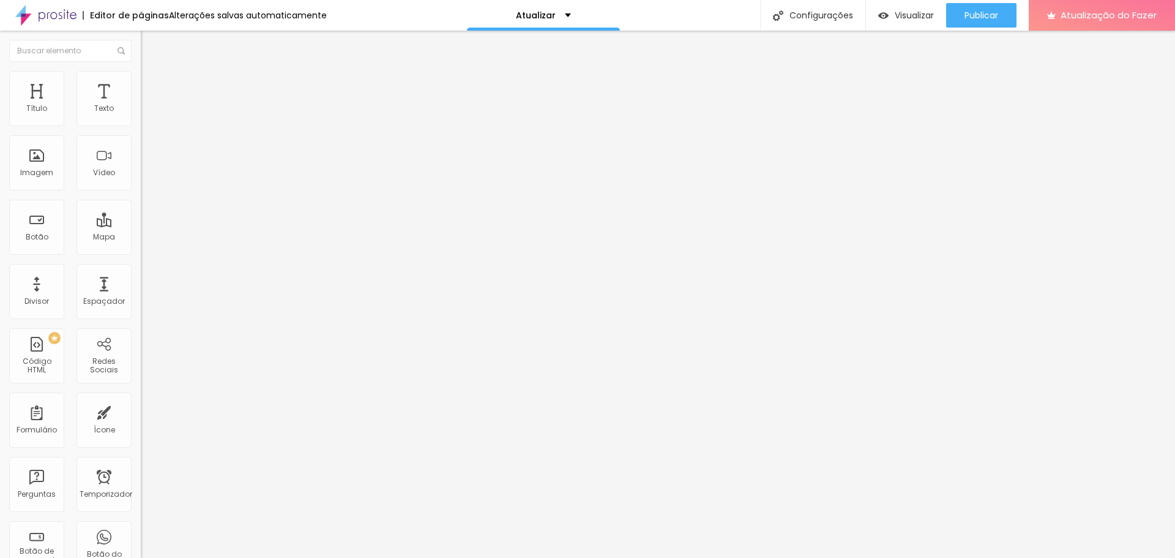
type input "45"
type input "41"
type input "35"
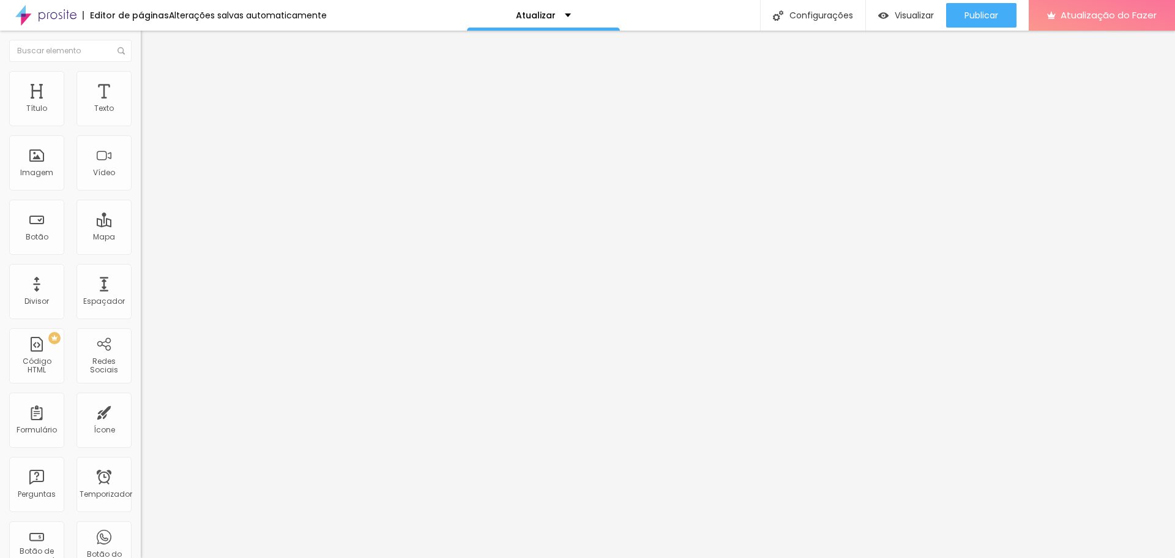
type input "35"
type input "34"
type input "30"
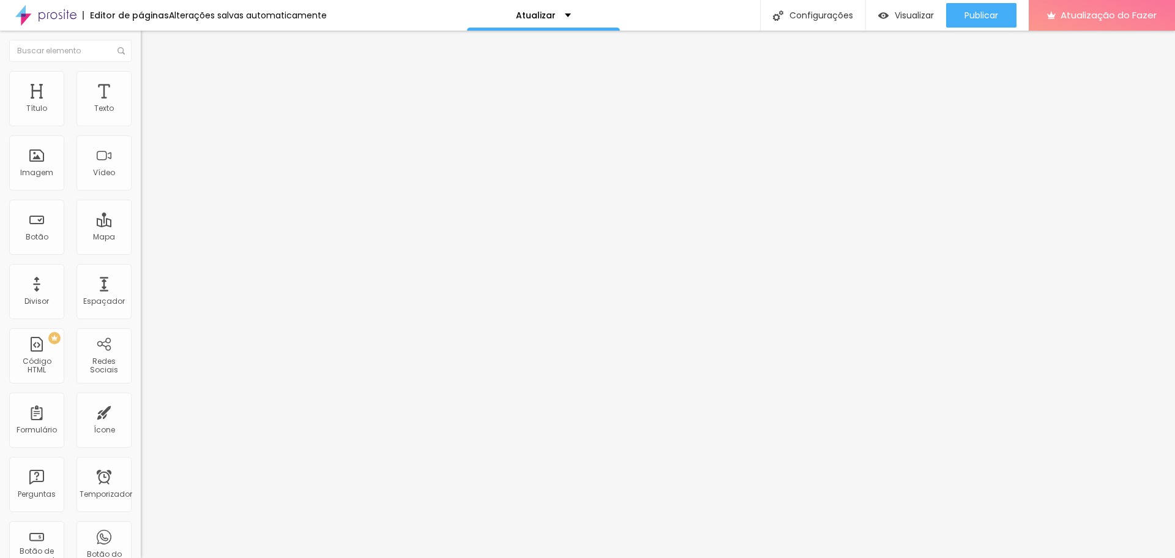
type input "26"
type input "24"
type input "21"
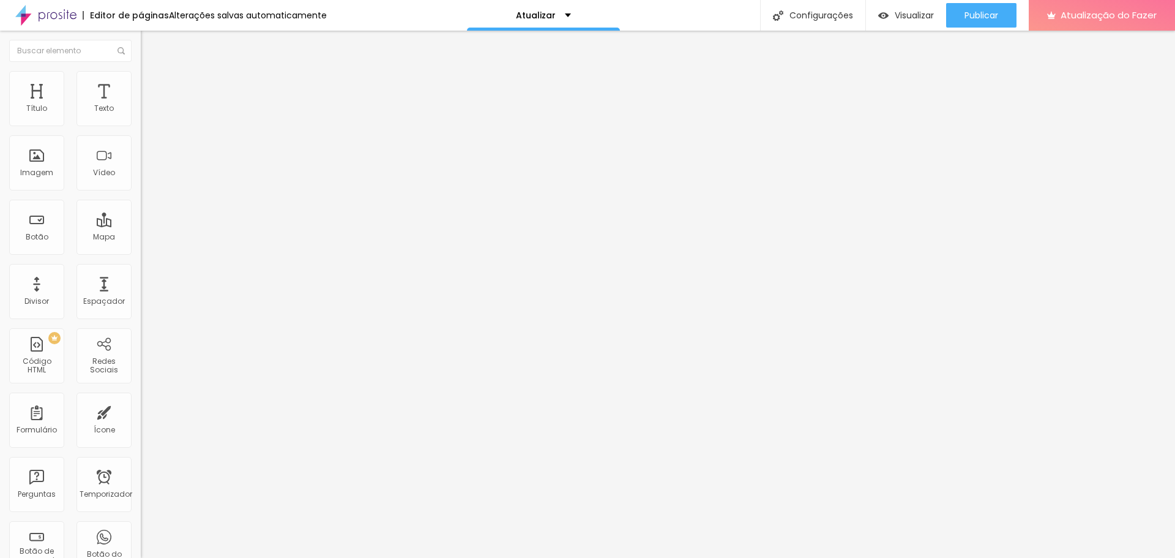
type input "21"
type input "20"
type input "19"
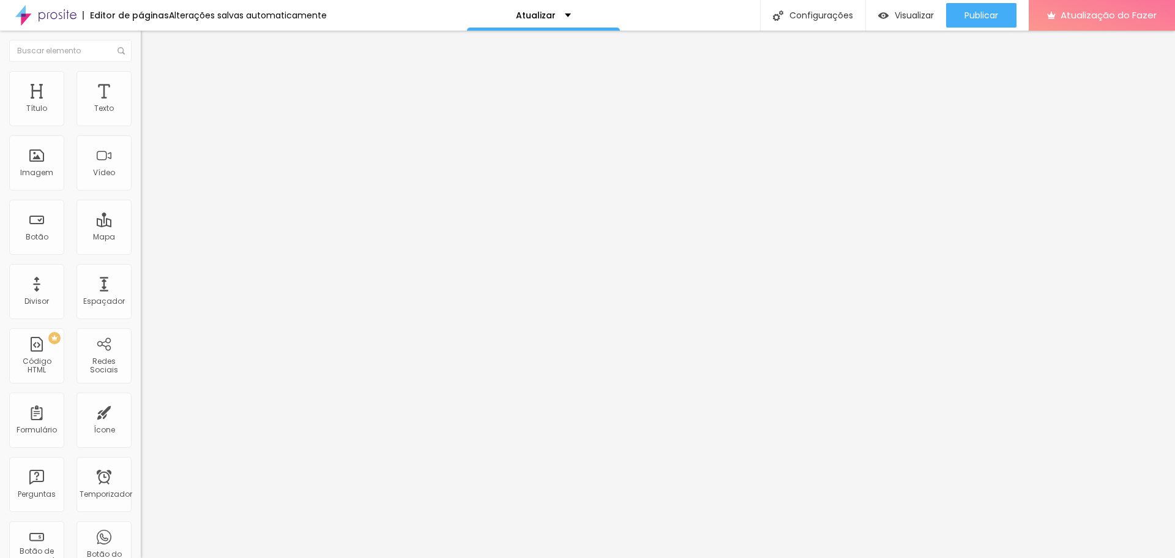
type input "17"
type input "16"
type input "15"
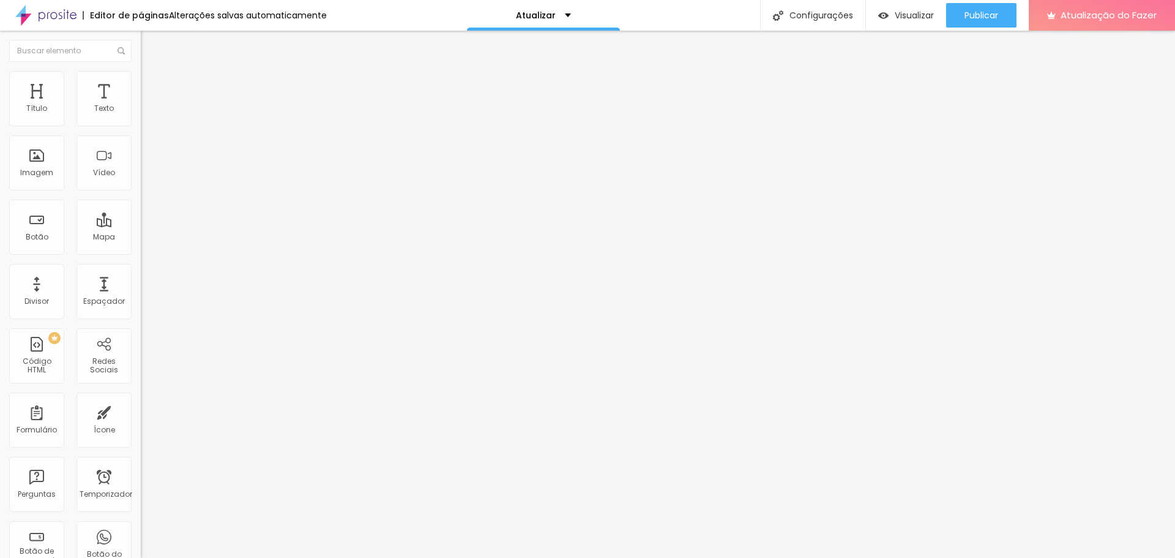
type input "15"
type input "14"
drag, startPoint x: 66, startPoint y: 122, endPoint x: 3, endPoint y: 132, distance: 63.8
click at [141, 238] on input "range" at bounding box center [180, 243] width 79 height 10
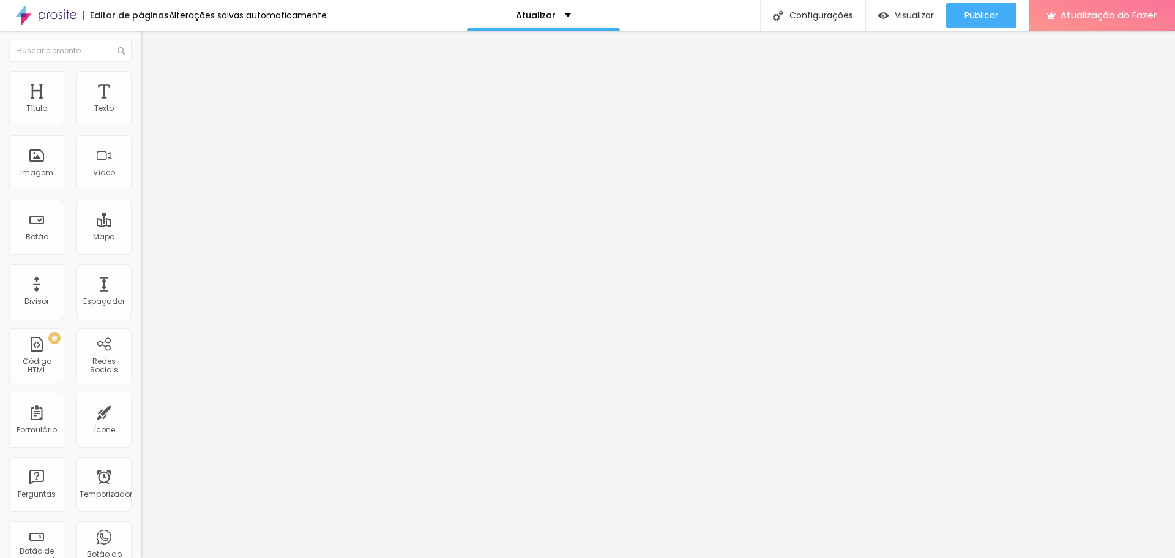
drag, startPoint x: 31, startPoint y: 147, endPoint x: 21, endPoint y: 146, distance: 9.9
click at [141, 411] on input "range" at bounding box center [180, 416] width 79 height 10
drag, startPoint x: 37, startPoint y: 143, endPoint x: 32, endPoint y: 117, distance: 26.1
click at [141, 411] on input "range" at bounding box center [180, 416] width 79 height 10
click at [141, 71] on li "Estilo" at bounding box center [211, 77] width 141 height 12
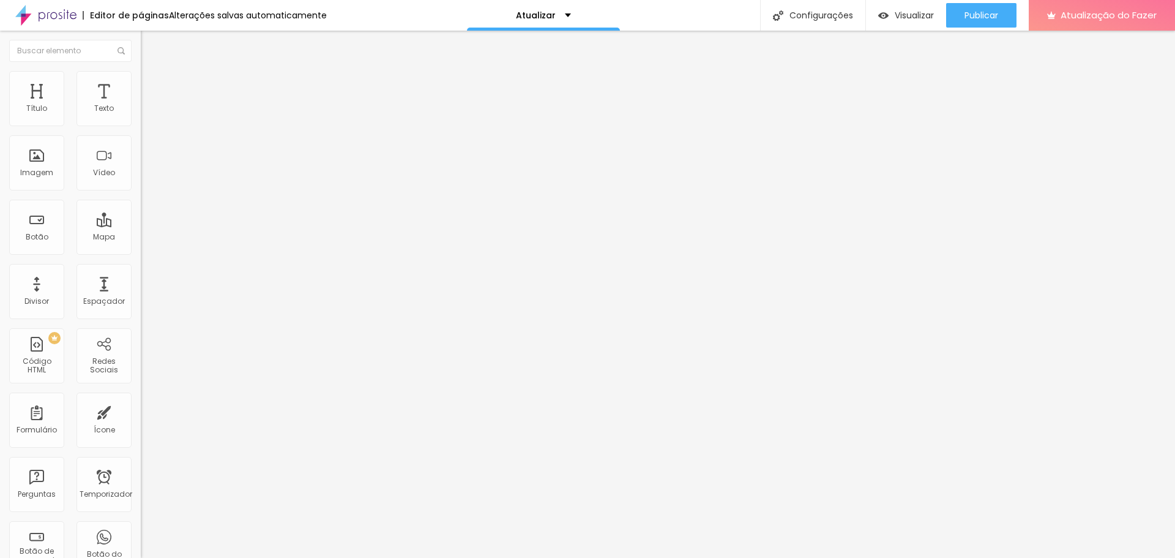
drag, startPoint x: 118, startPoint y: 132, endPoint x: 143, endPoint y: 132, distance: 24.5
click at [143, 125] on input "range" at bounding box center [180, 121] width 79 height 10
click at [152, 86] on font "Avançado" at bounding box center [172, 91] width 40 height 10
click at [152, 83] on font "Estilo" at bounding box center [161, 79] width 19 height 10
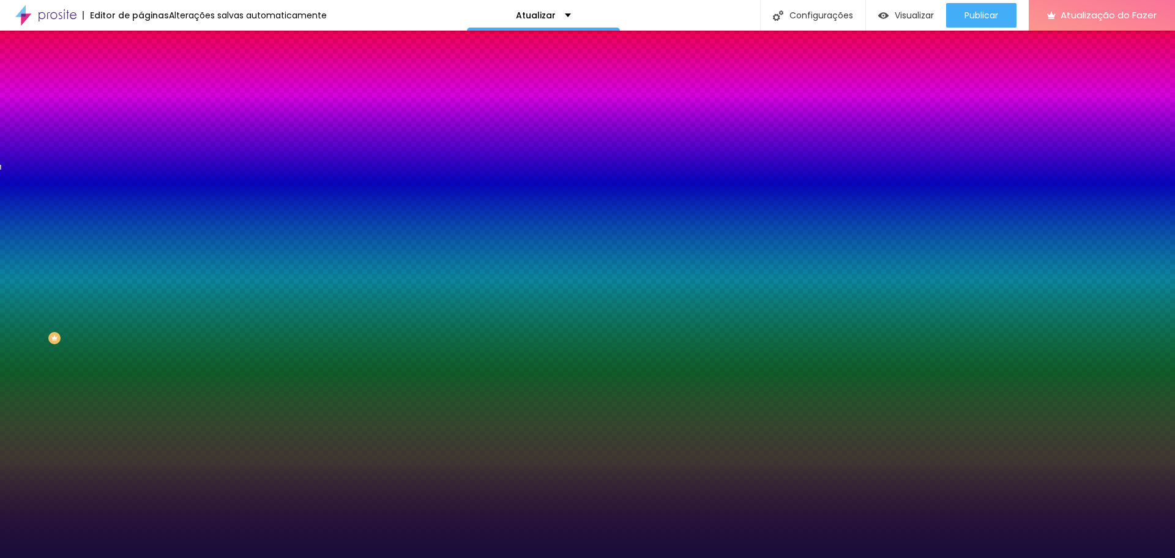
click at [148, 113] on font "Adicionar imagem" at bounding box center [184, 107] width 72 height 10
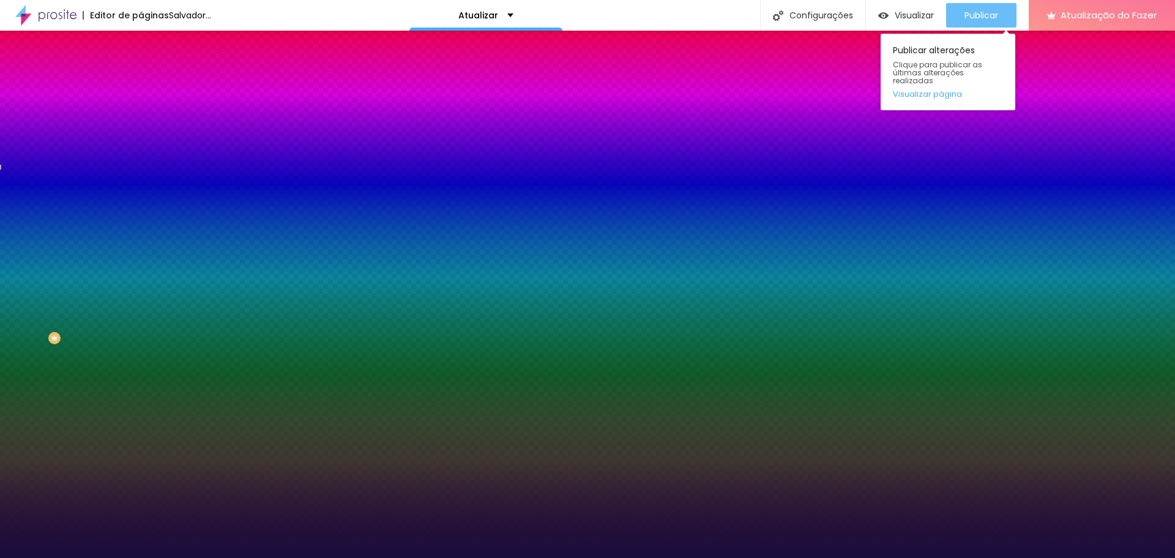
click at [993, 13] on font "Publicar" at bounding box center [982, 15] width 34 height 12
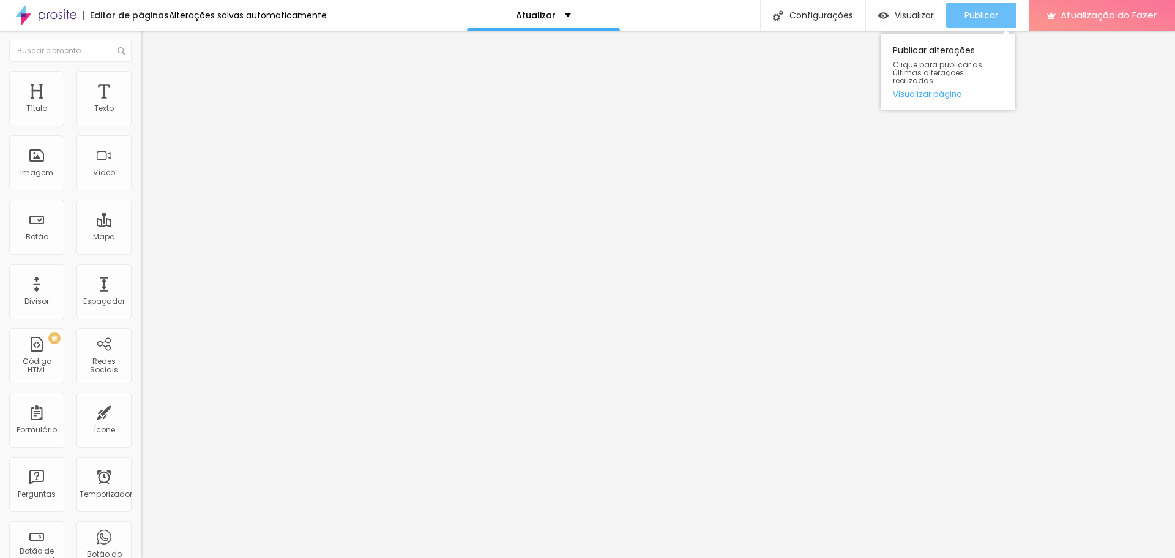
click at [1002, 6] on button "Publicar" at bounding box center [981, 15] width 70 height 24
click at [1002, 10] on button "Publicar" at bounding box center [981, 15] width 70 height 24
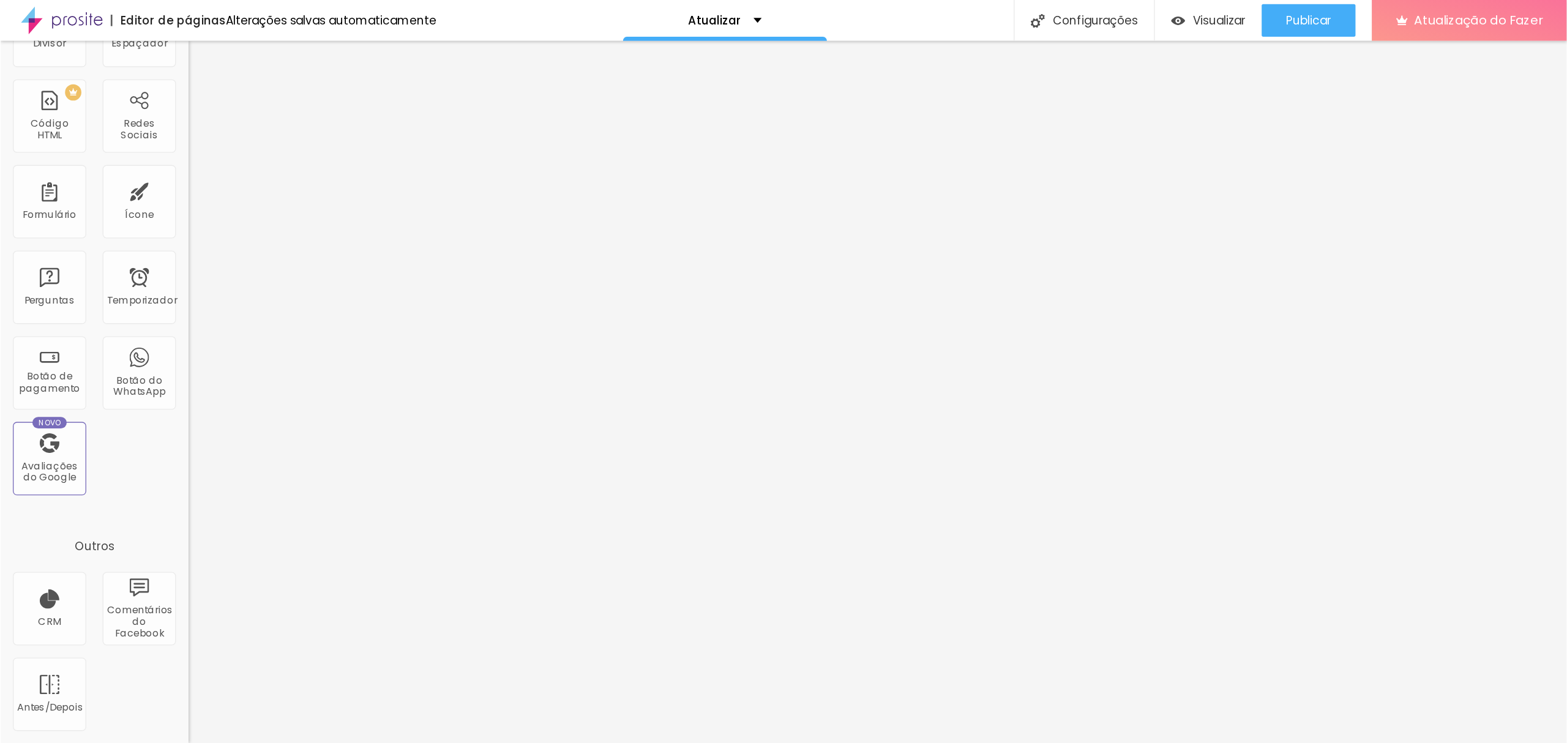
scroll to position [0, 0]
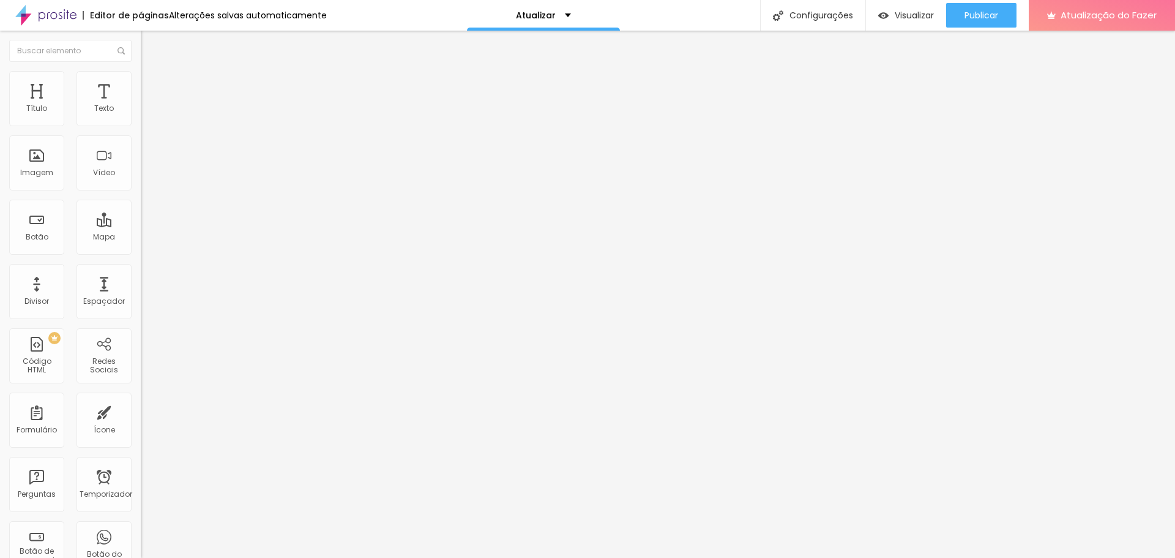
click at [148, 105] on font "Trocar imagem" at bounding box center [177, 100] width 59 height 10
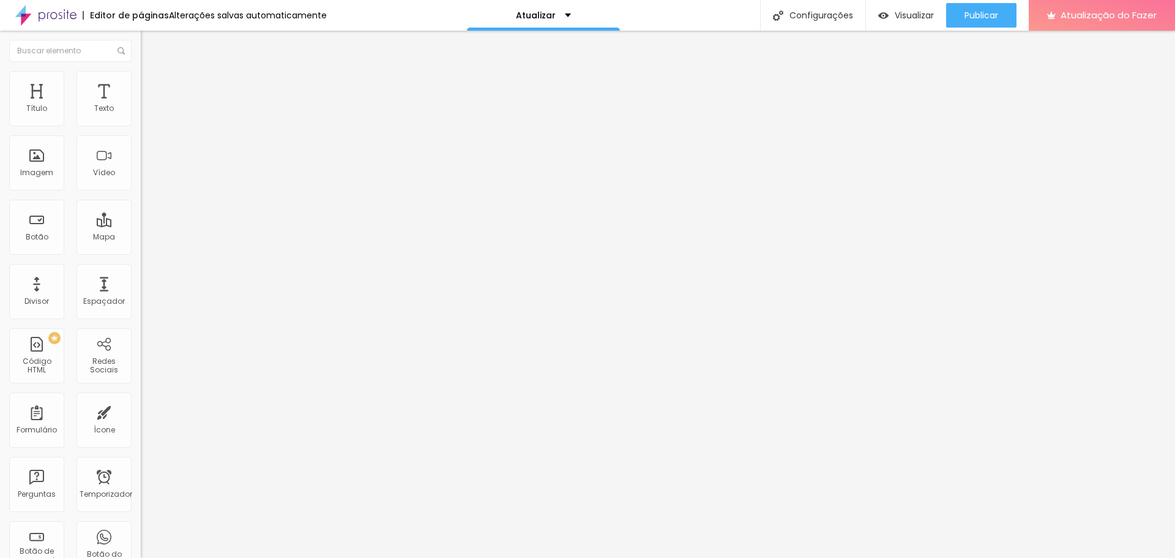
click at [141, 105] on span "Trocar imagem" at bounding box center [174, 100] width 67 height 10
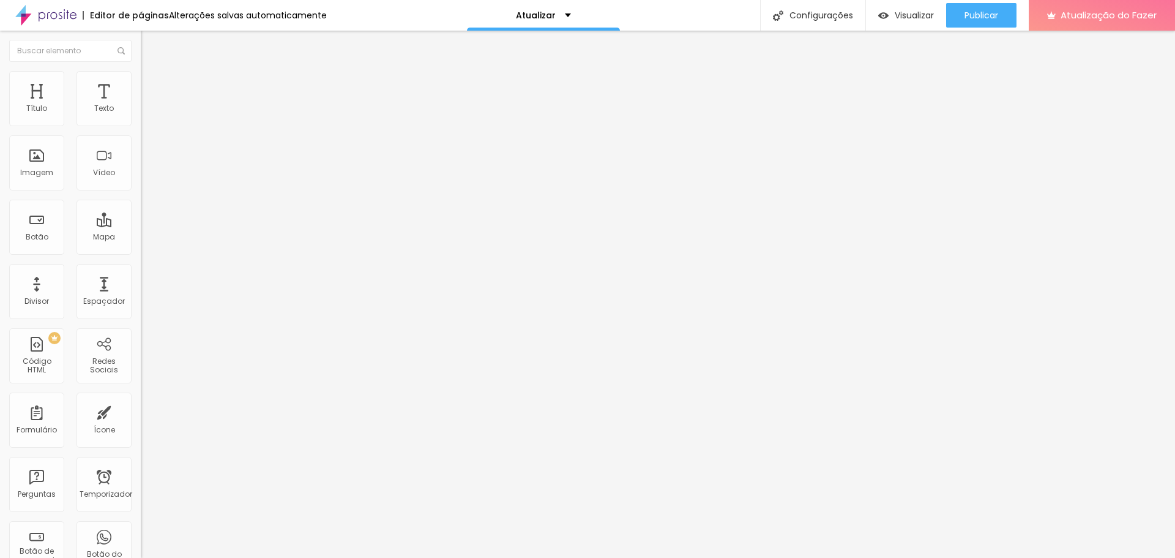
click at [148, 105] on font "Trocar imagem" at bounding box center [177, 100] width 59 height 10
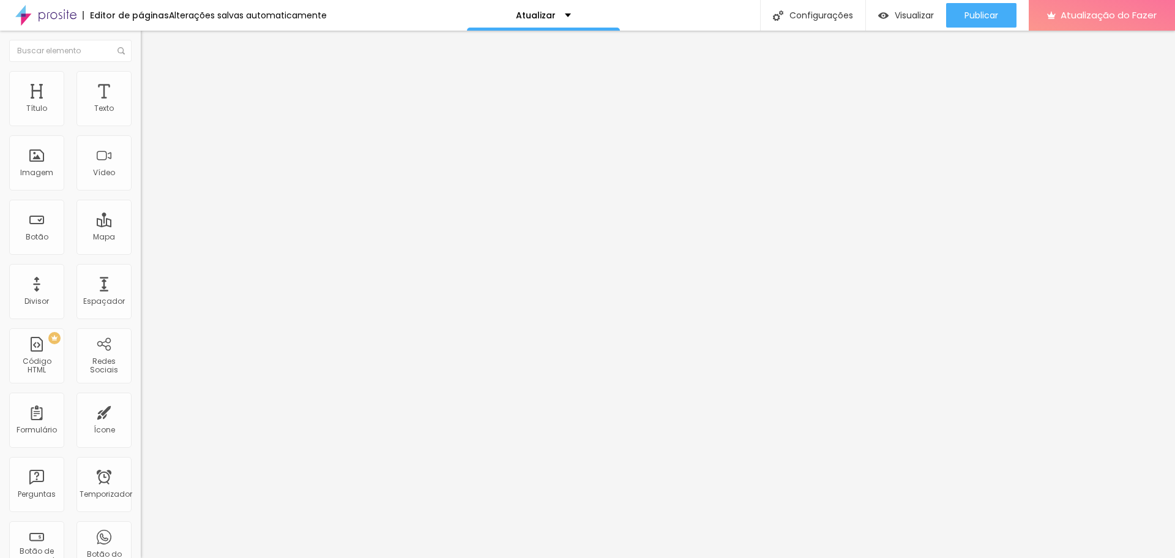
drag, startPoint x: 77, startPoint y: 119, endPoint x: 87, endPoint y: 122, distance: 10.1
click at [141, 225] on input "range" at bounding box center [180, 230] width 79 height 10
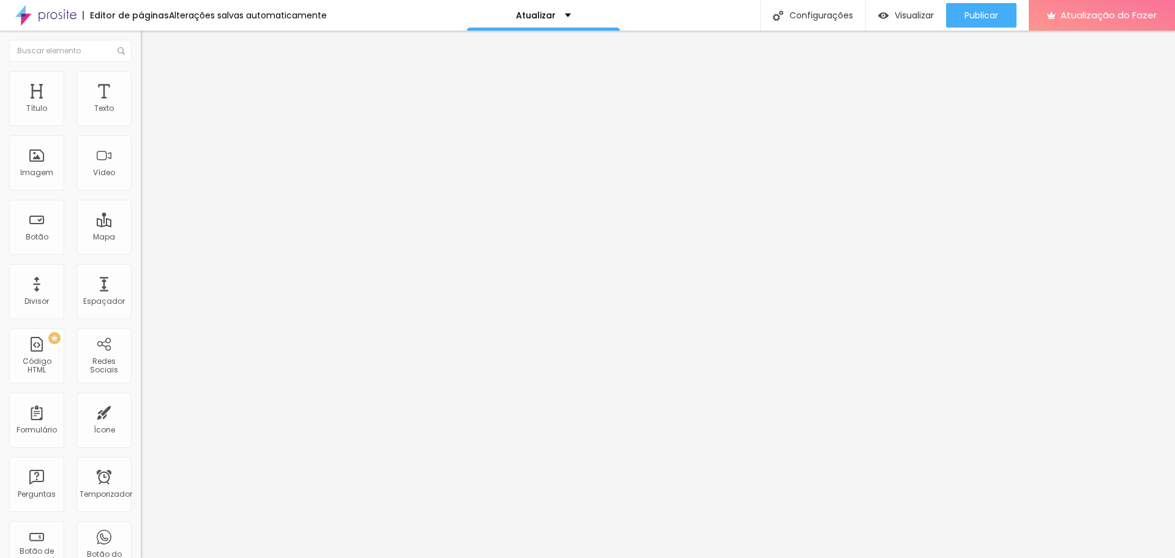
click at [215, 557] on div at bounding box center [587, 565] width 1175 height 0
drag, startPoint x: 81, startPoint y: 122, endPoint x: 71, endPoint y: 121, distance: 9.8
click at [141, 225] on input "range" at bounding box center [180, 230] width 79 height 10
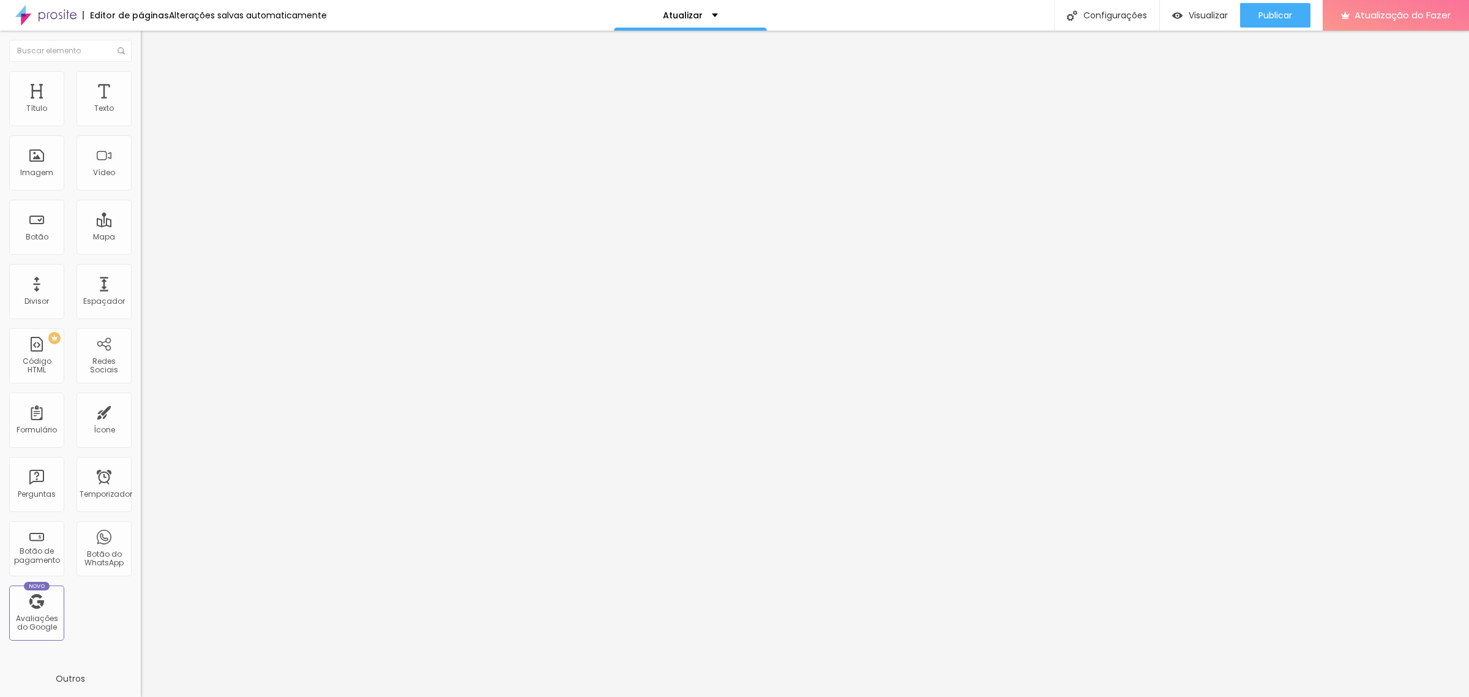
drag, startPoint x: 72, startPoint y: 121, endPoint x: 78, endPoint y: 121, distance: 6.2
click at [141, 225] on input "range" at bounding box center [180, 230] width 79 height 10
click at [1175, 15] on font "Publicar" at bounding box center [1276, 15] width 34 height 12
click at [141, 83] on img at bounding box center [146, 88] width 11 height 11
drag, startPoint x: 28, startPoint y: 144, endPoint x: 55, endPoint y: 124, distance: 33.7
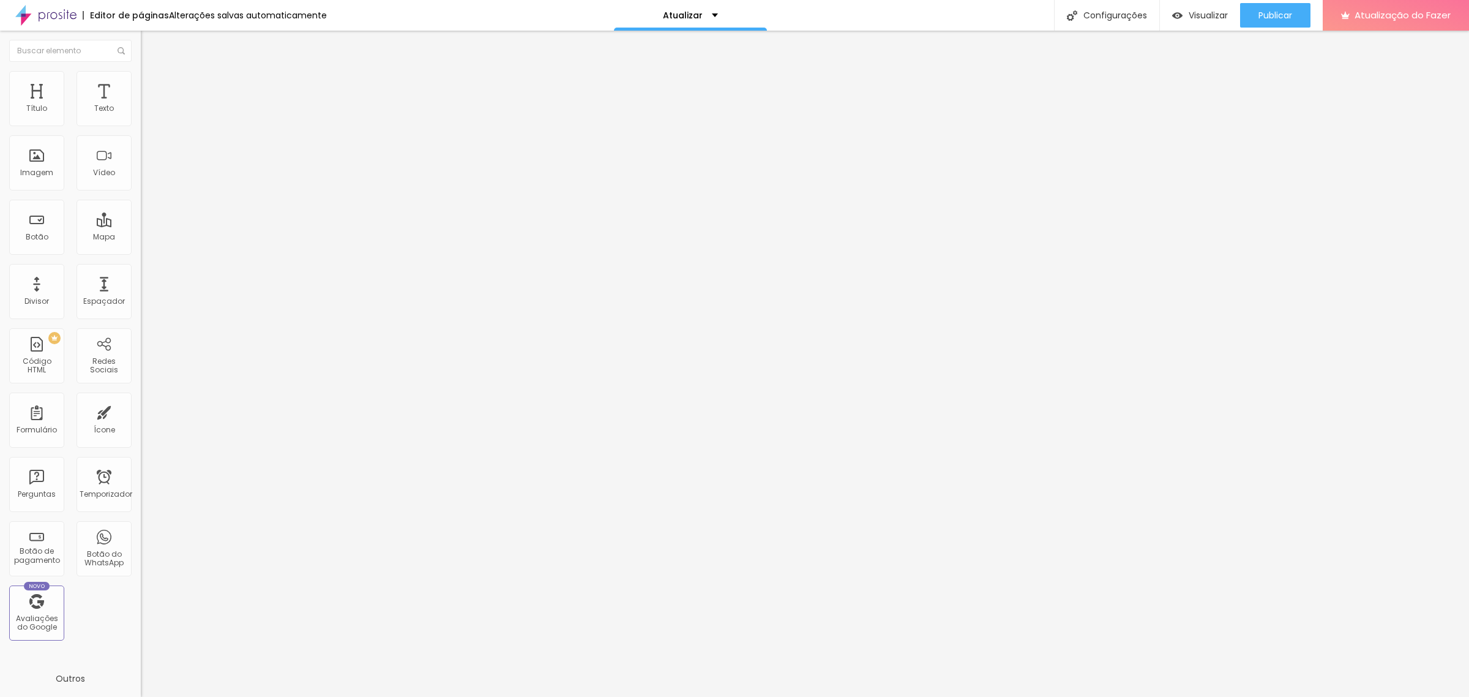
click at [141, 411] on input "range" at bounding box center [180, 416] width 79 height 10
drag, startPoint x: 61, startPoint y: 122, endPoint x: 50, endPoint y: 122, distance: 11.6
click at [141, 238] on input "range" at bounding box center [180, 243] width 79 height 10
click at [152, 84] on font "Estilo" at bounding box center [161, 79] width 19 height 10
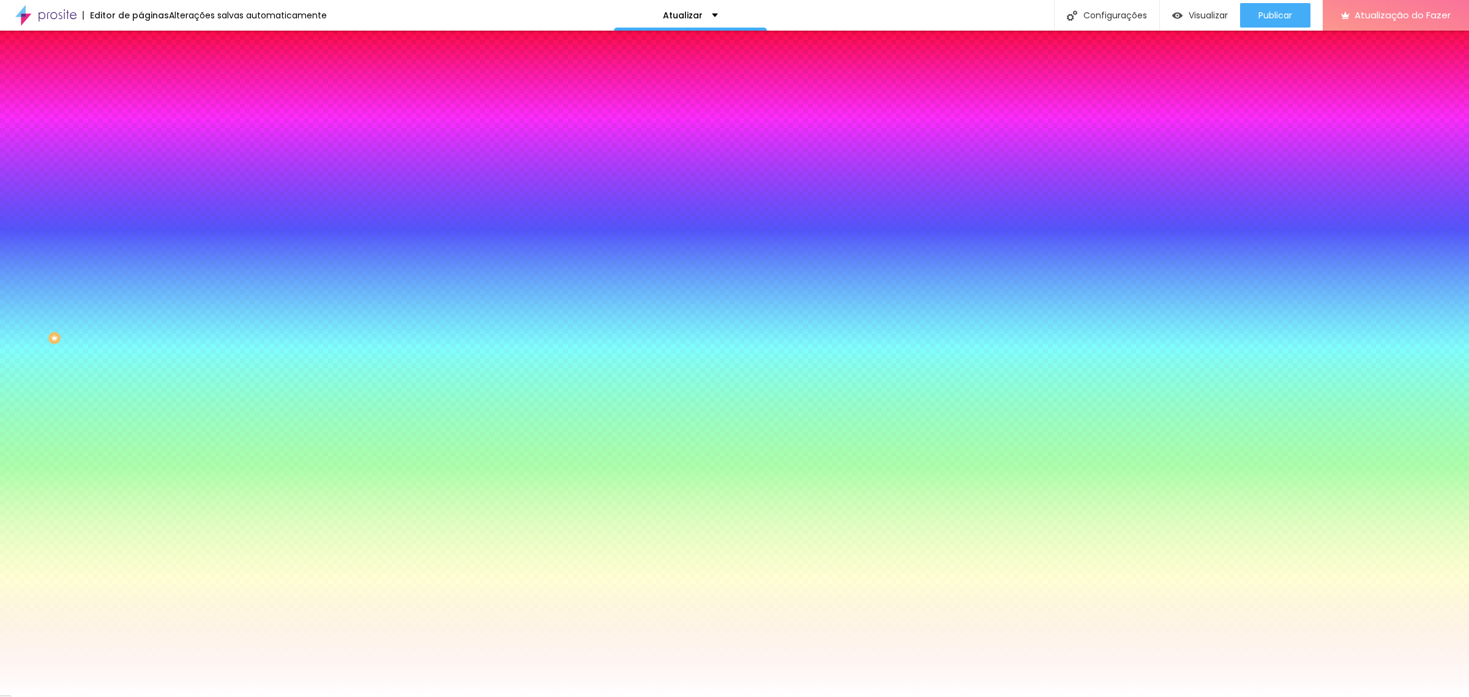
click at [141, 70] on img at bounding box center [146, 64] width 11 height 11
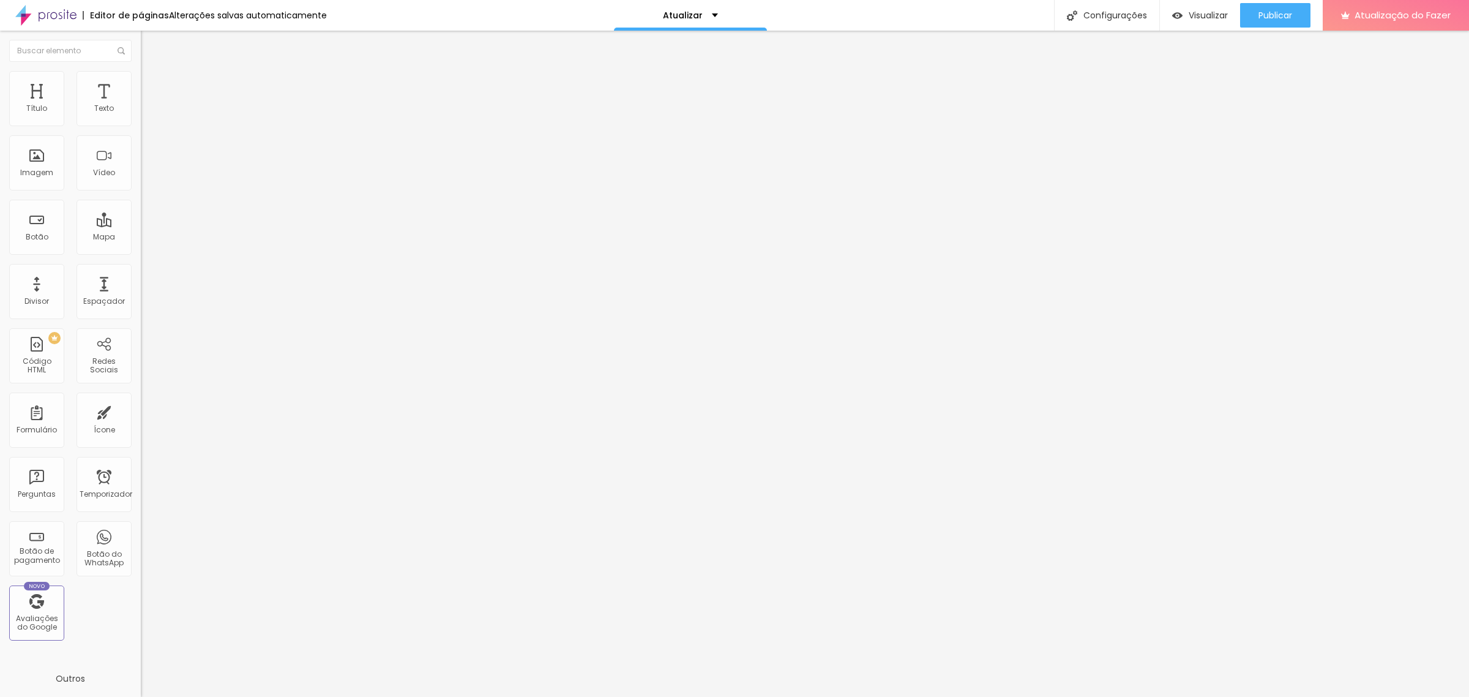
click at [152, 86] on font "Avançado" at bounding box center [172, 91] width 40 height 10
drag, startPoint x: 52, startPoint y: 121, endPoint x: 122, endPoint y: 124, distance: 70.5
click at [141, 238] on input "range" at bounding box center [180, 243] width 79 height 10
click at [141, 83] on li "Avançado" at bounding box center [211, 89] width 141 height 12
click at [141, 238] on input "range" at bounding box center [180, 243] width 79 height 10
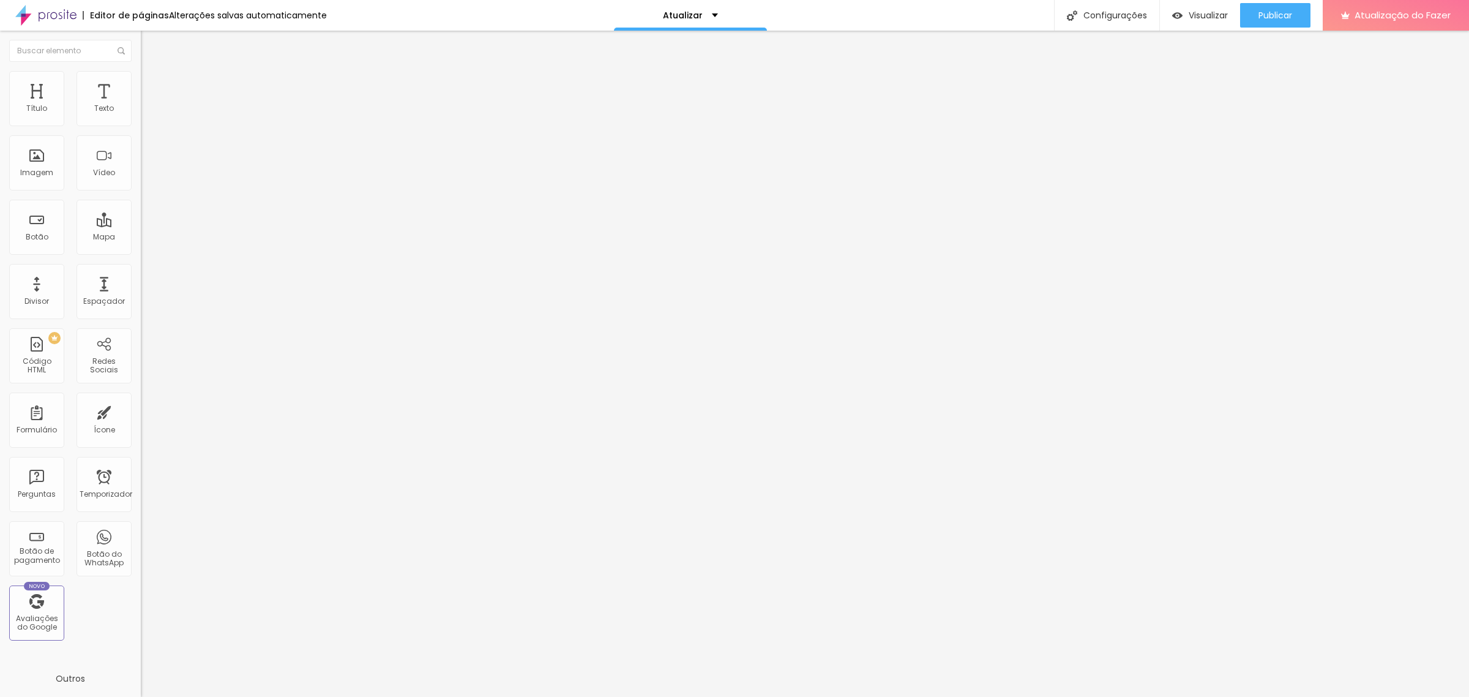
drag, startPoint x: 22, startPoint y: 146, endPoint x: 133, endPoint y: 78, distance: 130.2
click at [141, 411] on input "range" at bounding box center [180, 416] width 79 height 10
click at [141, 72] on img at bounding box center [146, 76] width 11 height 11
drag, startPoint x: 102, startPoint y: 130, endPoint x: 138, endPoint y: 127, distance: 36.2
click at [141, 125] on input "range" at bounding box center [180, 121] width 79 height 10
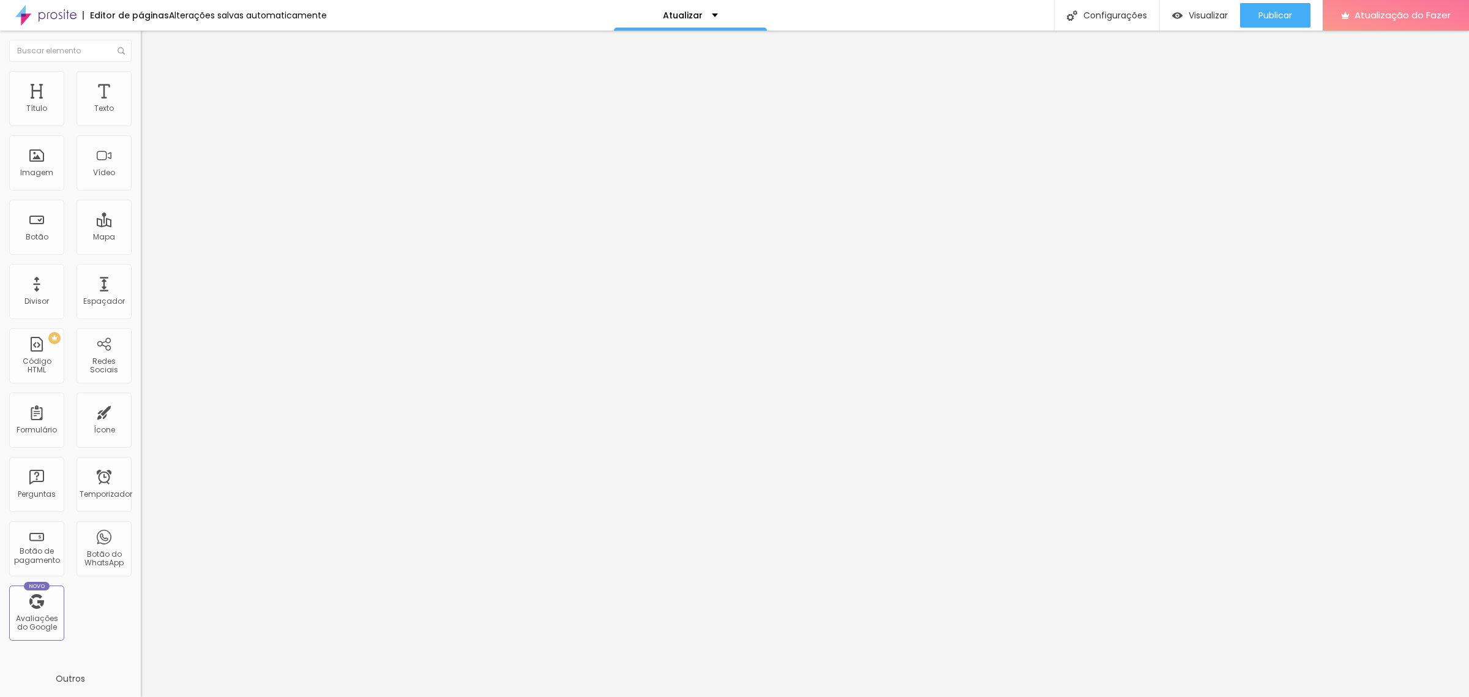
click at [141, 77] on li "Avançado" at bounding box center [211, 77] width 141 height 12
drag, startPoint x: 32, startPoint y: 144, endPoint x: 12, endPoint y: 127, distance: 26.4
click at [141, 399] on input "range" at bounding box center [180, 404] width 79 height 10
drag, startPoint x: 22, startPoint y: 123, endPoint x: 0, endPoint y: 123, distance: 22.0
click at [141, 225] on input "range" at bounding box center [180, 230] width 79 height 10
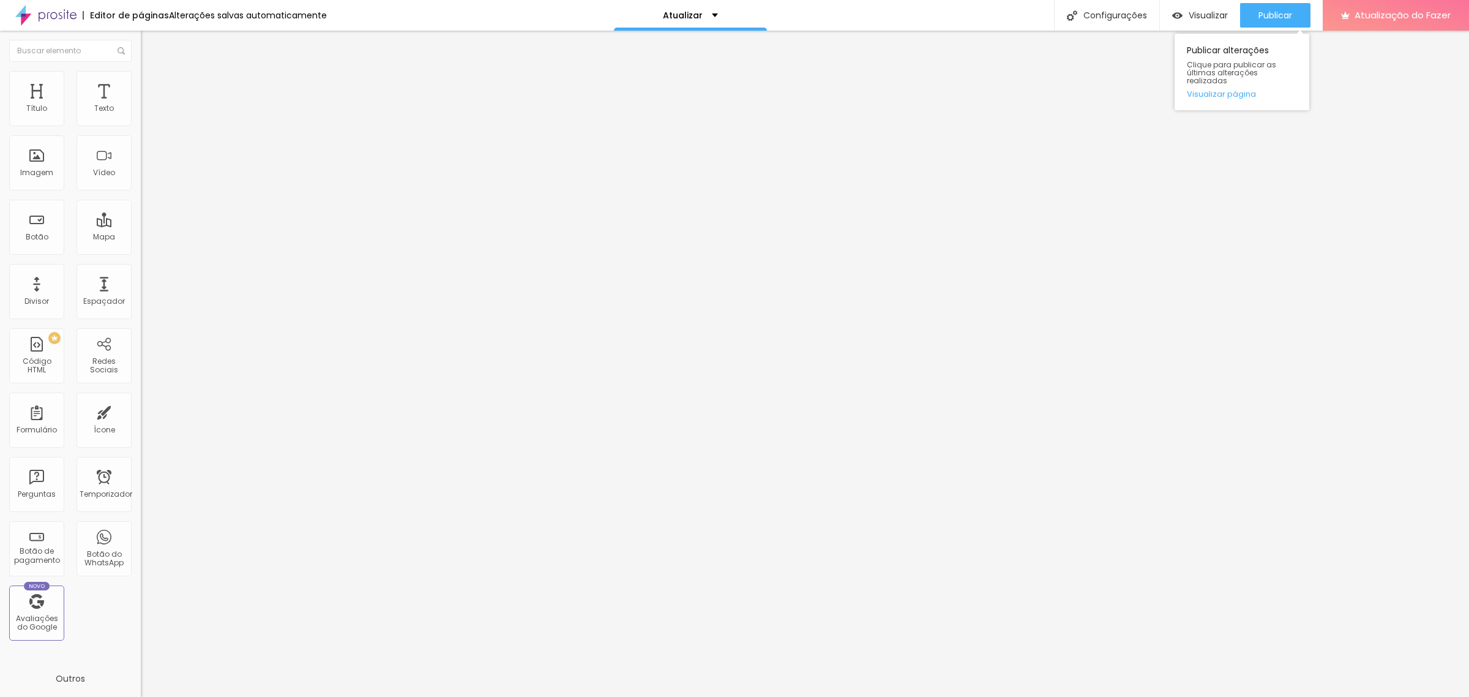
click at [1175, 28] on div "Publicar alterações Clique para publicar as últimas alterações realizadas Visua…" at bounding box center [1242, 69] width 135 height 83
click at [1175, 13] on font "Publicar" at bounding box center [1276, 15] width 34 height 12
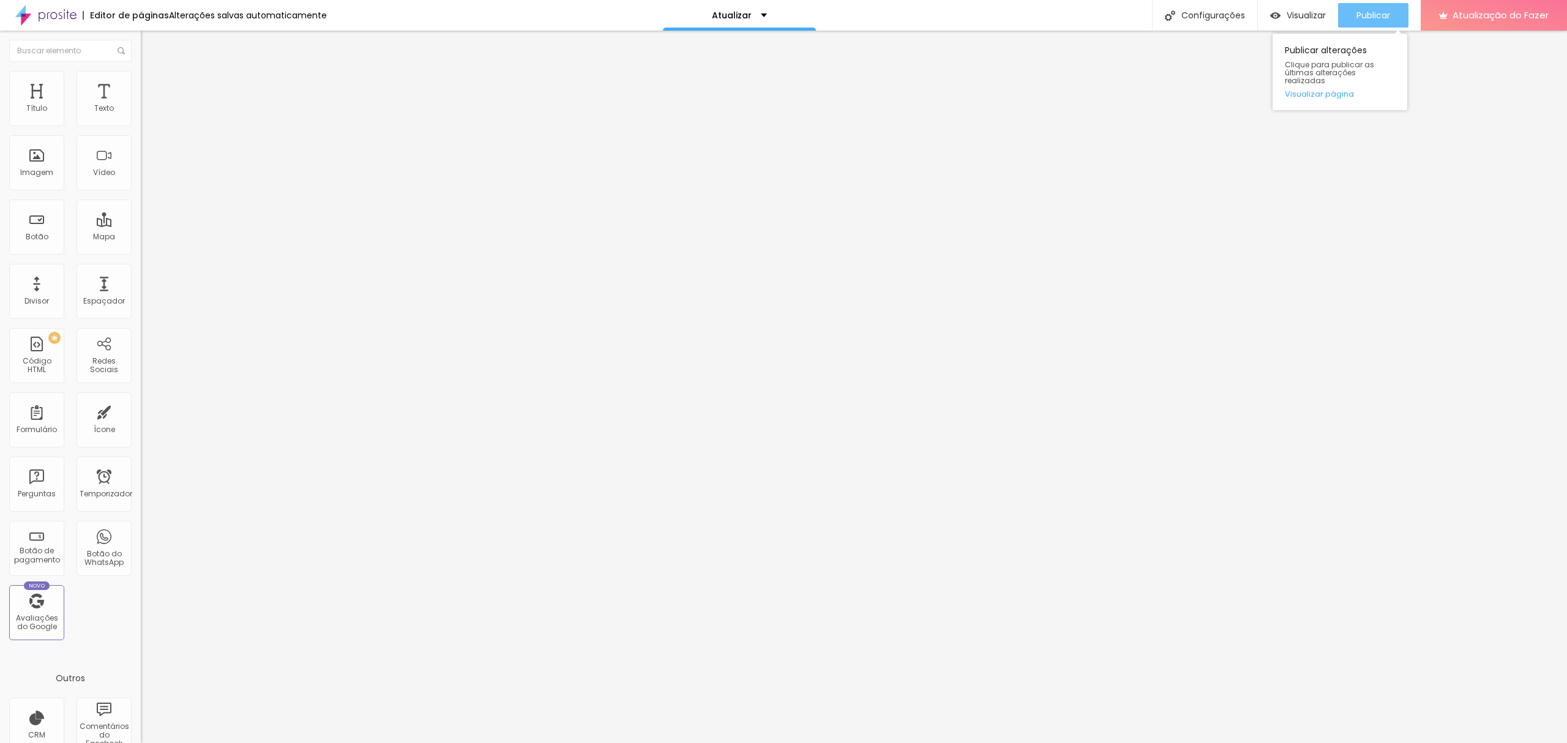
click at [1175, 22] on div "Publicar" at bounding box center [1374, 15] width 34 height 24
click at [1175, 18] on font "Publicar" at bounding box center [1374, 15] width 34 height 12
click at [141, 74] on img at bounding box center [146, 76] width 11 height 11
click at [141, 80] on li "Avançado" at bounding box center [211, 77] width 141 height 12
drag, startPoint x: 30, startPoint y: 121, endPoint x: 6, endPoint y: 122, distance: 23.9
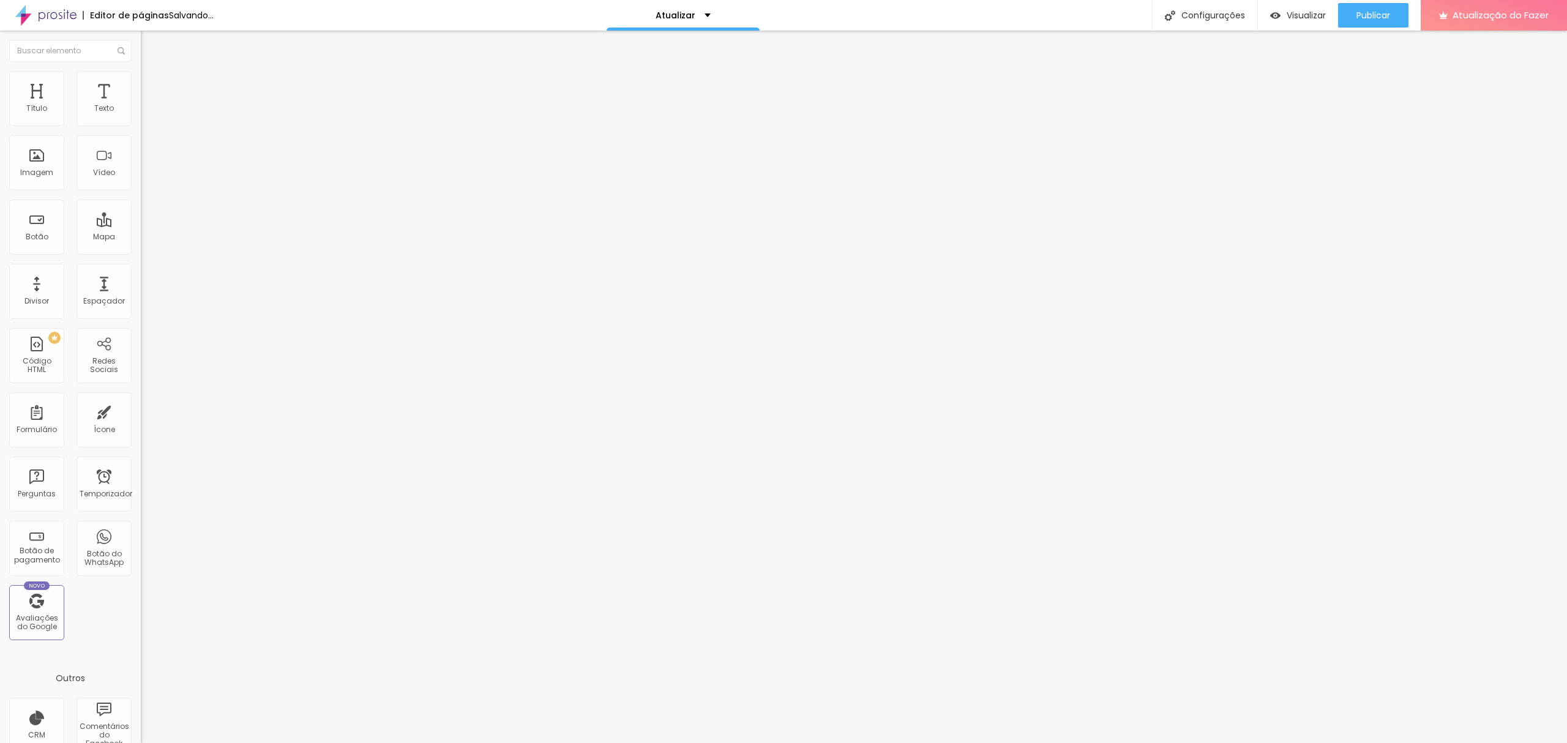
click at [141, 225] on input "range" at bounding box center [180, 230] width 79 height 10
click at [152, 86] on font "Avançado" at bounding box center [172, 91] width 40 height 10
click at [141, 238] on input "range" at bounding box center [180, 243] width 79 height 10
click at [1175, 18] on button "Publicar" at bounding box center [1373, 15] width 70 height 24
click at [1175, 18] on font "Publicar" at bounding box center [1374, 15] width 34 height 12
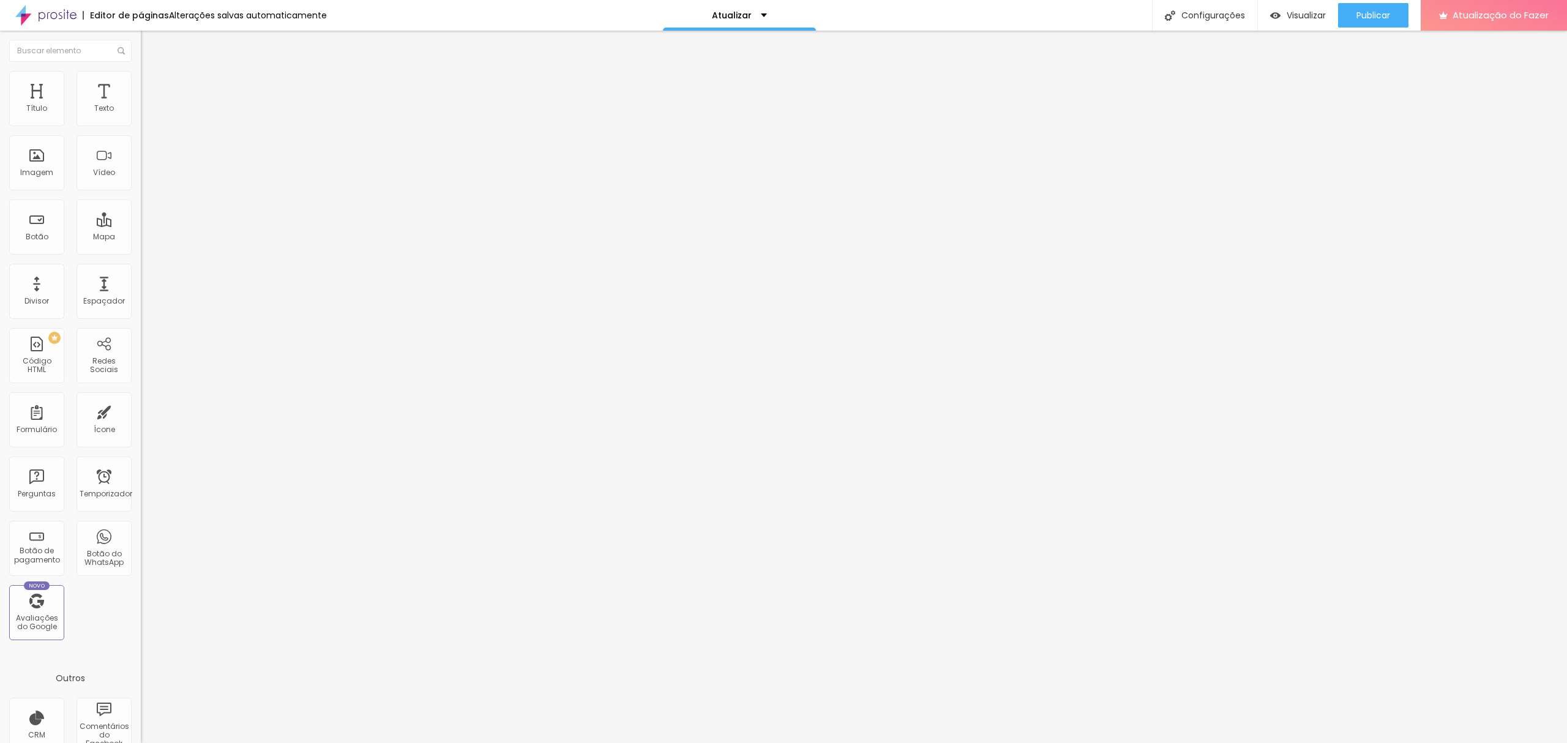
click at [141, 225] on div at bounding box center [211, 230] width 141 height 11
click at [141, 225] on input "range" at bounding box center [180, 230] width 79 height 10
click at [1175, 15] on button "Publicar" at bounding box center [1373, 15] width 70 height 24
click at [141, 557] on input "range" at bounding box center [180, 577] width 79 height 10
drag, startPoint x: 28, startPoint y: 191, endPoint x: 15, endPoint y: 189, distance: 13.0
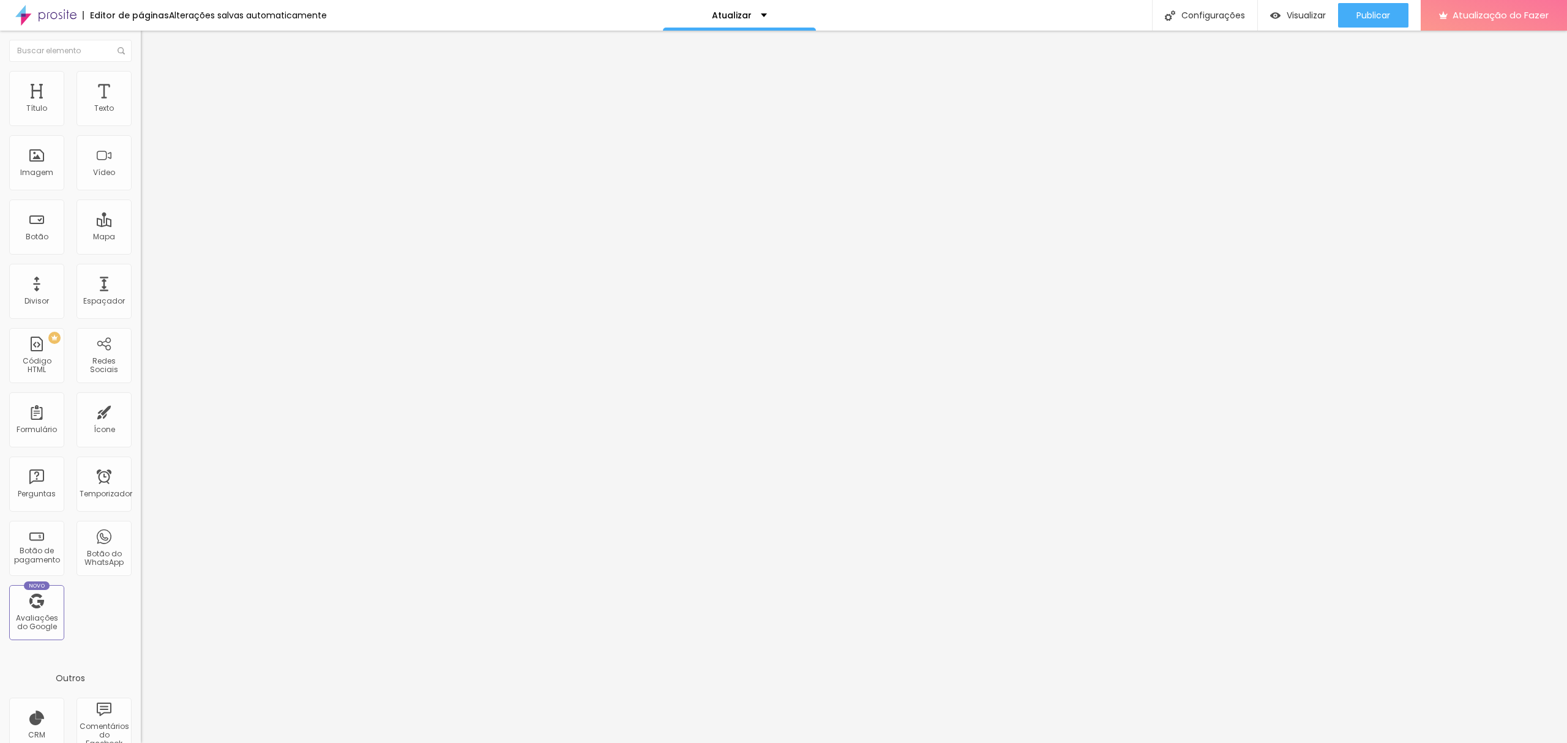
click at [141, 557] on input "range" at bounding box center [180, 750] width 79 height 10
click at [152, 84] on font "Avançado" at bounding box center [172, 79] width 40 height 10
click at [141, 225] on input "range" at bounding box center [180, 230] width 79 height 10
click at [141, 76] on ul "Conteúdo Estilo Avançado" at bounding box center [211, 77] width 141 height 37
click at [152, 87] on font "Avançado" at bounding box center [172, 91] width 40 height 10
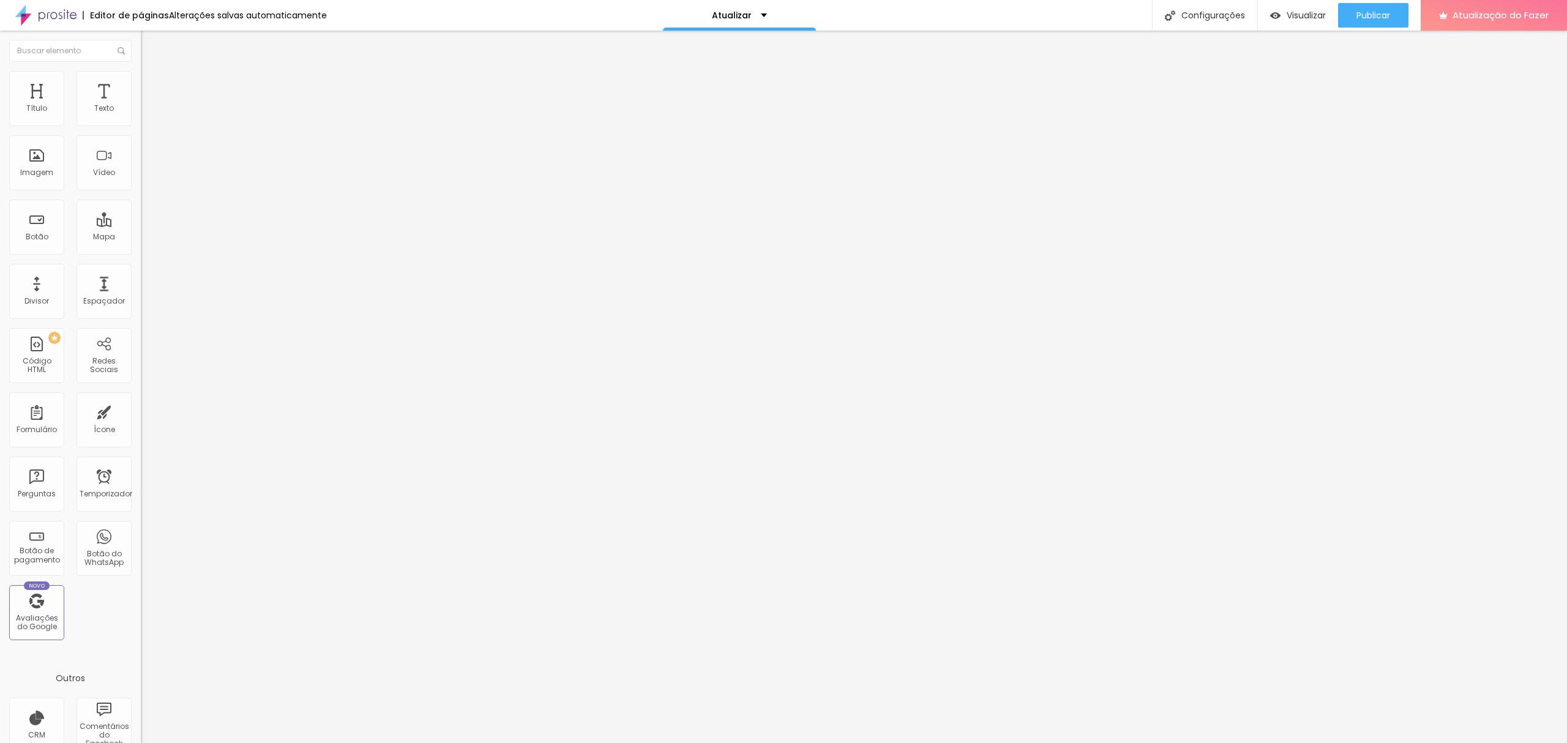
click at [141, 238] on input "range" at bounding box center [180, 243] width 79 height 10
click at [141, 71] on li "Estilo" at bounding box center [211, 77] width 141 height 12
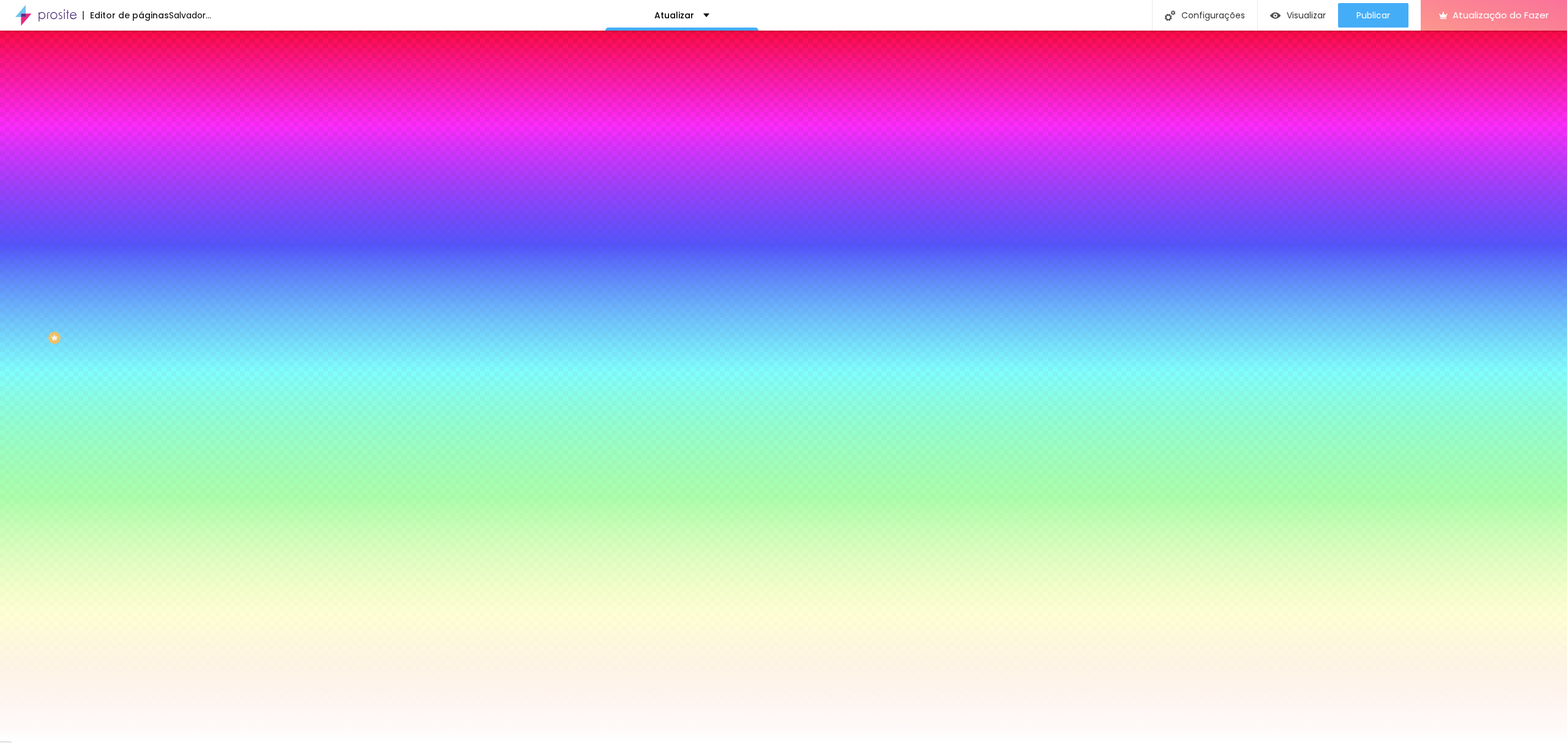
click at [141, 71] on li "Conteúdo" at bounding box center [211, 65] width 141 height 12
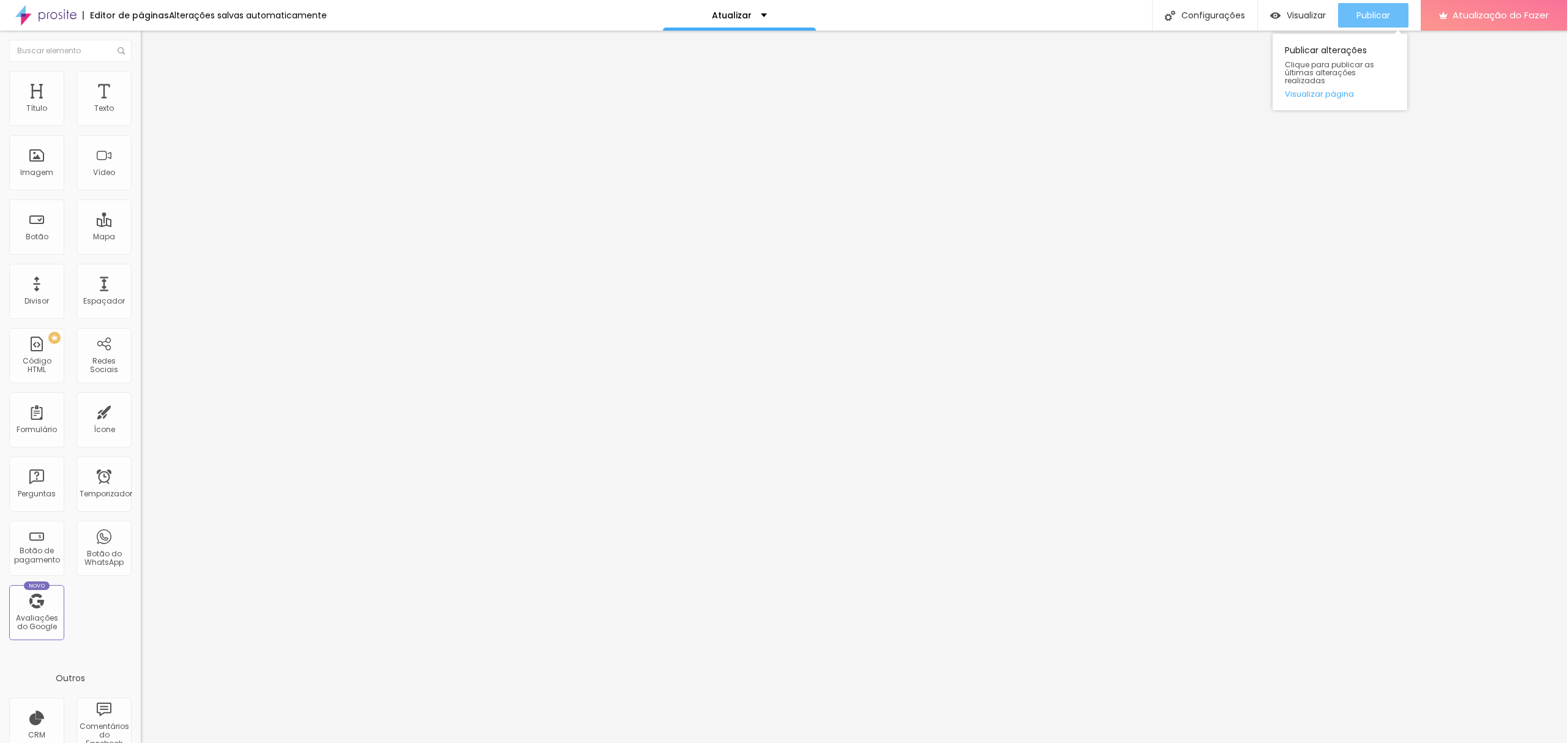
click at [1175, 12] on font "Publicar" at bounding box center [1374, 15] width 34 height 12
click at [141, 74] on li "Avançado" at bounding box center [211, 77] width 141 height 12
click at [141, 71] on li "Estilo" at bounding box center [211, 65] width 141 height 12
click at [141, 80] on li "Avançado" at bounding box center [211, 77] width 141 height 12
click at [141, 81] on ul "Estilo Avançado" at bounding box center [211, 71] width 141 height 24
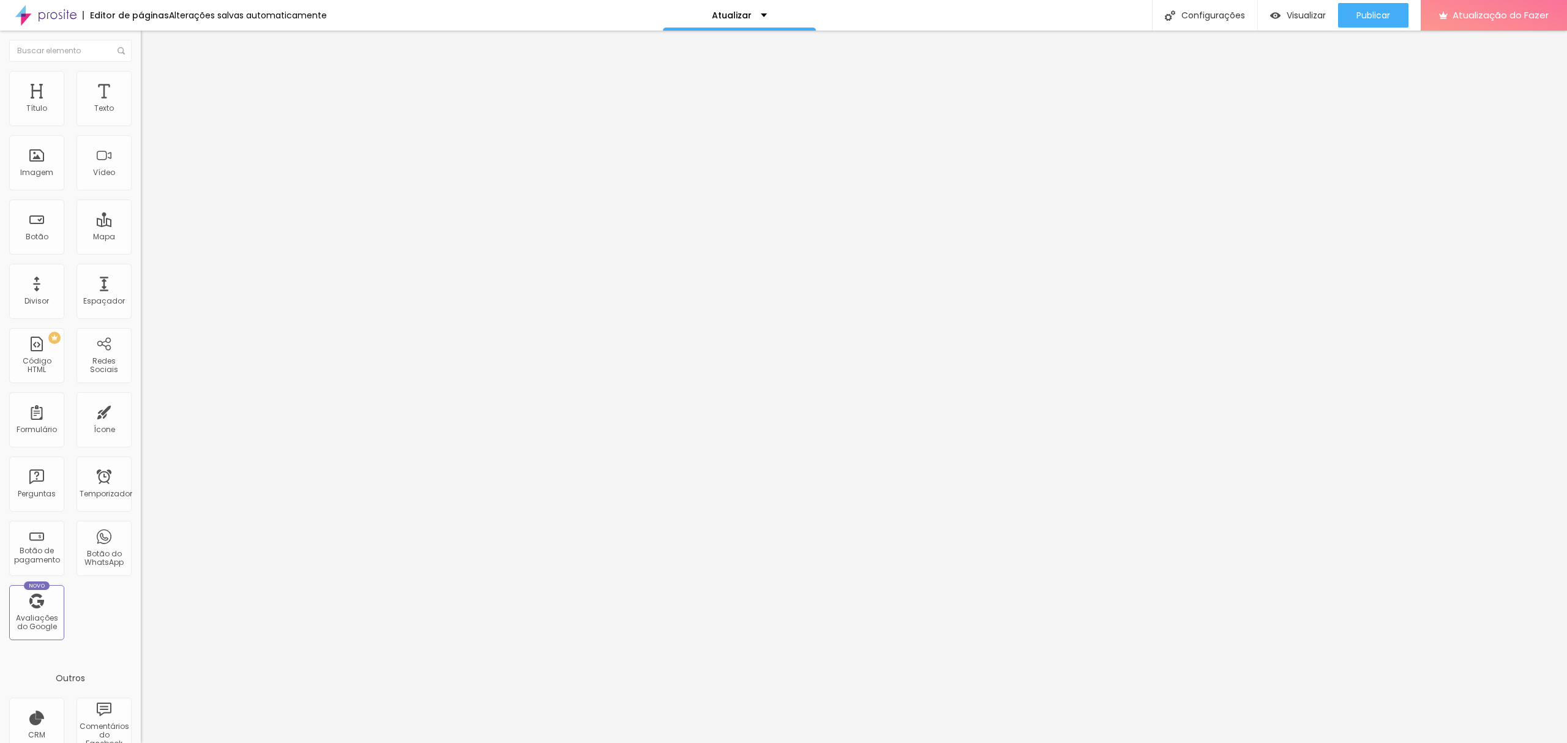
click at [152, 72] on font "Estilo" at bounding box center [161, 67] width 19 height 10
click at [141, 50] on button "Editar nulo" at bounding box center [211, 45] width 141 height 28
click at [141, 71] on li "Avançado" at bounding box center [211, 77] width 141 height 12
click at [141, 71] on li "Estilo" at bounding box center [211, 65] width 141 height 12
click at [141, 92] on font "Tipografia" at bounding box center [160, 86] width 39 height 10
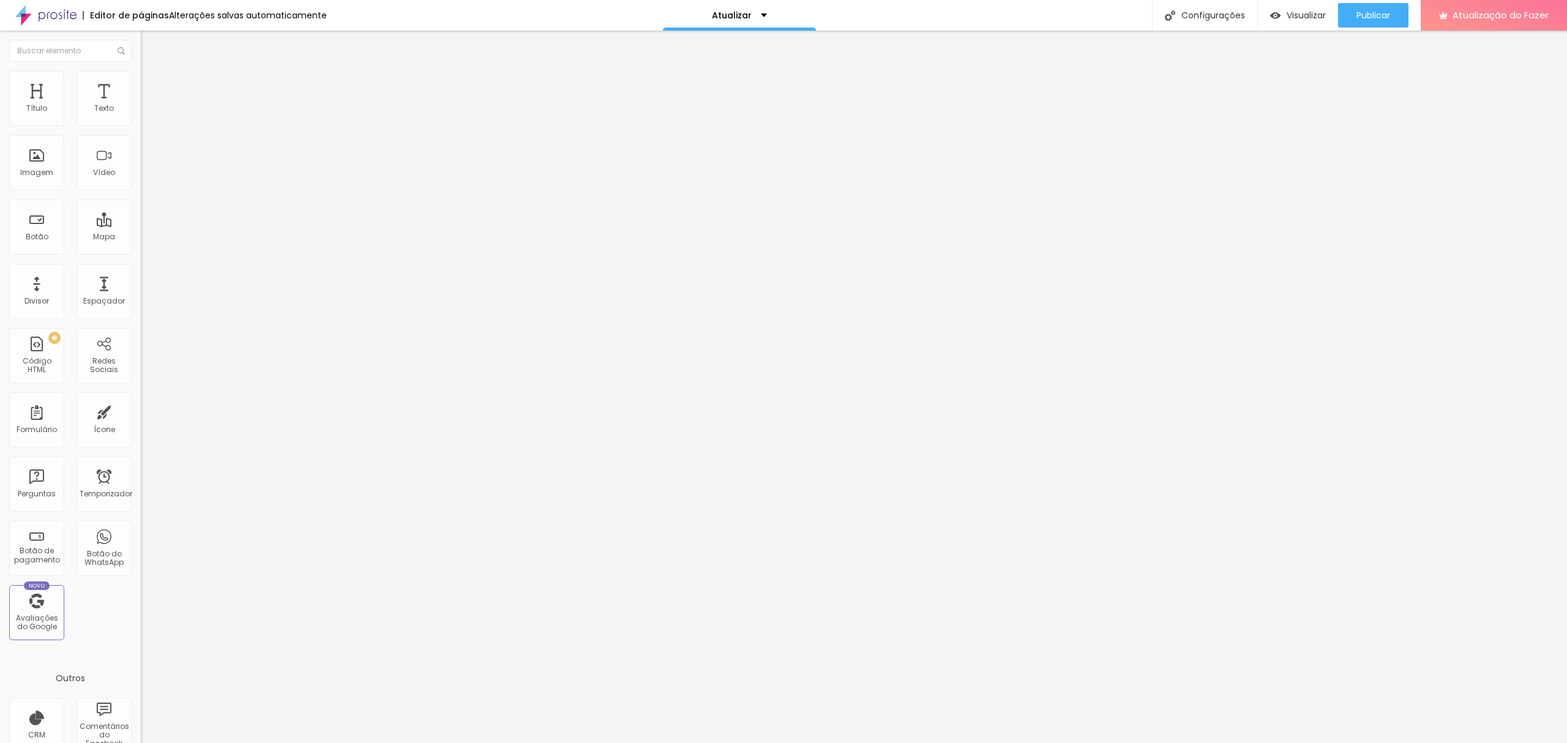
click at [146, 114] on icon "button" at bounding box center [149, 110] width 7 height 7
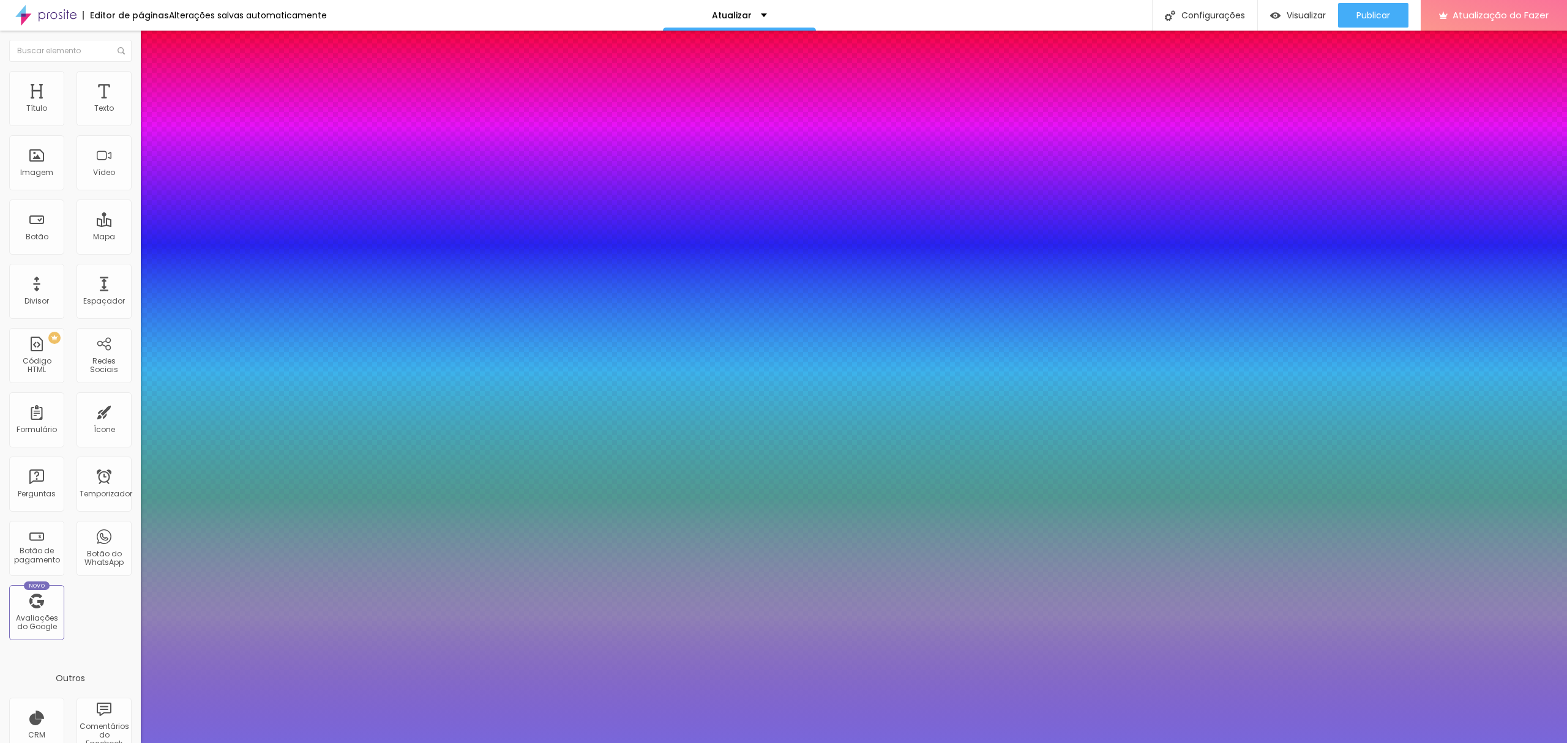
drag, startPoint x: 223, startPoint y: 373, endPoint x: 213, endPoint y: 346, distance: 28.7
click at [213, 346] on div at bounding box center [783, 371] width 1567 height 743
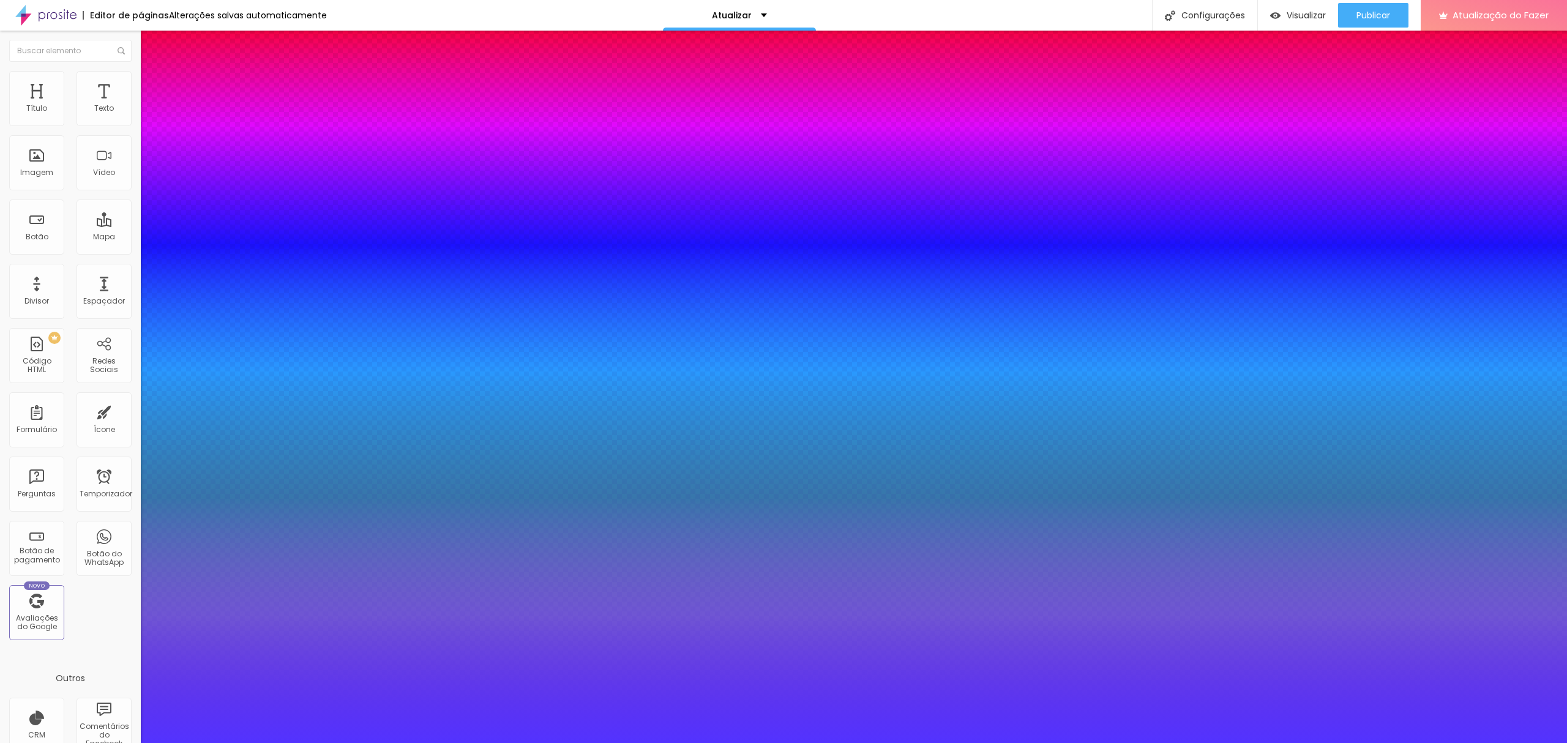
drag, startPoint x: 238, startPoint y: 174, endPoint x: 219, endPoint y: 179, distance: 19.5
click at [67, 557] on div at bounding box center [783, 751] width 1567 height 0
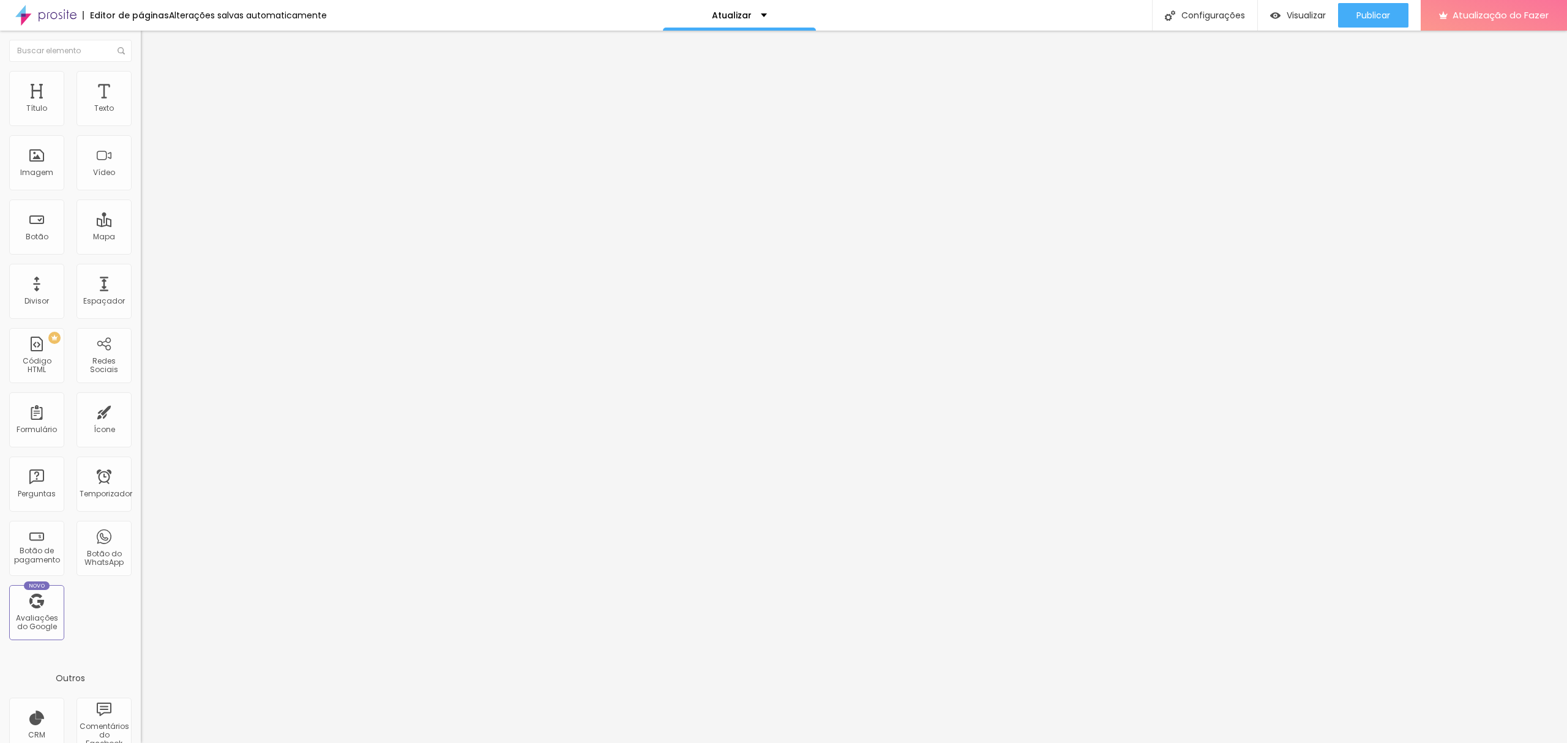
click at [152, 84] on font "Avançado" at bounding box center [172, 79] width 40 height 10
click at [141, 51] on button "Editar nulo" at bounding box center [211, 45] width 141 height 28
click at [1175, 6] on div "Publicar" at bounding box center [1374, 15] width 34 height 24
click at [141, 83] on li "Avançado" at bounding box center [211, 89] width 141 height 12
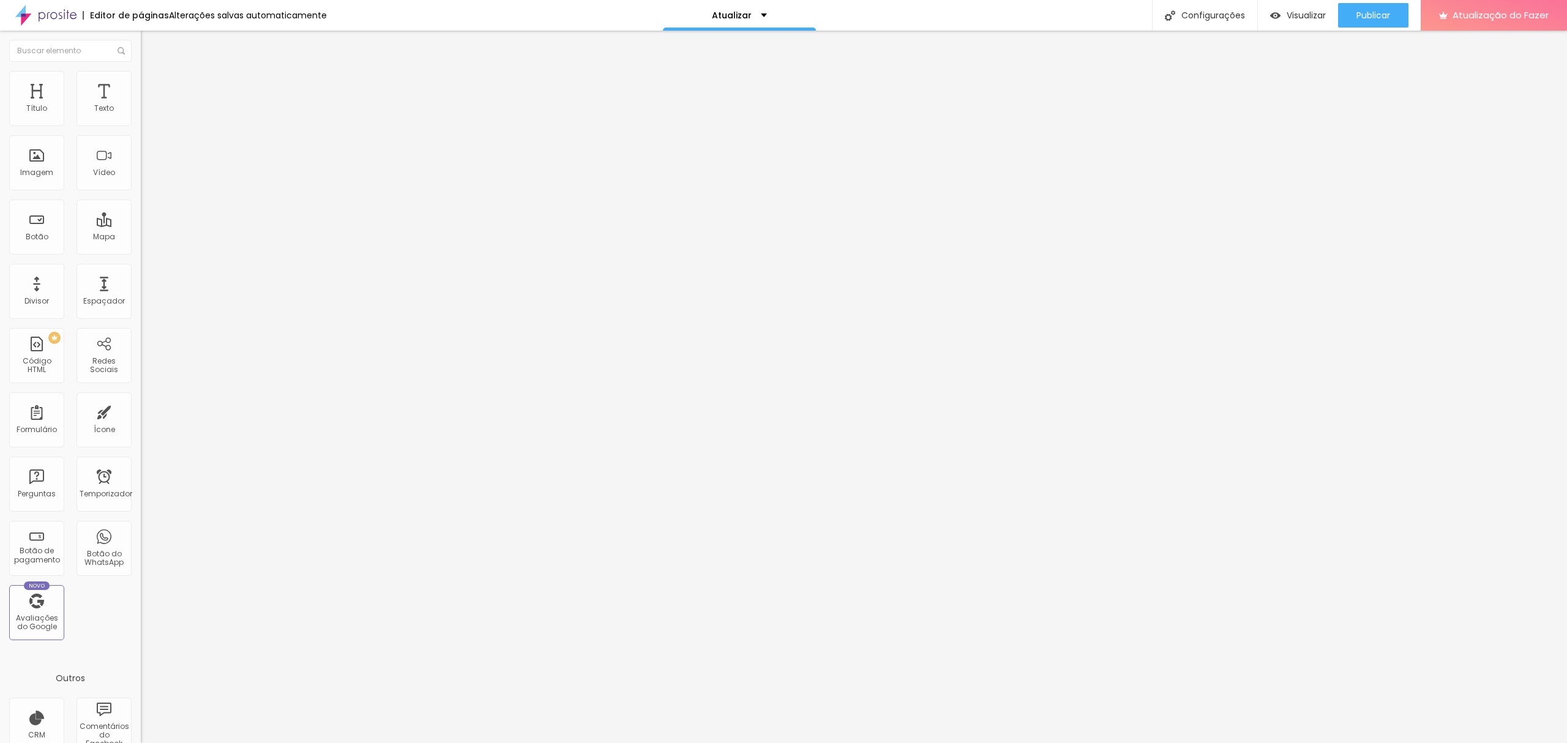
drag, startPoint x: 61, startPoint y: 118, endPoint x: 47, endPoint y: 120, distance: 14.8
click at [141, 238] on input "range" at bounding box center [180, 243] width 79 height 10
click at [1175, 21] on button "Publicar" at bounding box center [1373, 15] width 70 height 24
click at [141, 81] on li "Avançado" at bounding box center [211, 77] width 141 height 12
click at [141, 71] on li "Estilo" at bounding box center [211, 65] width 141 height 12
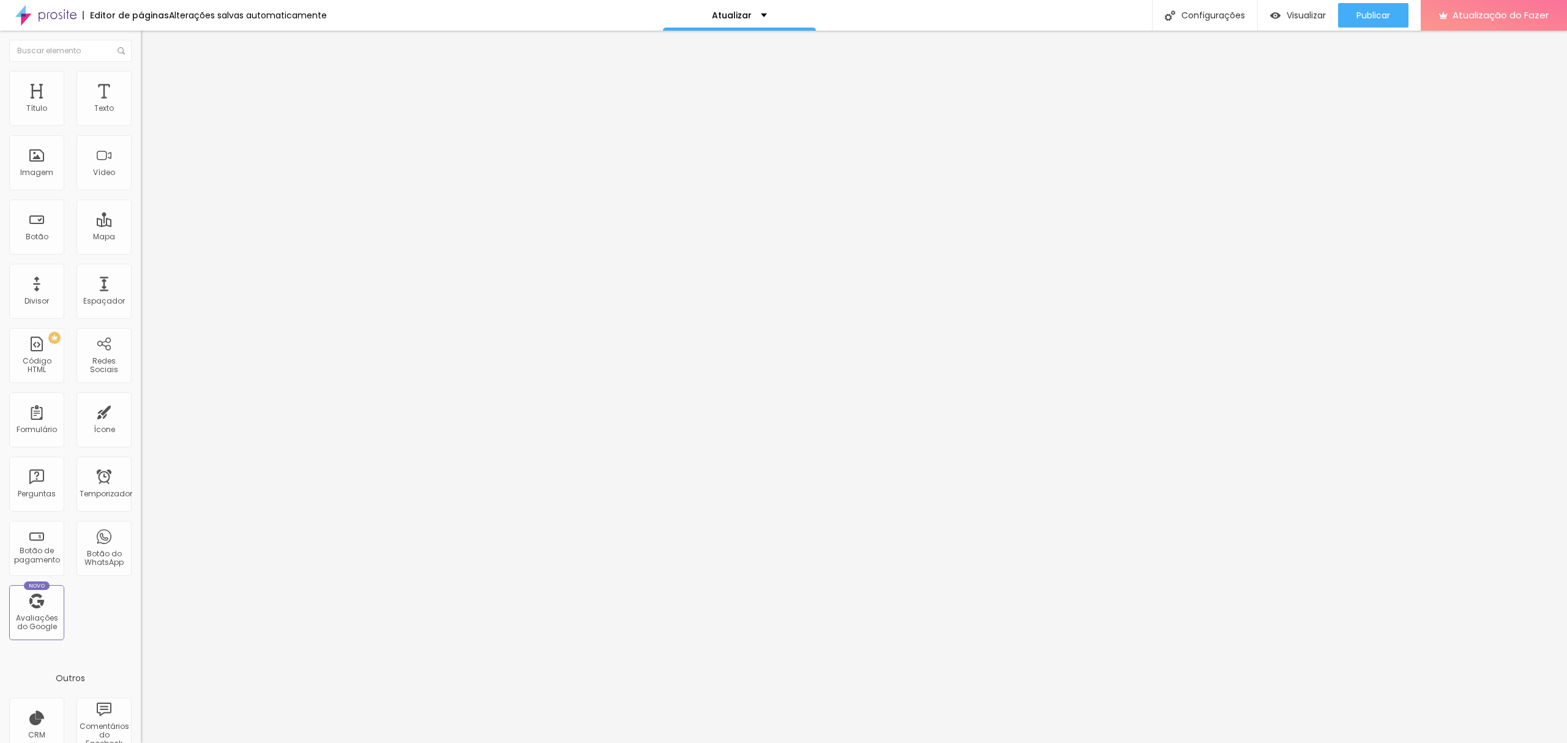
click at [141, 71] on li "Avançado" at bounding box center [211, 77] width 141 height 12
click at [147, 113] on icon "button" at bounding box center [149, 110] width 5 height 5
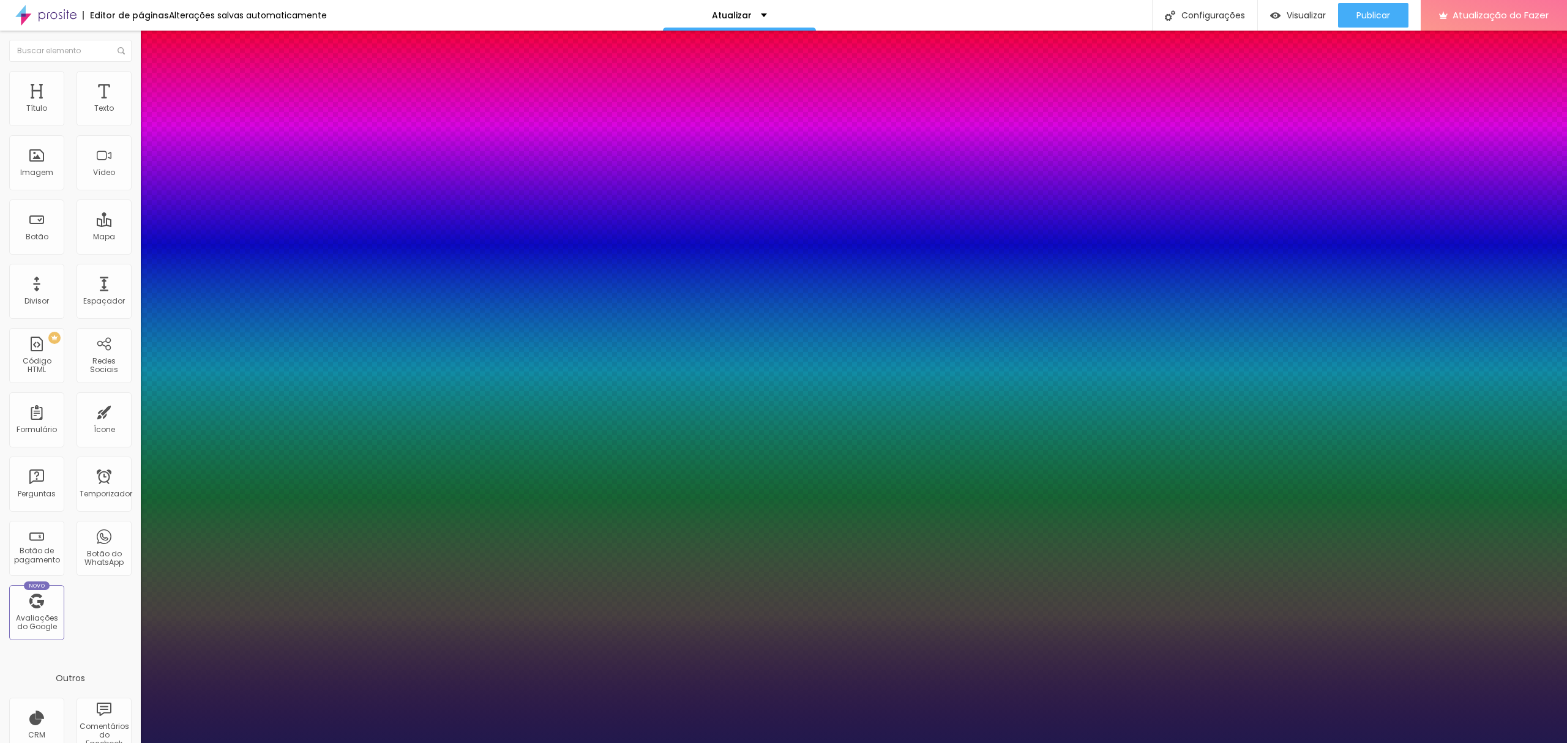
drag, startPoint x: 177, startPoint y: 206, endPoint x: 186, endPoint y: 209, distance: 9.9
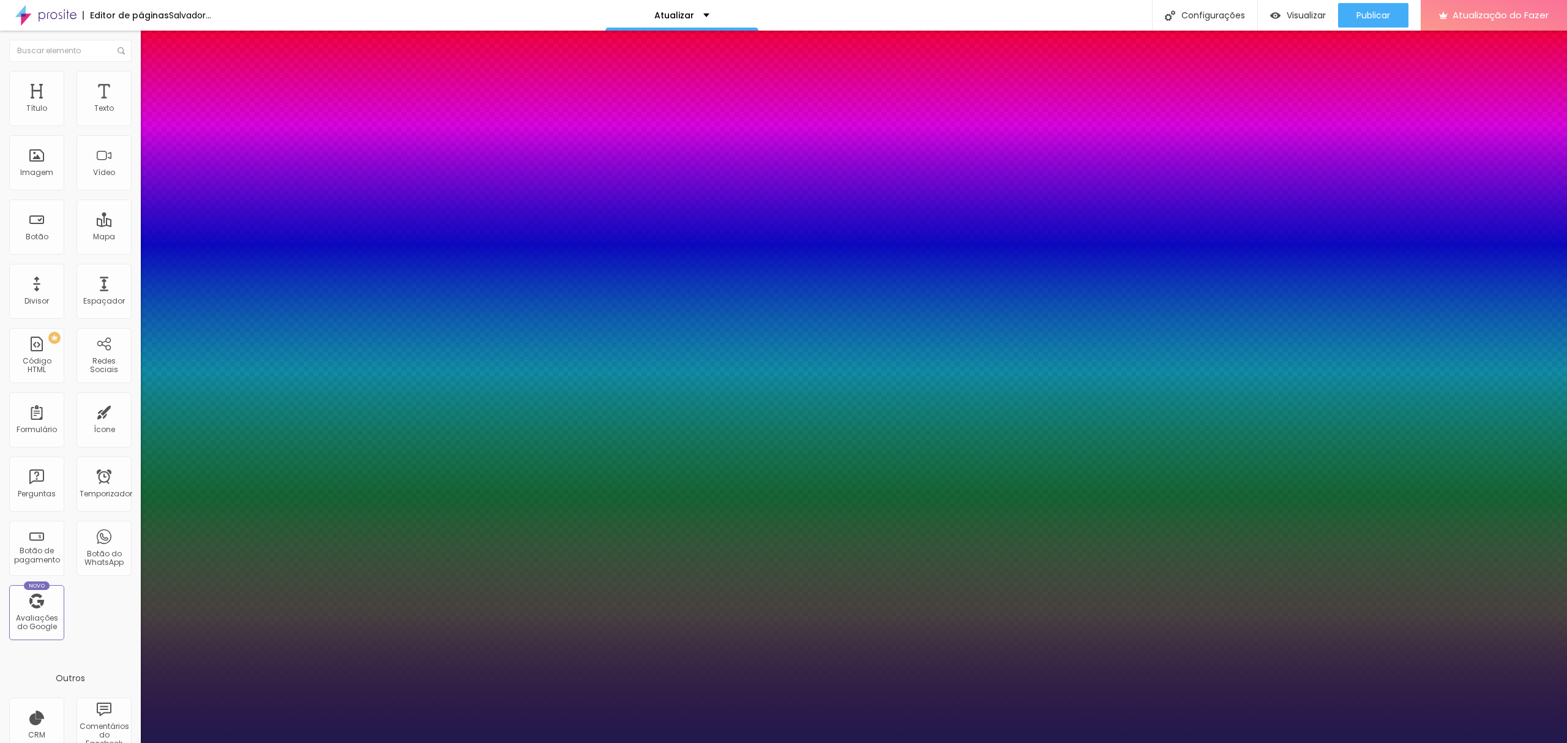
click at [1175, 557] on div at bounding box center [783, 751] width 1567 height 0
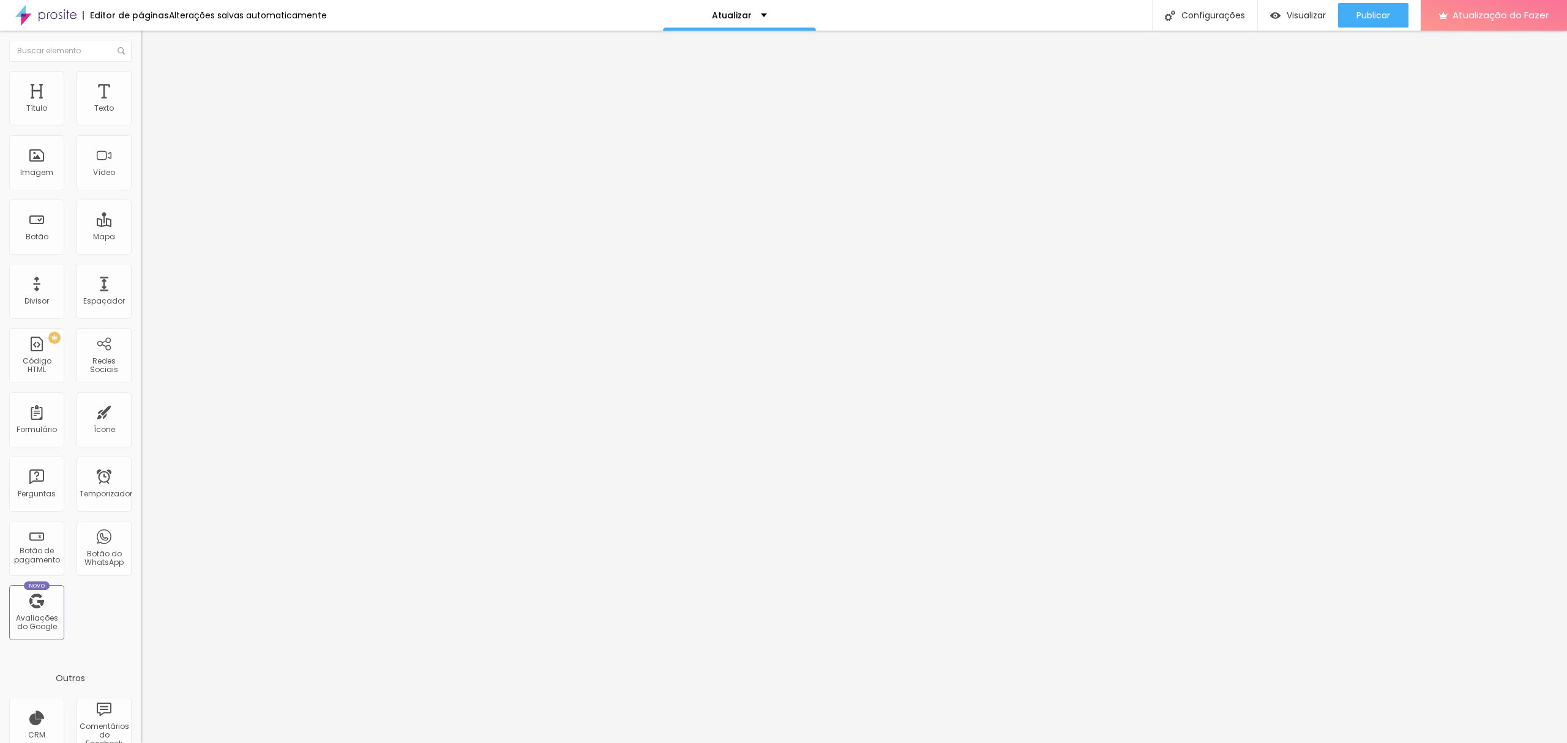
click at [141, 118] on button "button" at bounding box center [149, 111] width 17 height 13
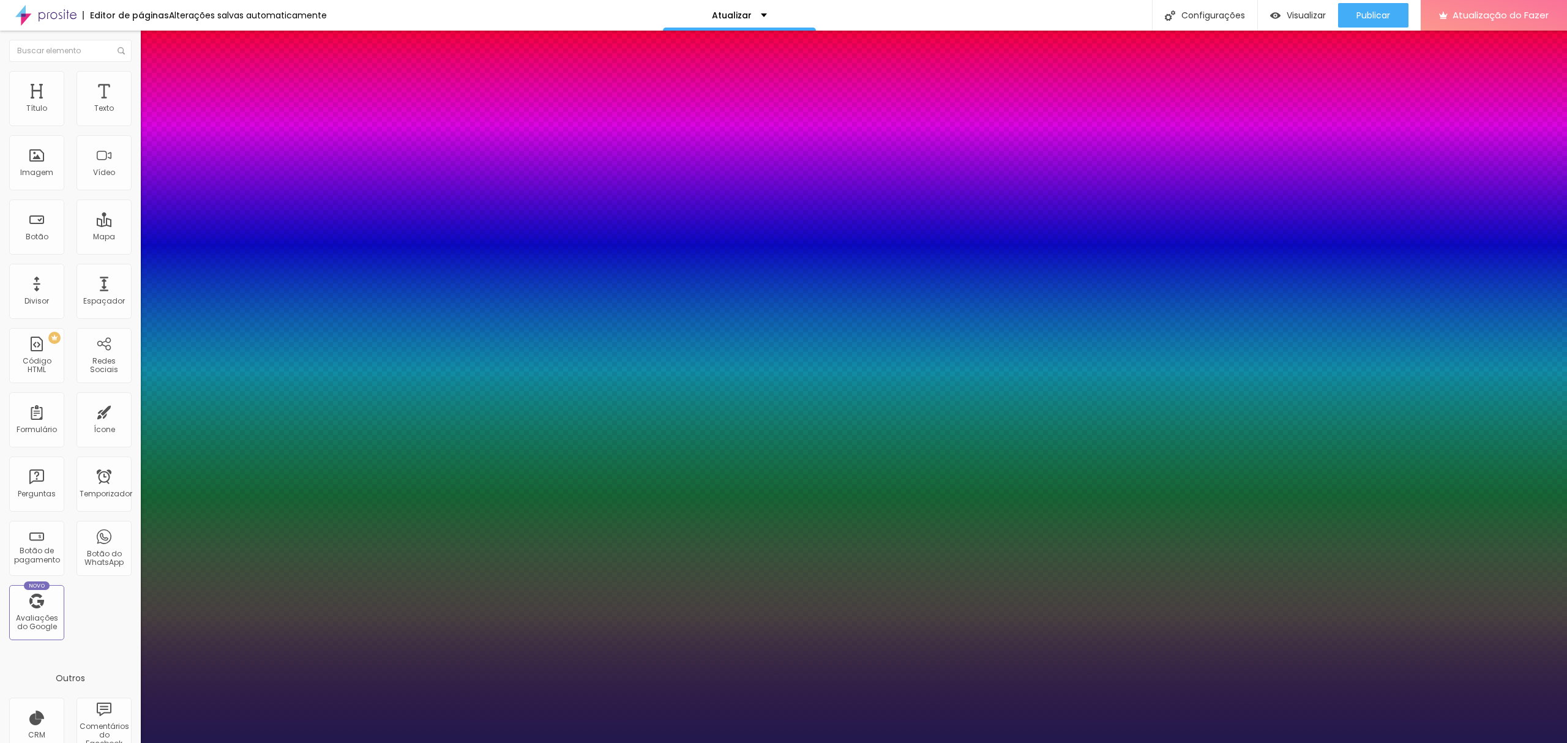
click at [1175, 557] on div at bounding box center [783, 751] width 1567 height 0
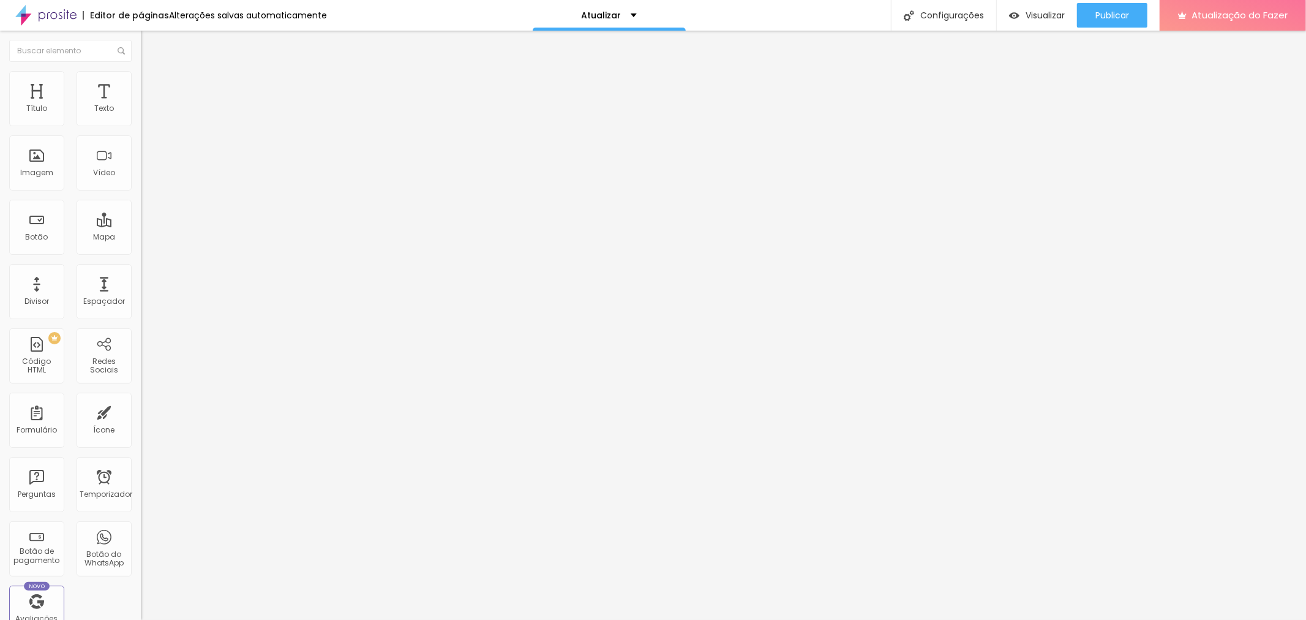
click at [146, 114] on icon "button" at bounding box center [149, 110] width 7 height 7
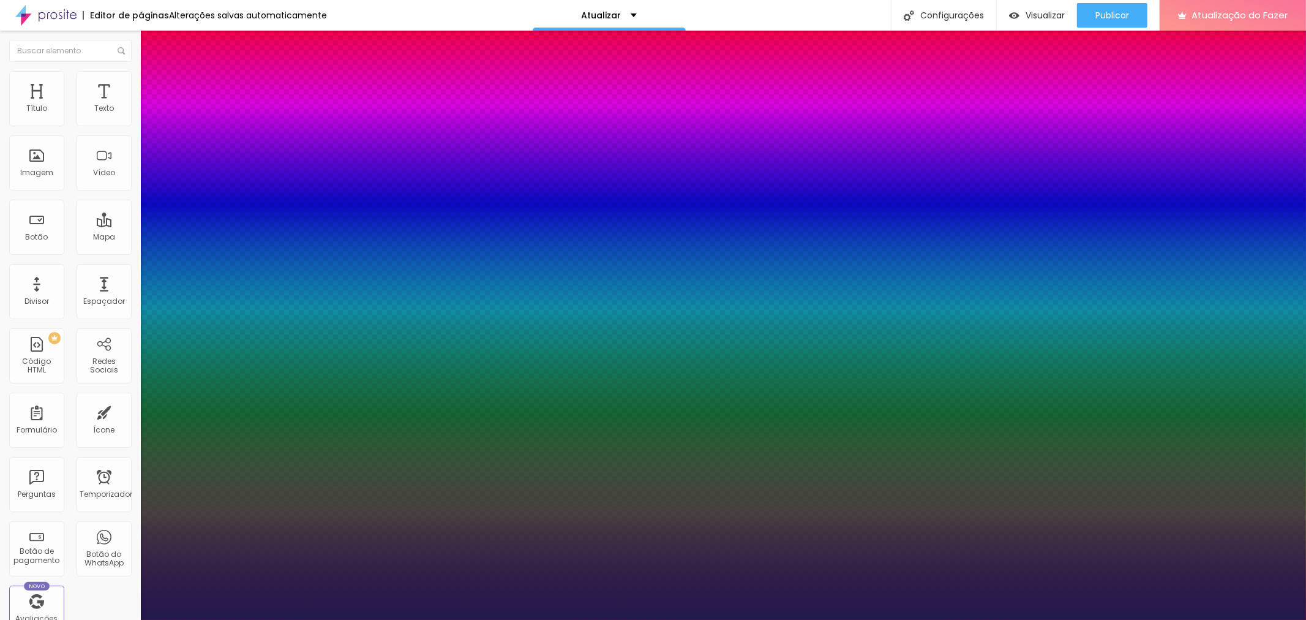
click at [978, 557] on div at bounding box center [653, 627] width 1306 height 0
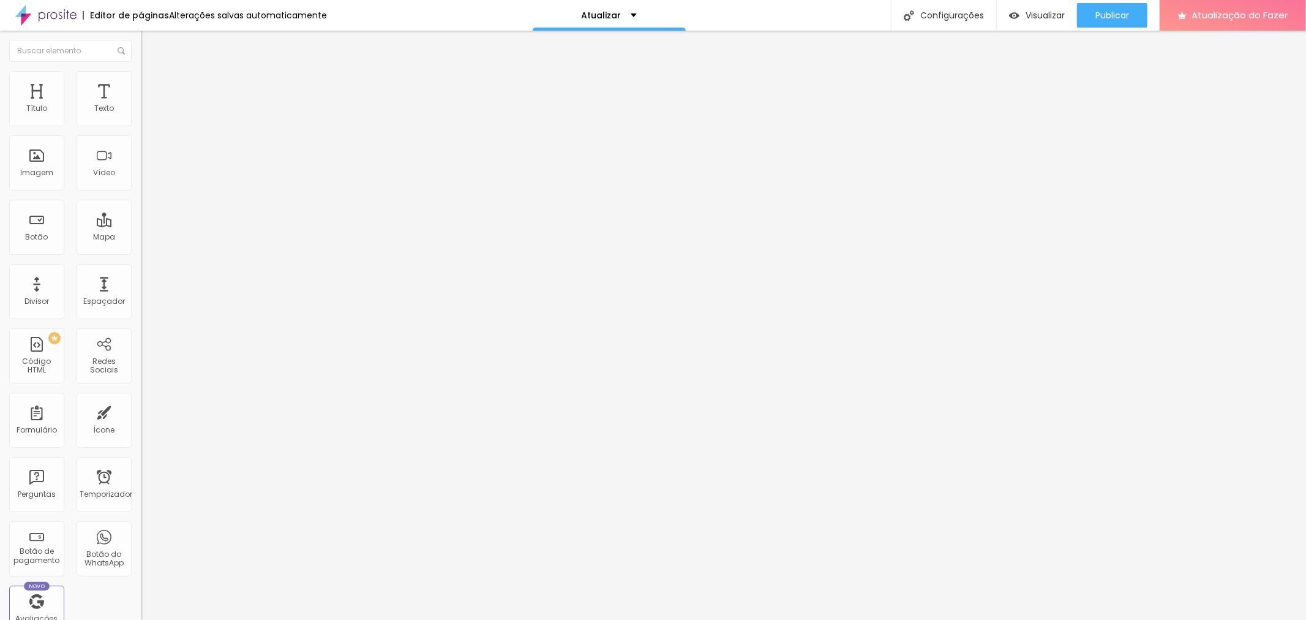
drag, startPoint x: 72, startPoint y: 125, endPoint x: 59, endPoint y: 125, distance: 13.5
click at [141, 225] on div at bounding box center [211, 230] width 141 height 11
click at [141, 225] on input "range" at bounding box center [180, 230] width 79 height 10
click at [141, 72] on img at bounding box center [146, 76] width 11 height 11
click at [146, 114] on icon "button" at bounding box center [149, 110] width 7 height 7
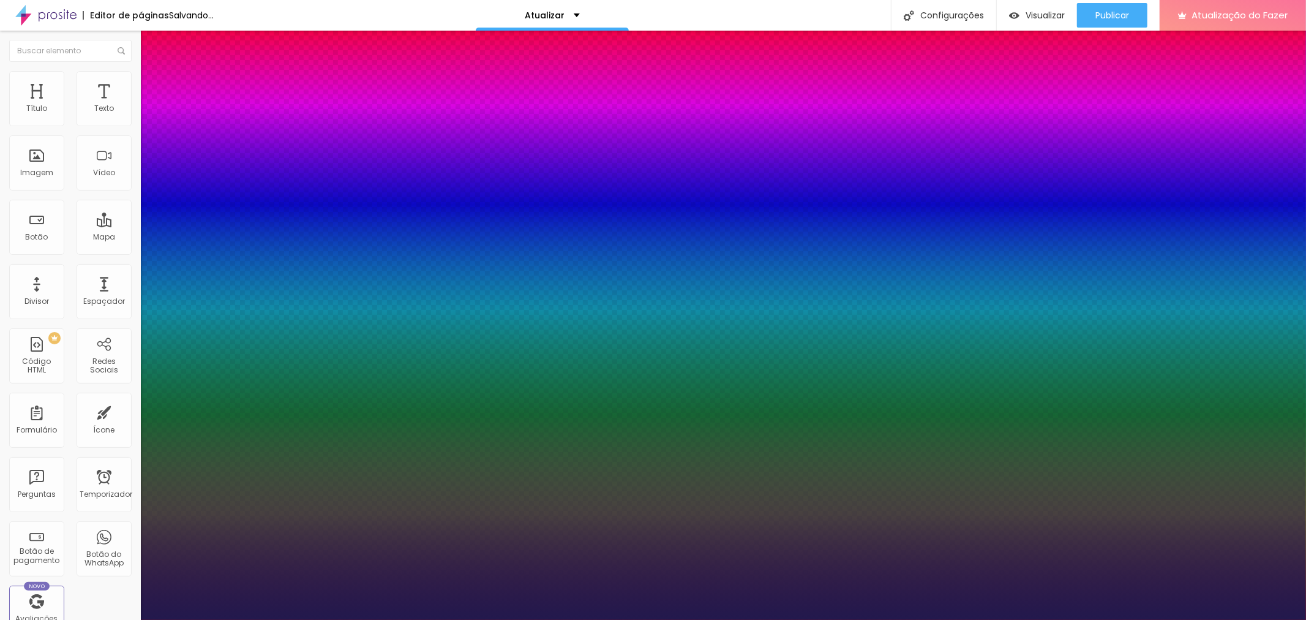
drag, startPoint x: 180, startPoint y: 206, endPoint x: 170, endPoint y: 210, distance: 10.5
click at [857, 557] on div at bounding box center [653, 627] width 1306 height 0
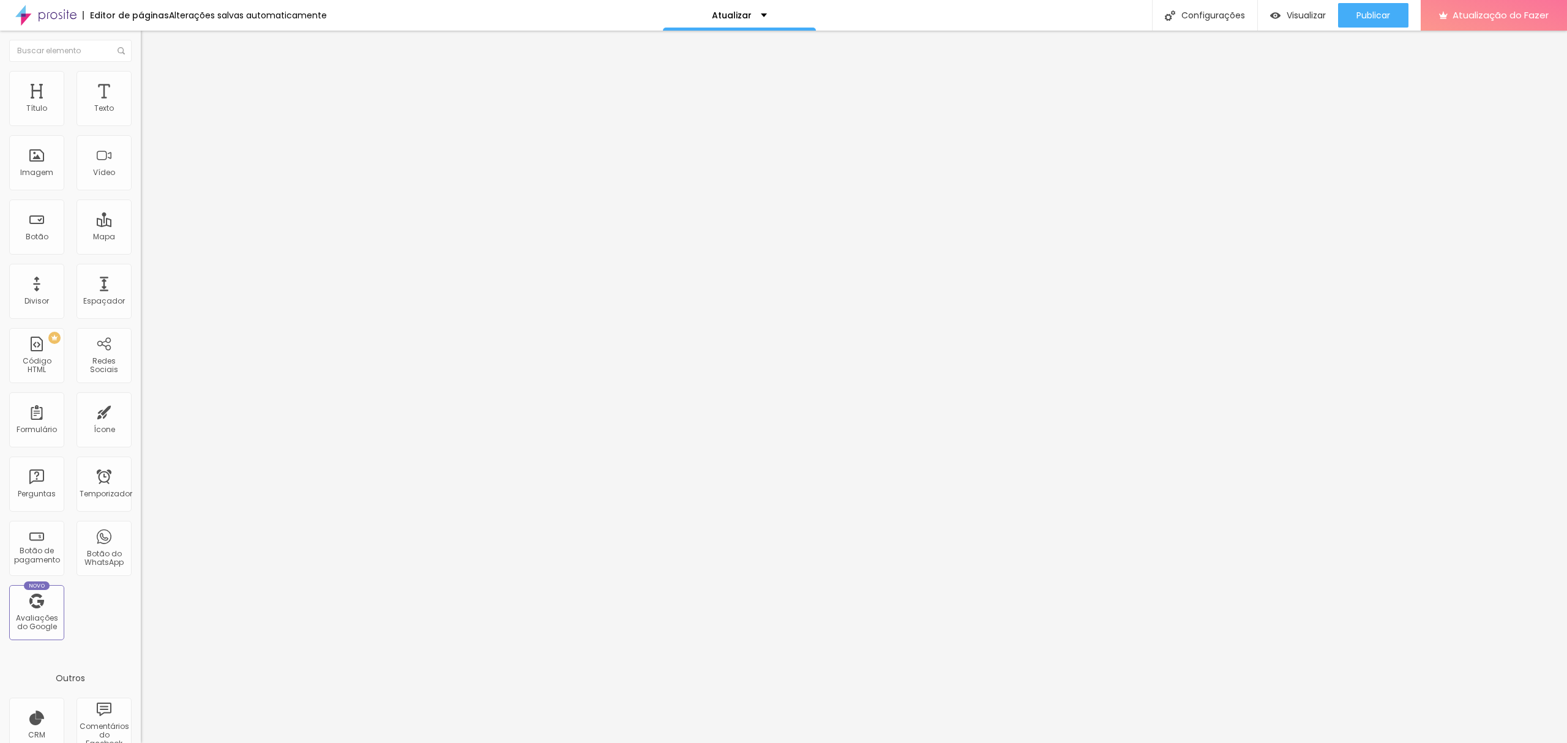
click at [141, 118] on button "button" at bounding box center [149, 111] width 17 height 13
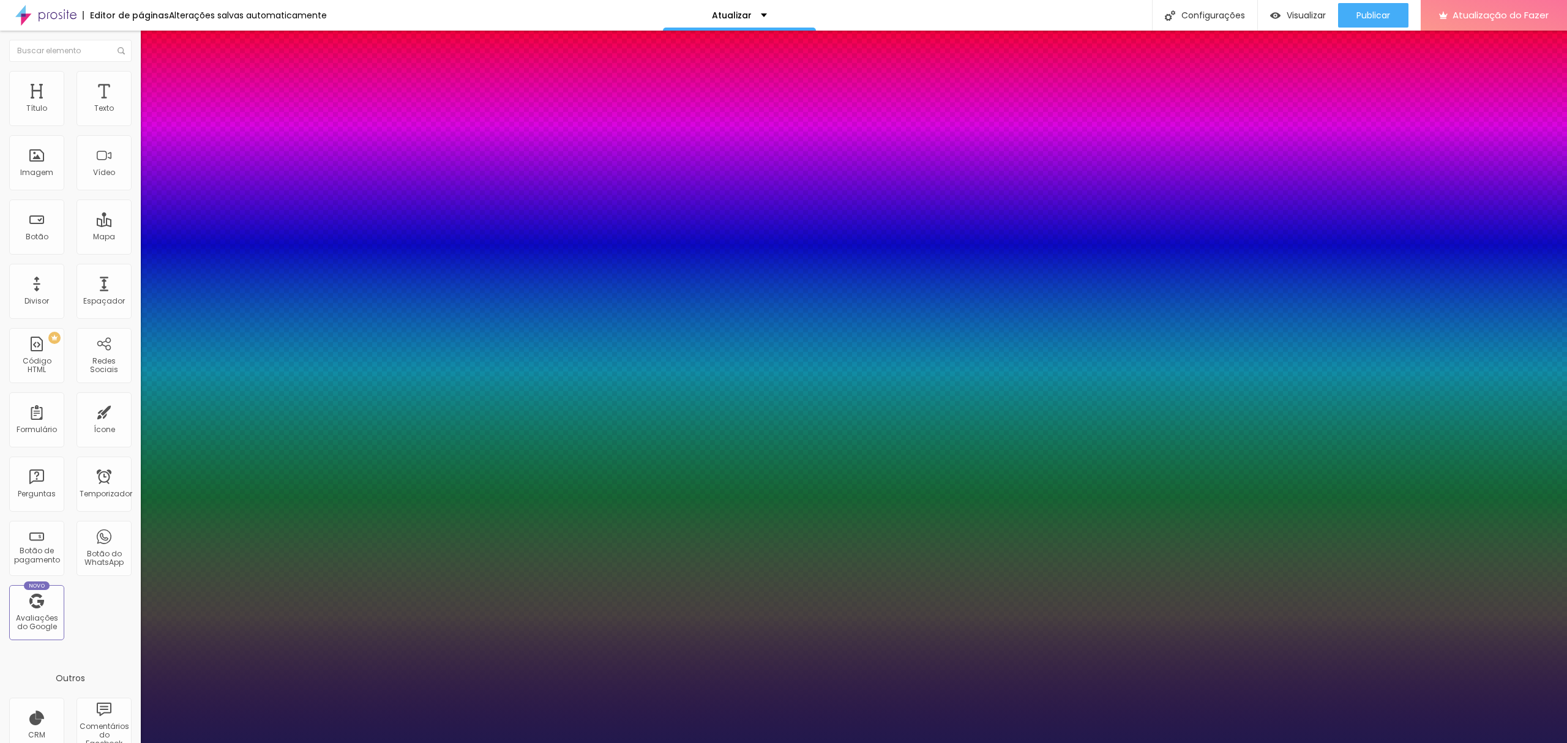
drag, startPoint x: 172, startPoint y: 206, endPoint x: 306, endPoint y: 214, distance: 134.3
click at [1048, 557] on div at bounding box center [783, 751] width 1567 height 0
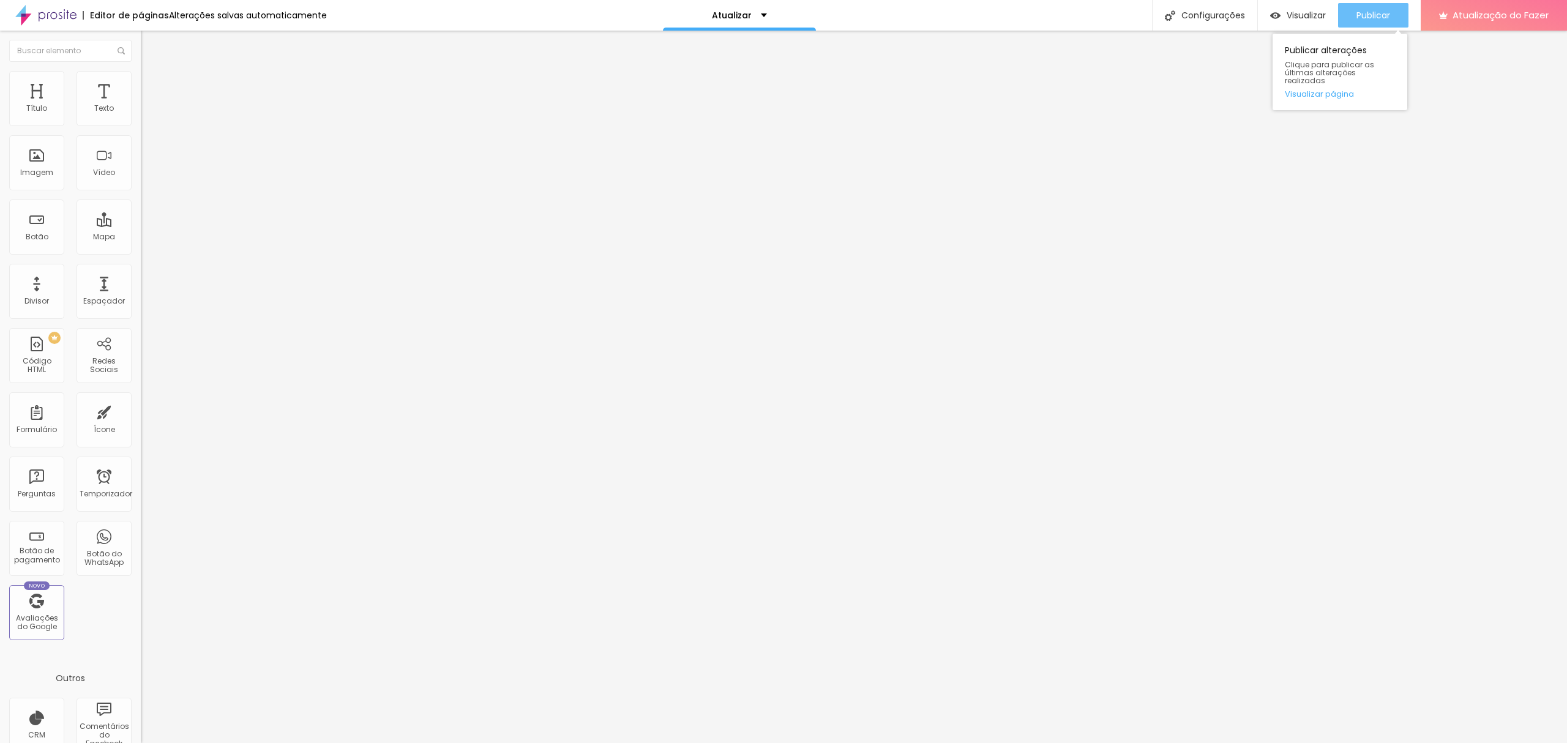
click at [1175, 18] on font "Publicar" at bounding box center [1374, 15] width 34 height 12
click at [141, 118] on button "button" at bounding box center [149, 111] width 17 height 13
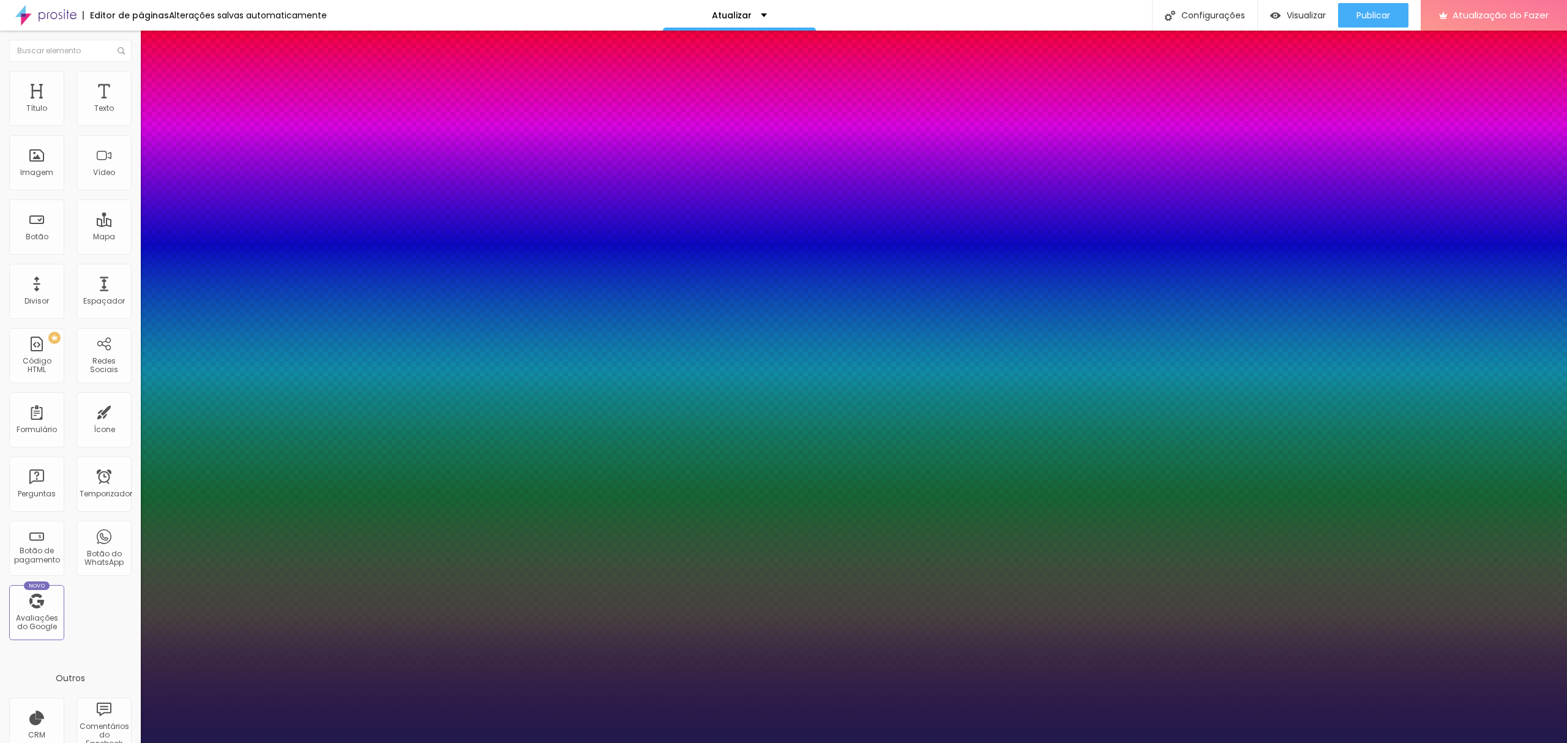
click at [1175, 557] on div at bounding box center [783, 751] width 1567 height 0
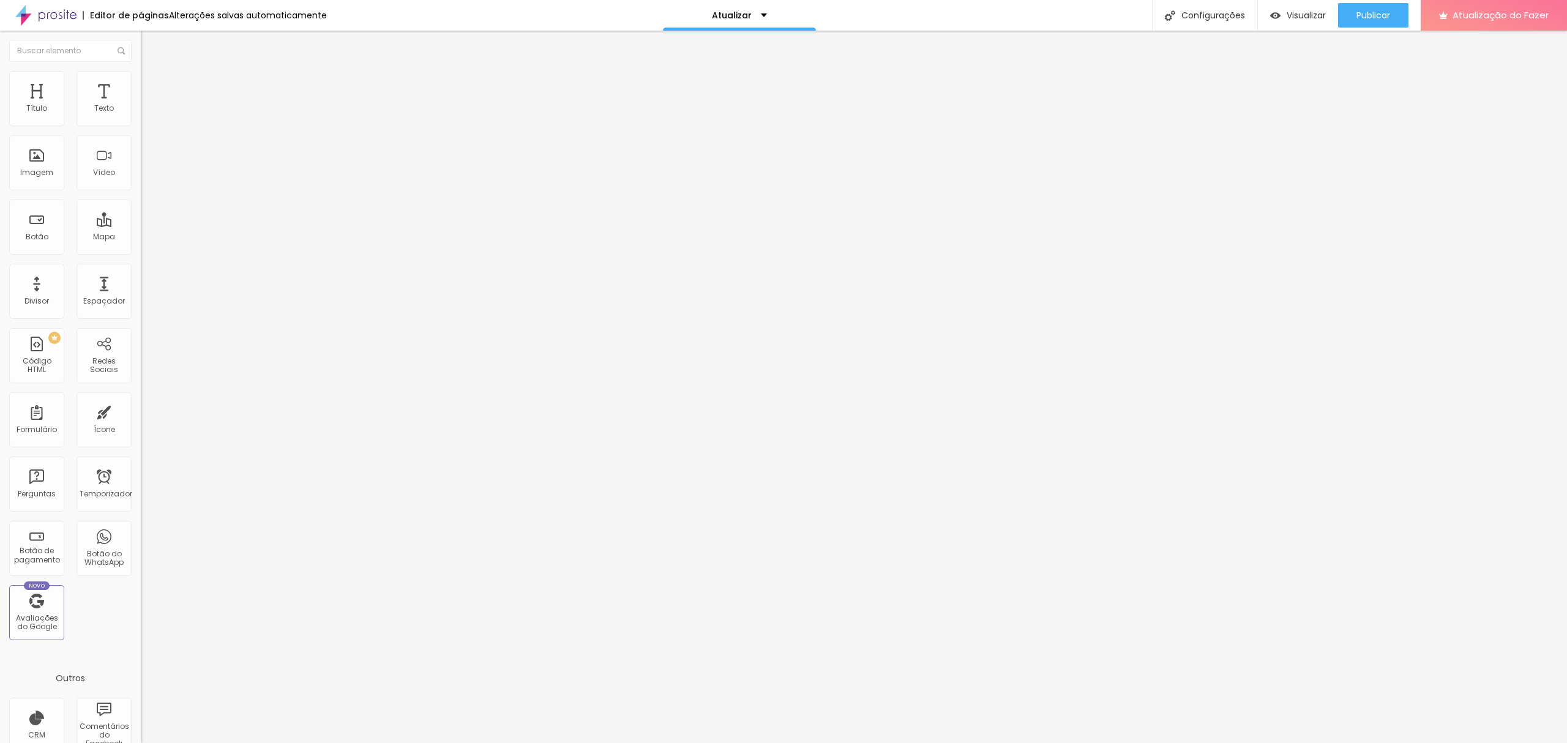
click at [146, 114] on icon "button" at bounding box center [149, 110] width 7 height 7
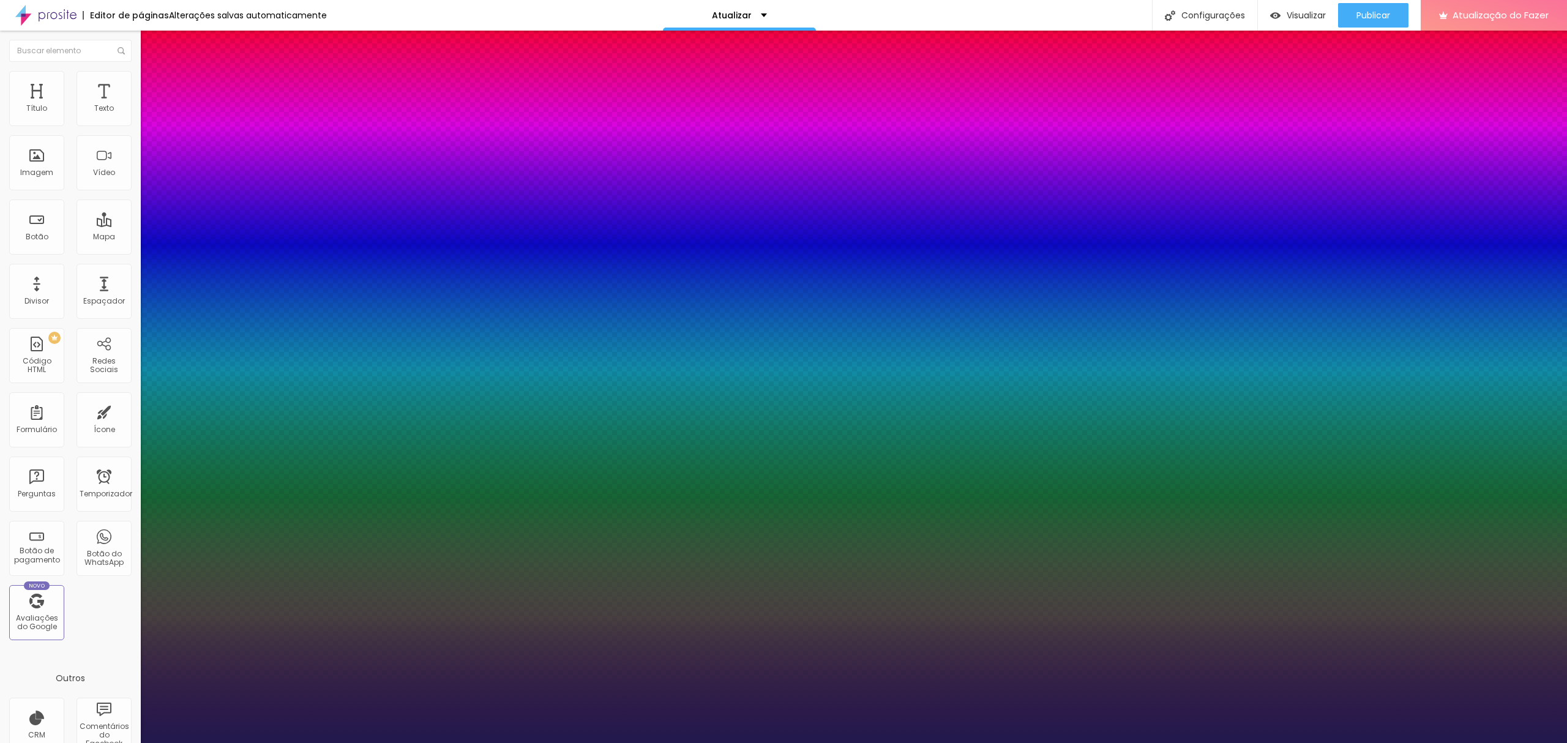
click at [1175, 557] on div at bounding box center [783, 751] width 1567 height 0
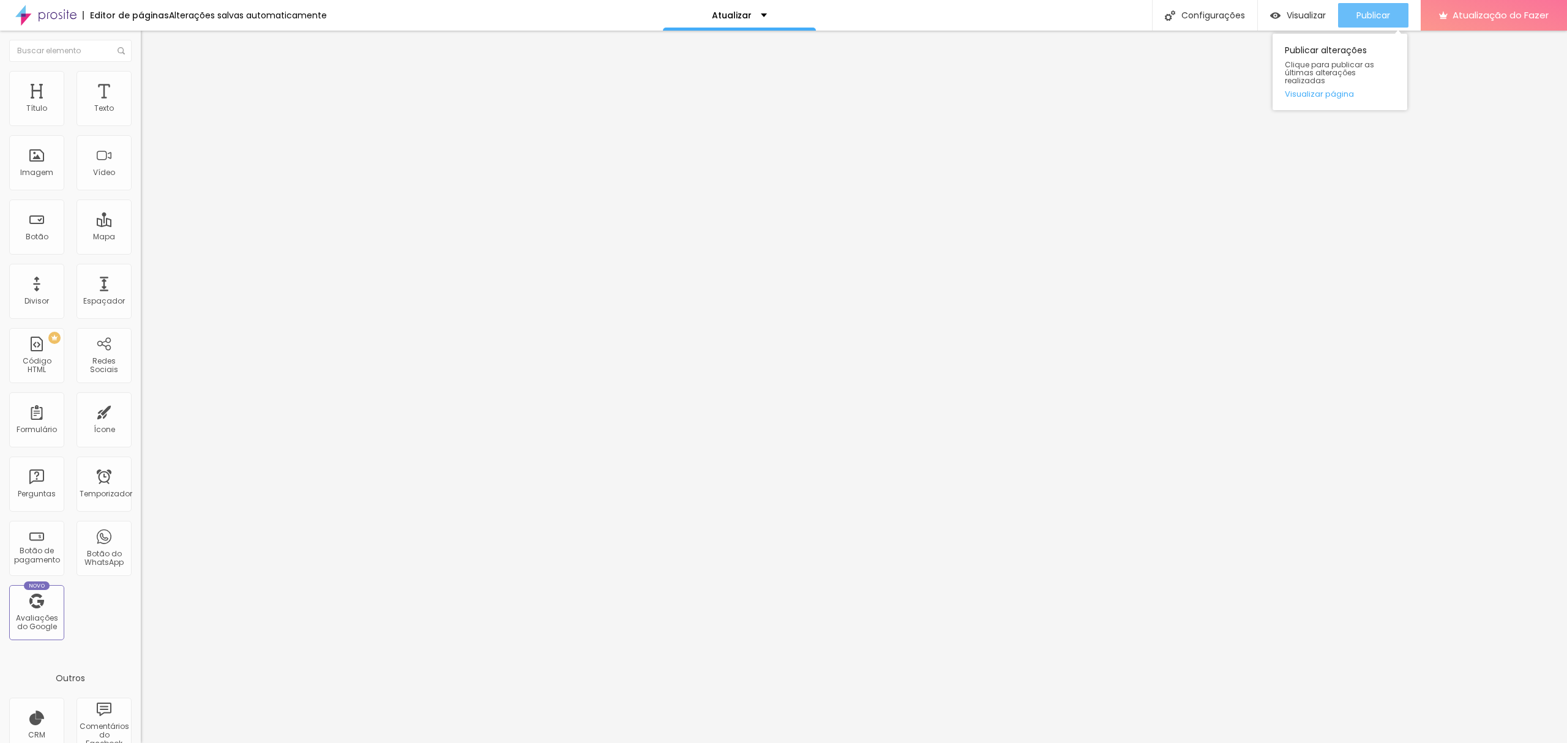
click at [1175, 13] on button "Publicar" at bounding box center [1373, 15] width 70 height 24
click at [141, 105] on span "Trocar imagem" at bounding box center [174, 100] width 67 height 10
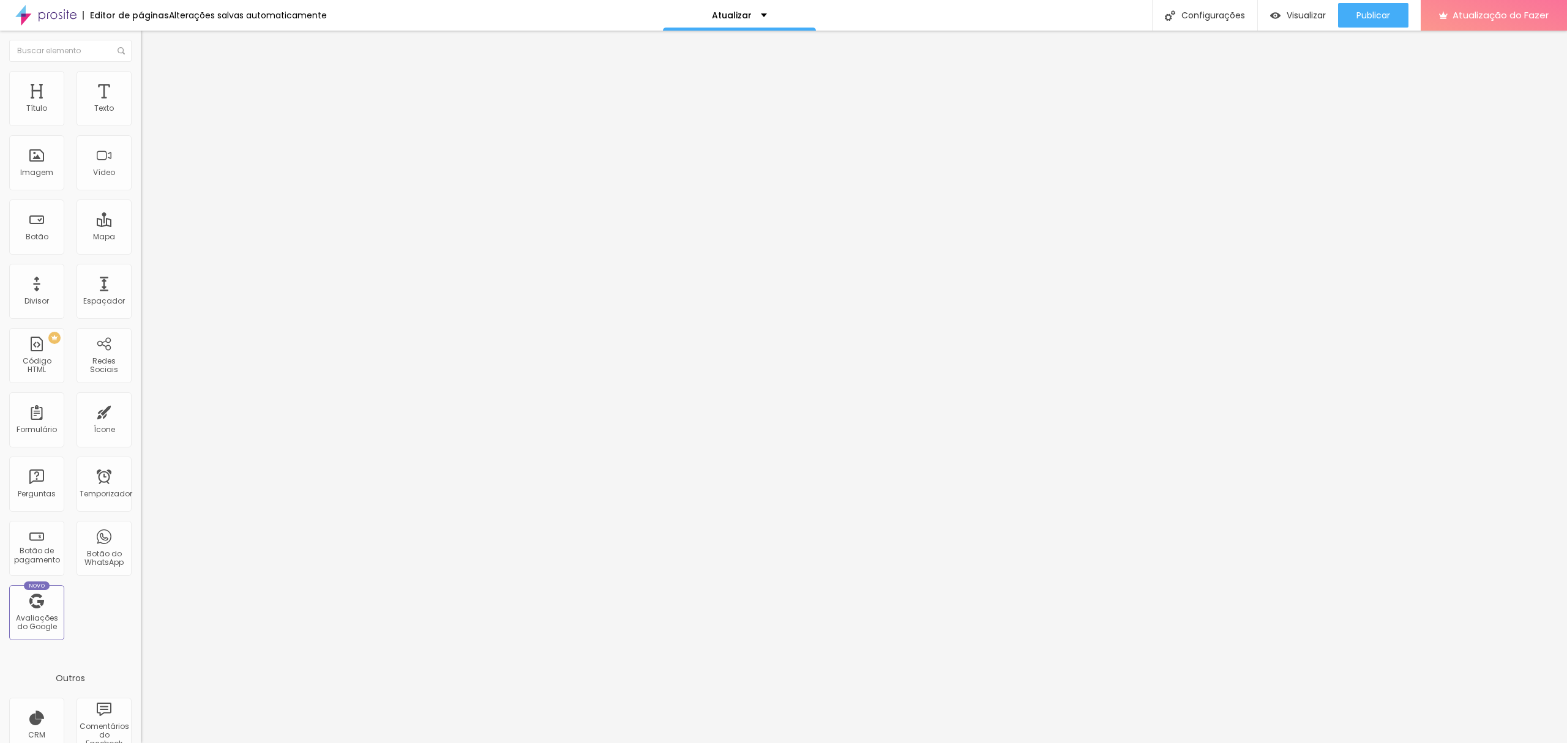
click at [193, 557] on div "Subindo 0/0 arquivos" at bounding box center [783, 746] width 1567 height 7
